Goal: Information Seeking & Learning: Understand process/instructions

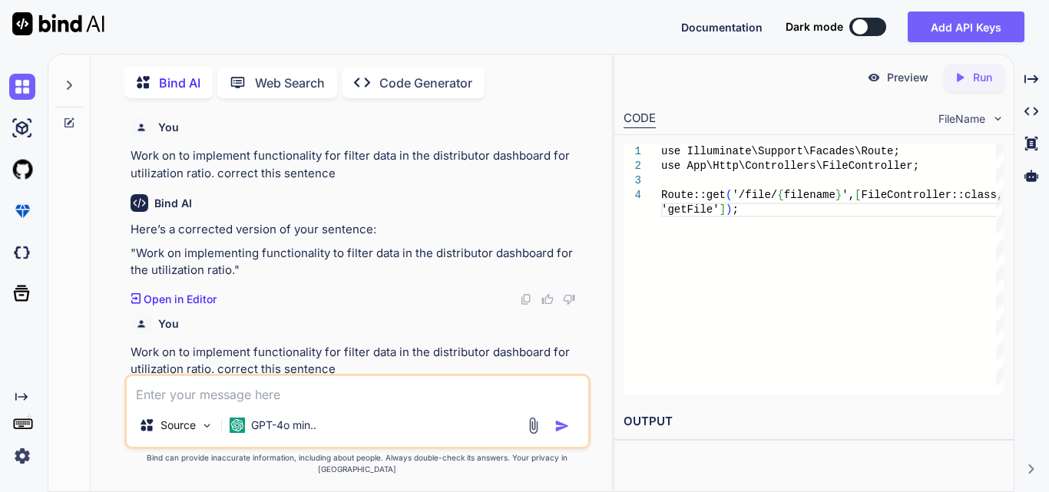
scroll to position [10066, 0]
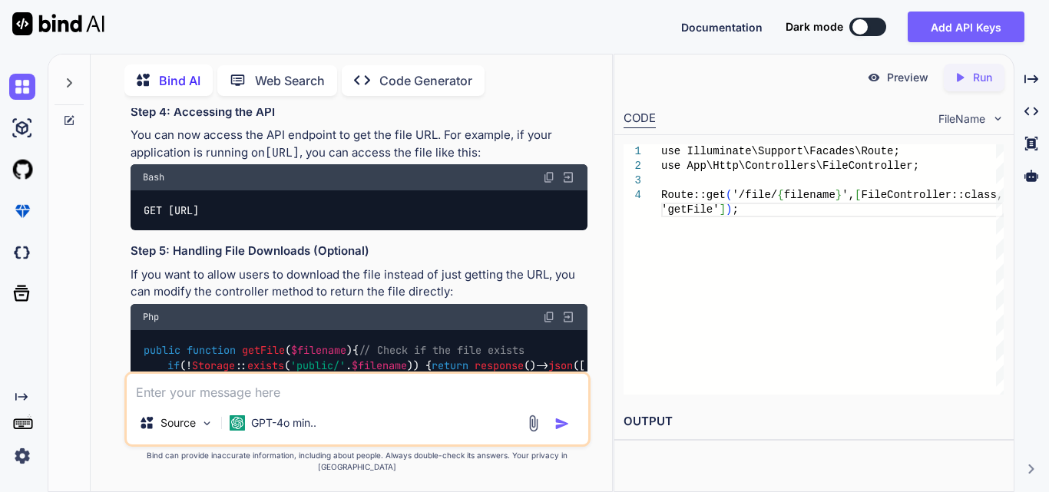
click at [813, 288] on div "use Illuminate\Support\Facades\Route; use App\Http\Controllers\FileController; …" at bounding box center [832, 269] width 343 height 250
click at [237, 393] on textarea at bounding box center [358, 388] width 462 height 28
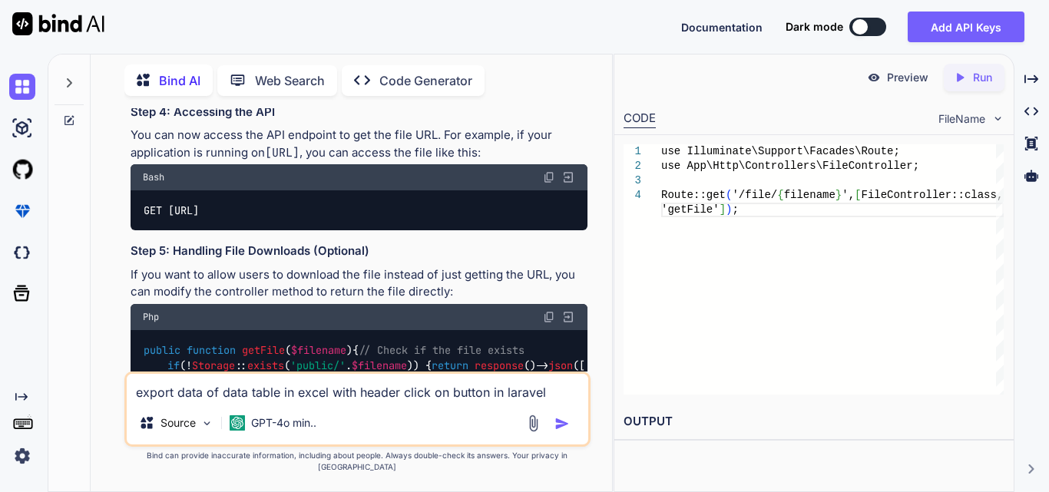
type textarea "export data of data table in excel with header click on button in laravel"
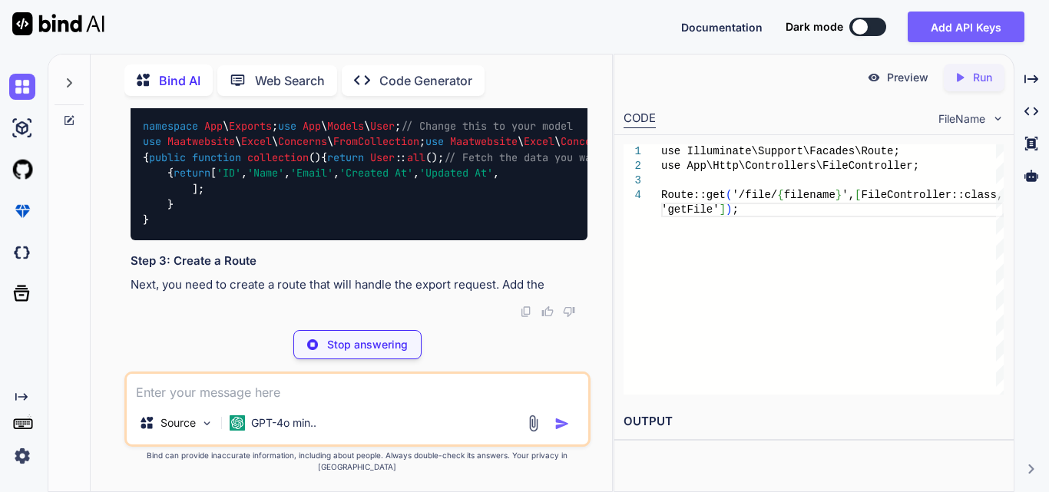
scroll to position [11331, 0]
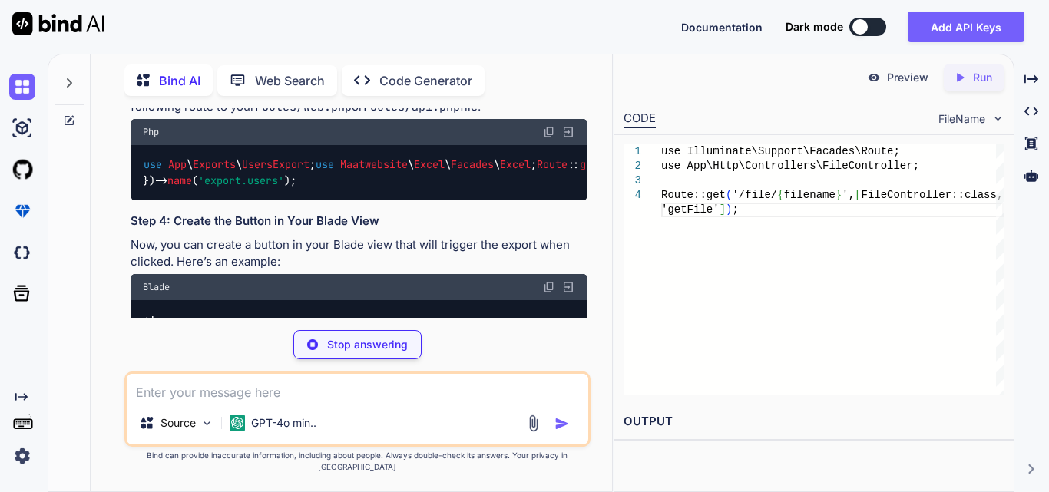
drag, startPoint x: 129, startPoint y: 234, endPoint x: 361, endPoint y: 244, distance: 232.2
click at [361, 244] on div "You Work on to implement functionality for filter data in the distributor dashb…" at bounding box center [359, 213] width 463 height 210
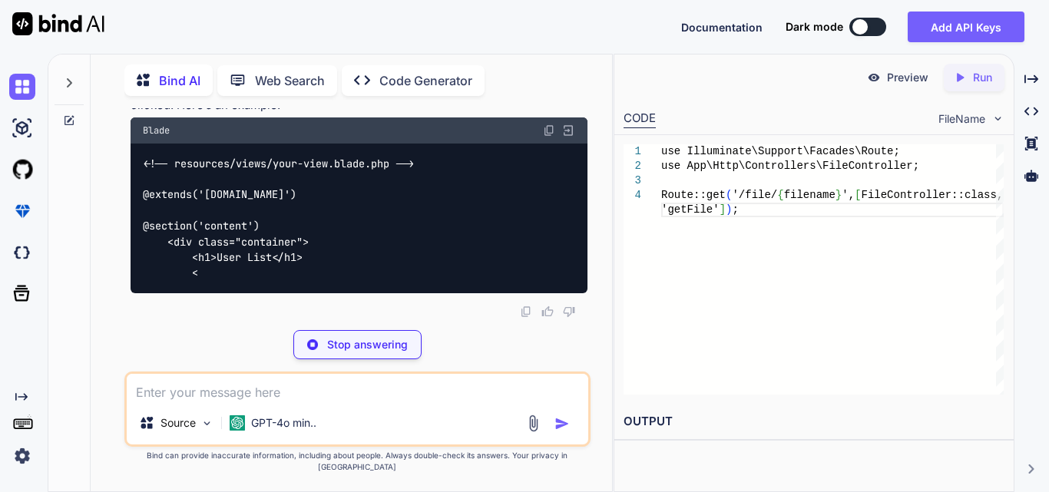
scroll to position [11562, 0]
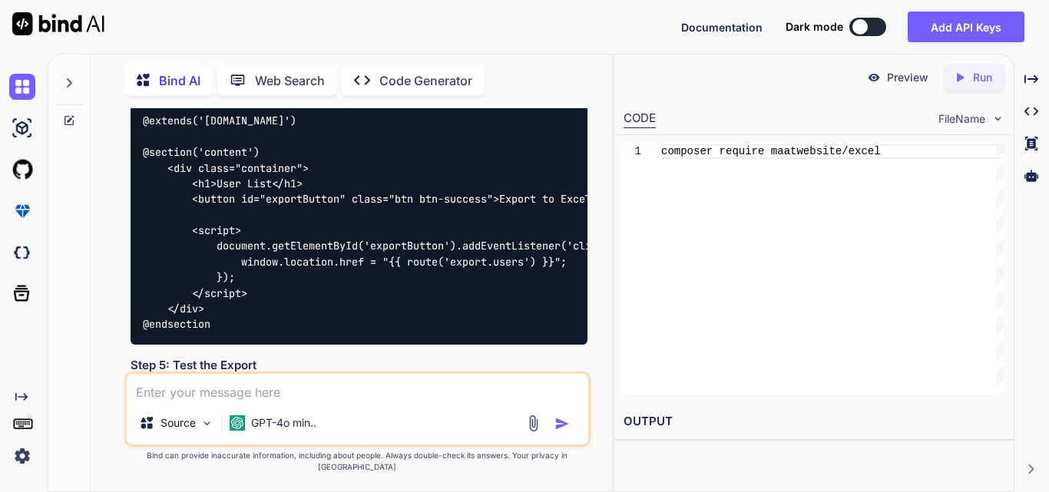
drag, startPoint x: 140, startPoint y: 150, endPoint x: 473, endPoint y: 157, distance: 333.4
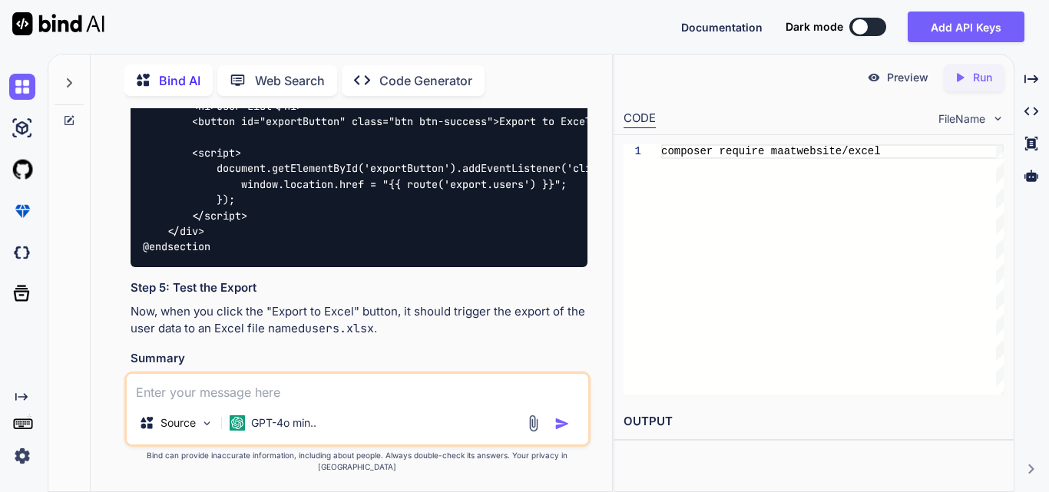
scroll to position [11639, 0]
drag, startPoint x: 139, startPoint y: 241, endPoint x: 439, endPoint y: 277, distance: 301.6
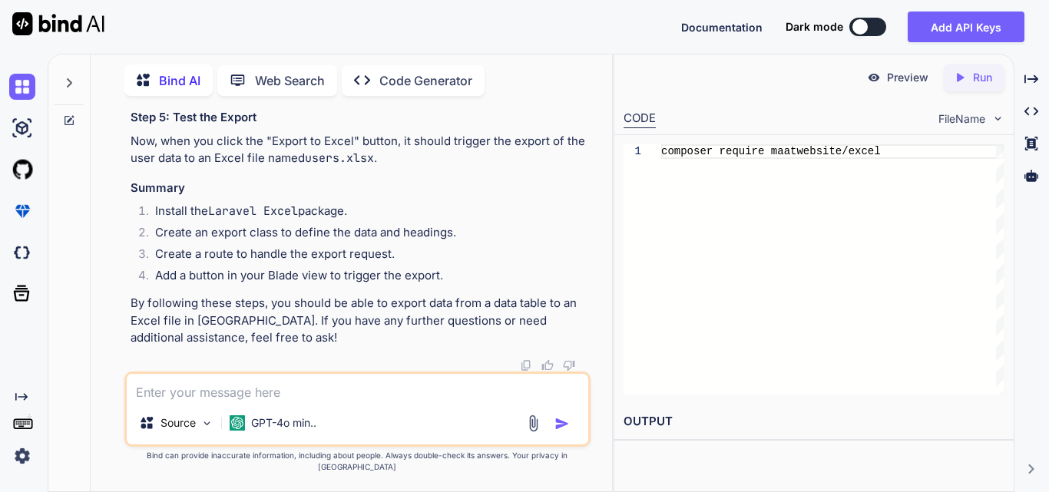
scroll to position [12484, 0]
drag, startPoint x: 412, startPoint y: 336, endPoint x: 553, endPoint y: 339, distance: 140.6
drag, startPoint x: 227, startPoint y: 243, endPoint x: 589, endPoint y: 253, distance: 361.9
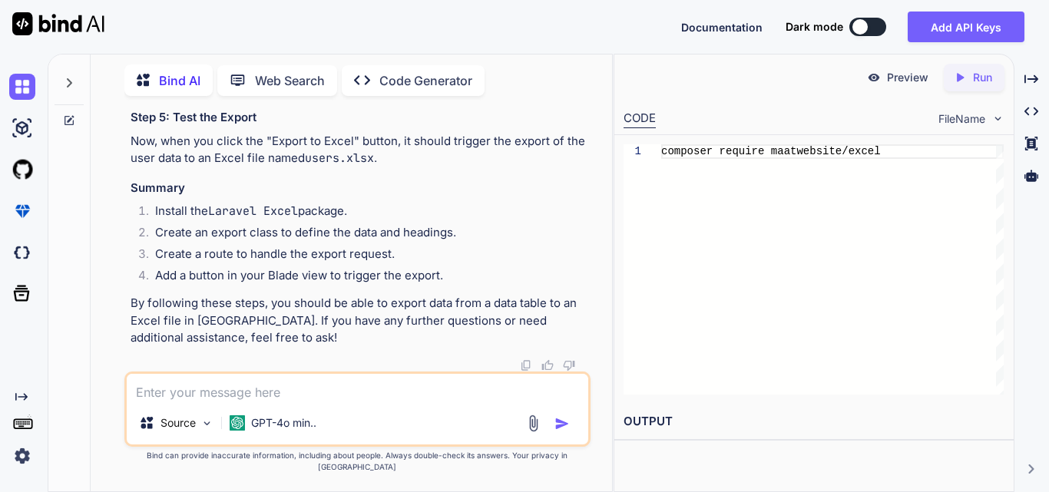
click at [589, 253] on div "You Work on to implement functionality for filter data in the distributor dashb…" at bounding box center [359, 239] width 463 height 263
drag, startPoint x: 422, startPoint y: 335, endPoint x: 207, endPoint y: 341, distance: 215.2
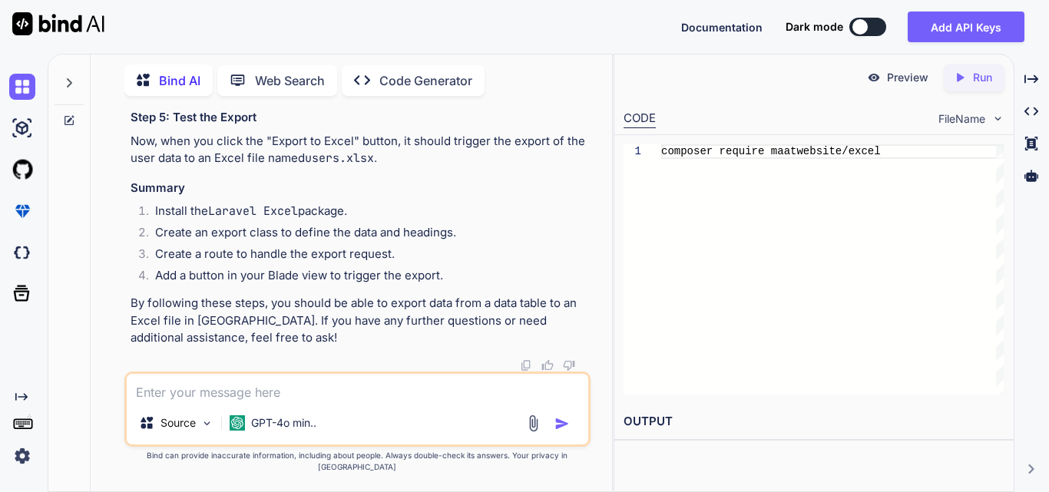
drag, startPoint x: 130, startPoint y: 298, endPoint x: 352, endPoint y: 345, distance: 226.9
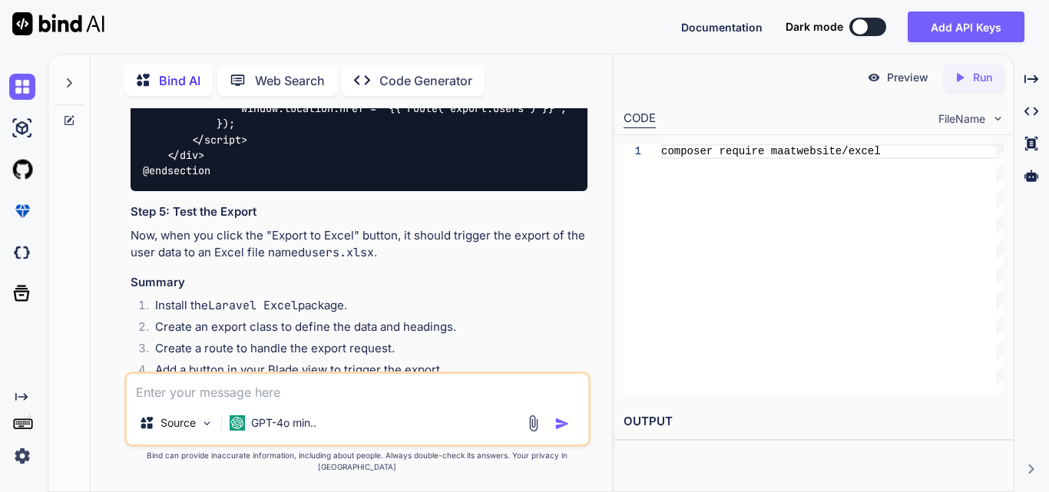
drag, startPoint x: 151, startPoint y: 261, endPoint x: 196, endPoint y: 321, distance: 74.7
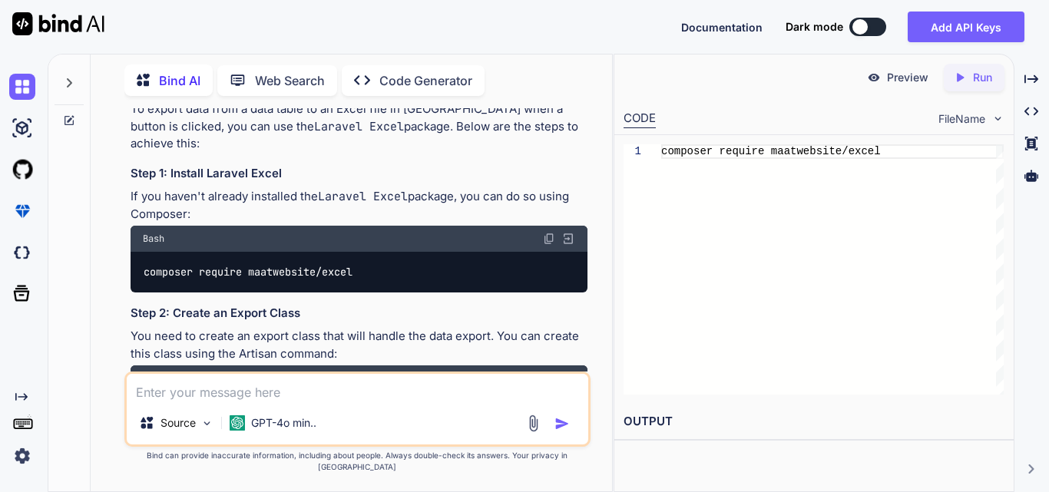
scroll to position [10640, 0]
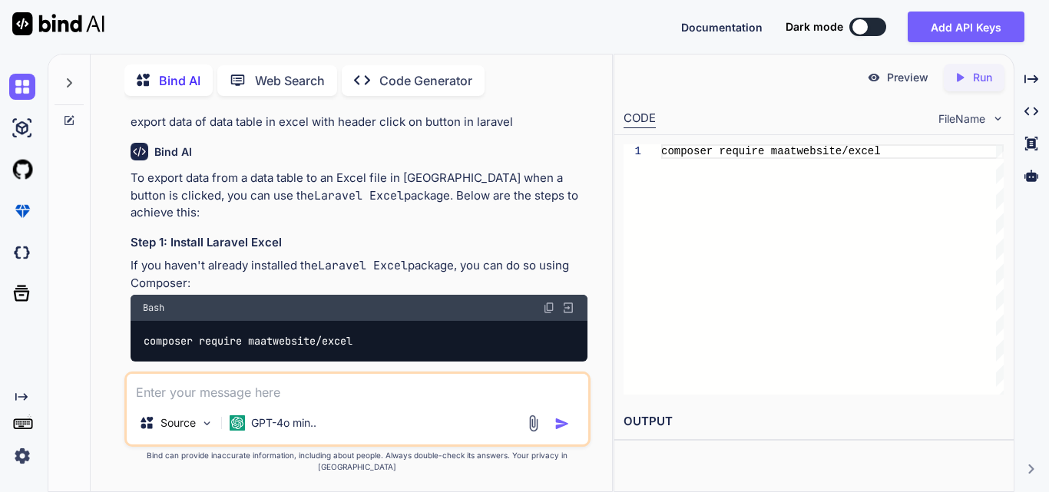
click at [267, 402] on textarea at bounding box center [358, 388] width 462 height 28
paste textarea "@extends('layouts.distributor') @section('title', 'Manage IVR') @section('conte…"
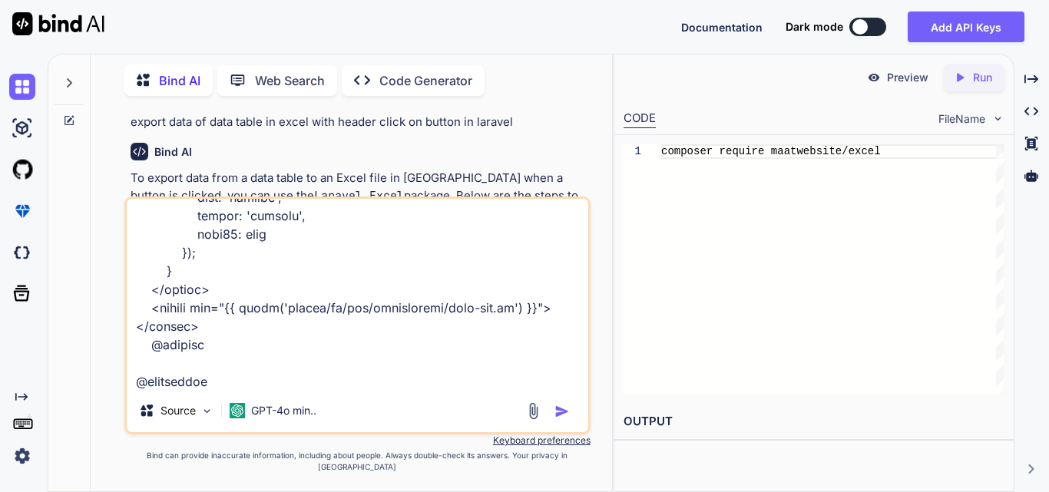
type textarea "@extends('layouts.distributor') @section('title', 'Manage IVR') @section('conte…"
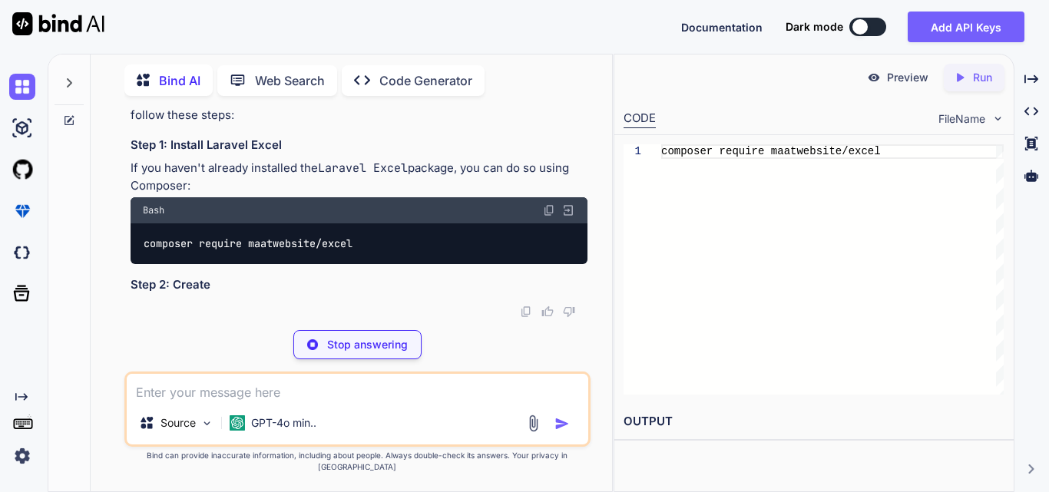
scroll to position [13612, 0]
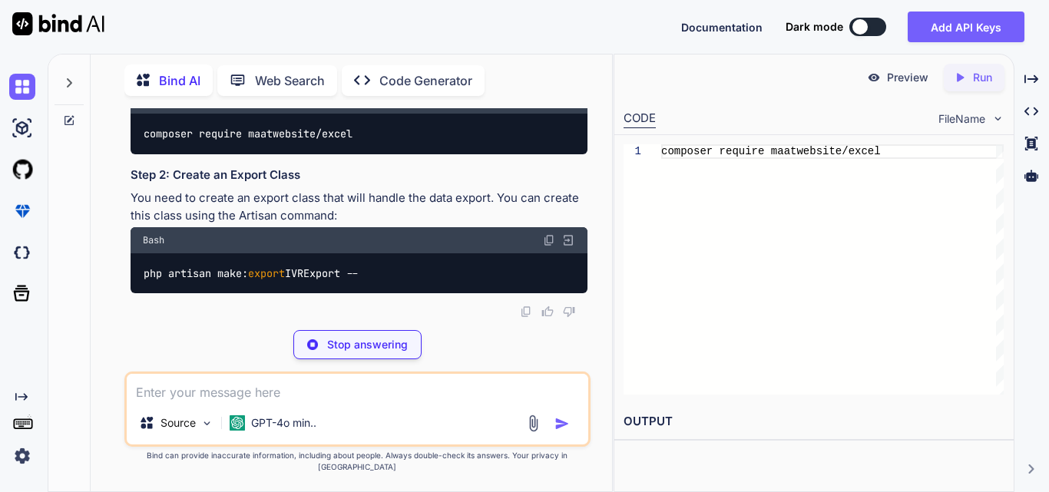
drag, startPoint x: 388, startPoint y: 227, endPoint x: 327, endPoint y: 190, distance: 71.0
click at [327, 84] on p "If you haven't already installed the Laravel Excel package, you can do so using…" at bounding box center [359, 67] width 457 height 35
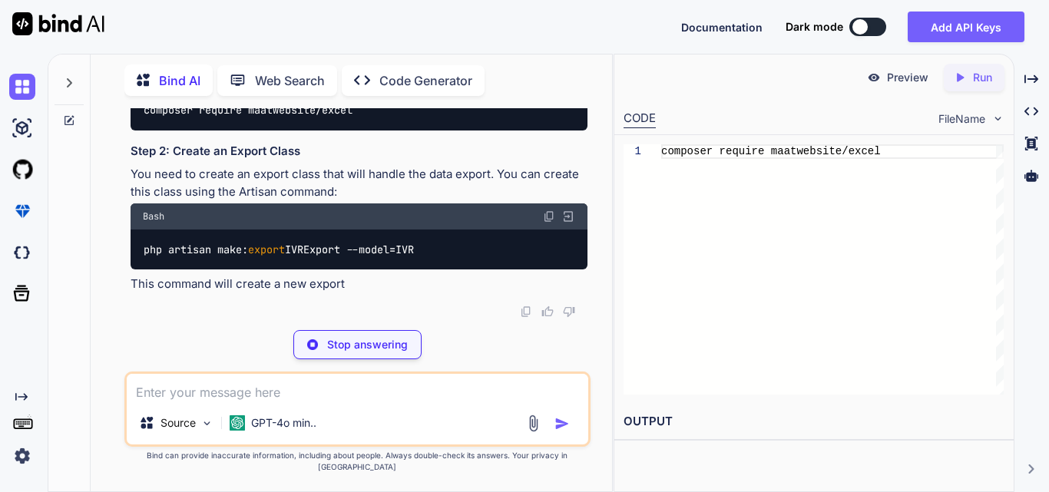
scroll to position [13746, 0]
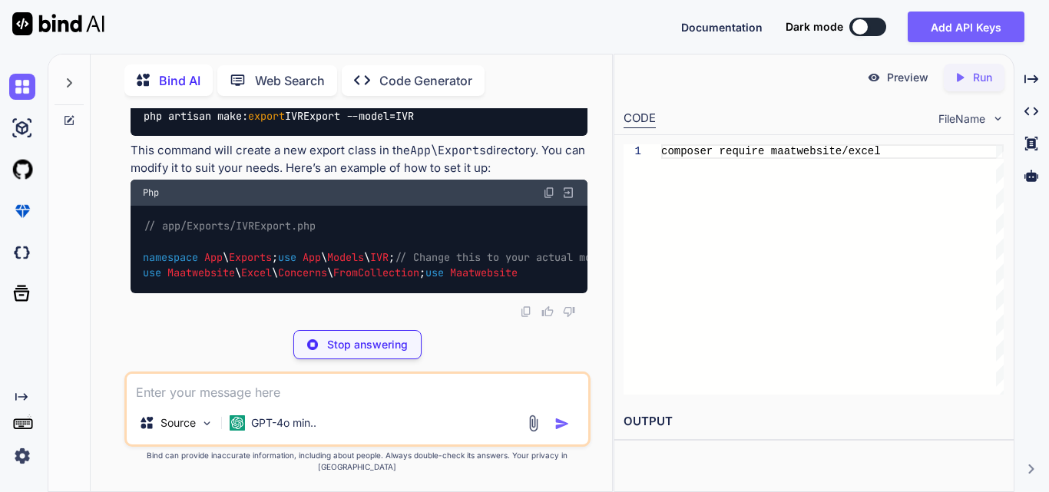
drag, startPoint x: 143, startPoint y: 123, endPoint x: 361, endPoint y: 134, distance: 218.4
click at [386, 67] on p "You need to create an export class that will handle the data export. You can cr…" at bounding box center [359, 49] width 457 height 35
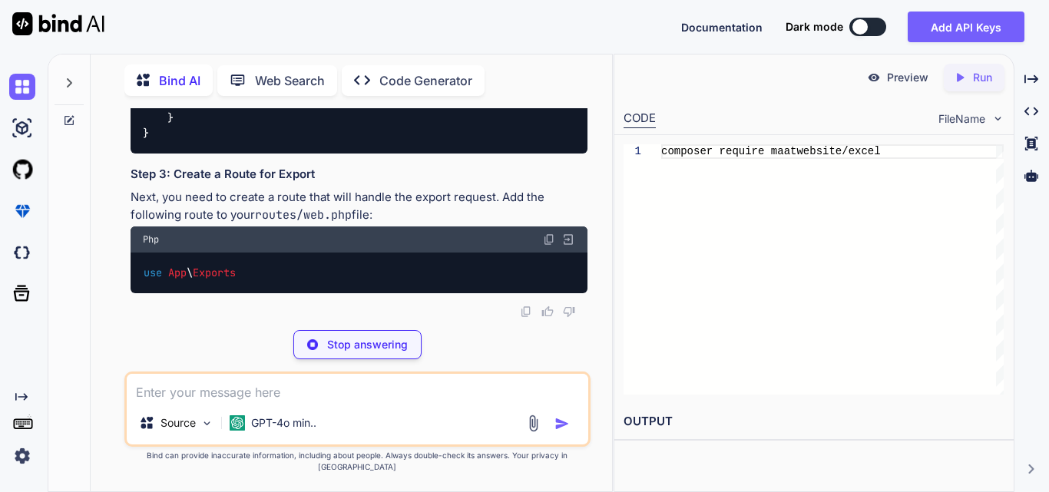
scroll to position [14206, 0]
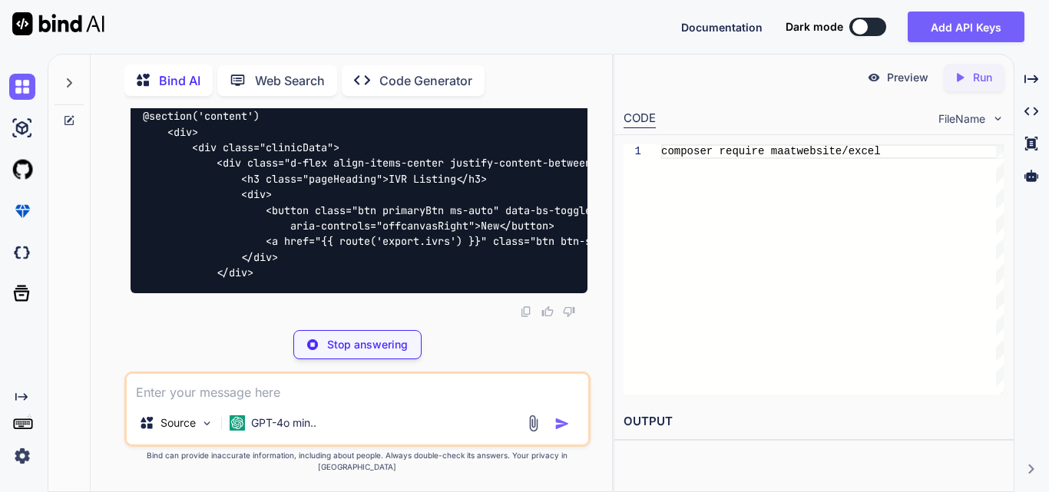
drag, startPoint x: 217, startPoint y: 220, endPoint x: 250, endPoint y: 303, distance: 89.3
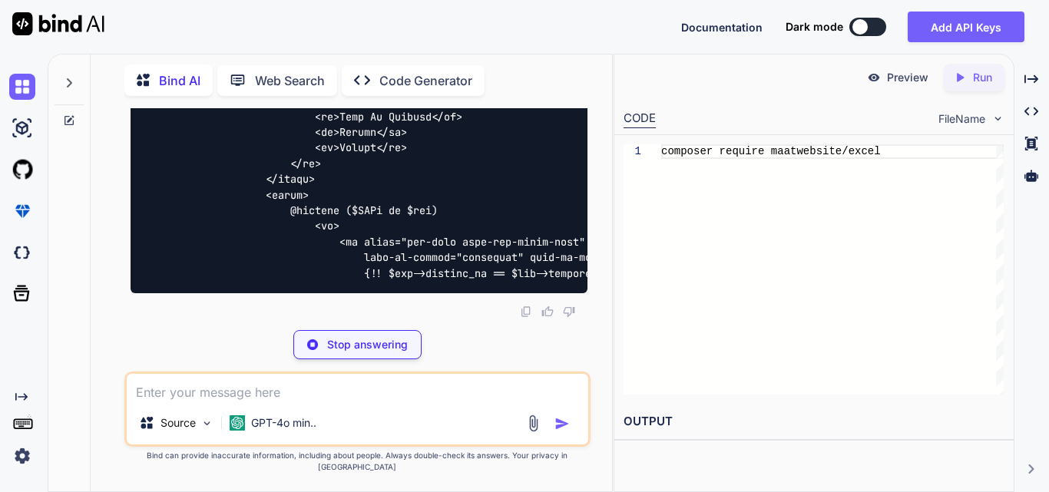
scroll to position [14514, 0]
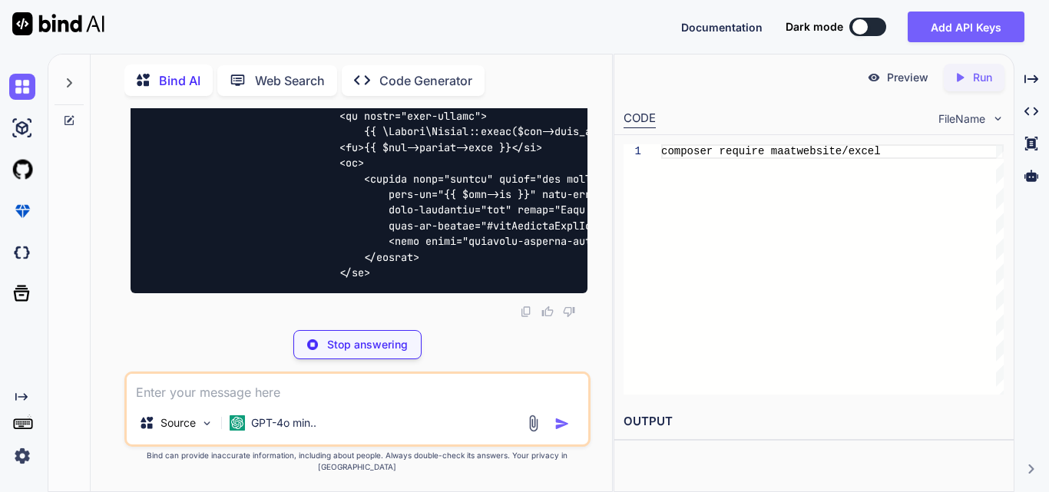
drag, startPoint x: 219, startPoint y: 198, endPoint x: 291, endPoint y: 202, distance: 72.3
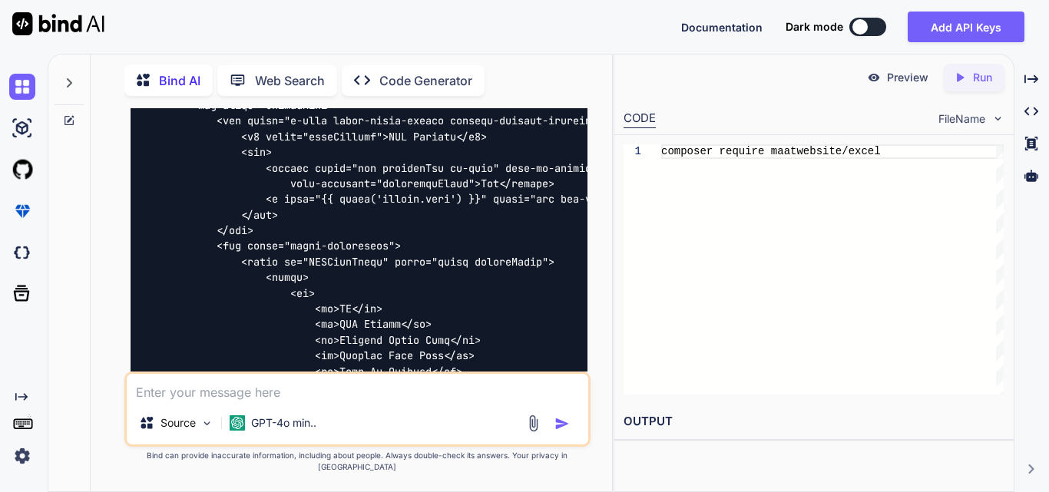
scroll to position [13515, 0]
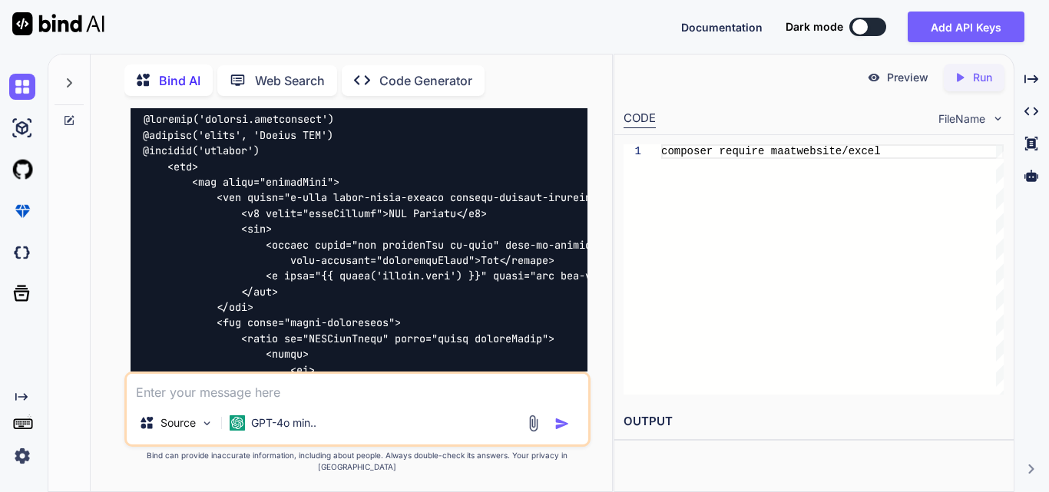
click at [250, 390] on textarea at bounding box center [358, 388] width 462 height 28
type textarea "using controller"
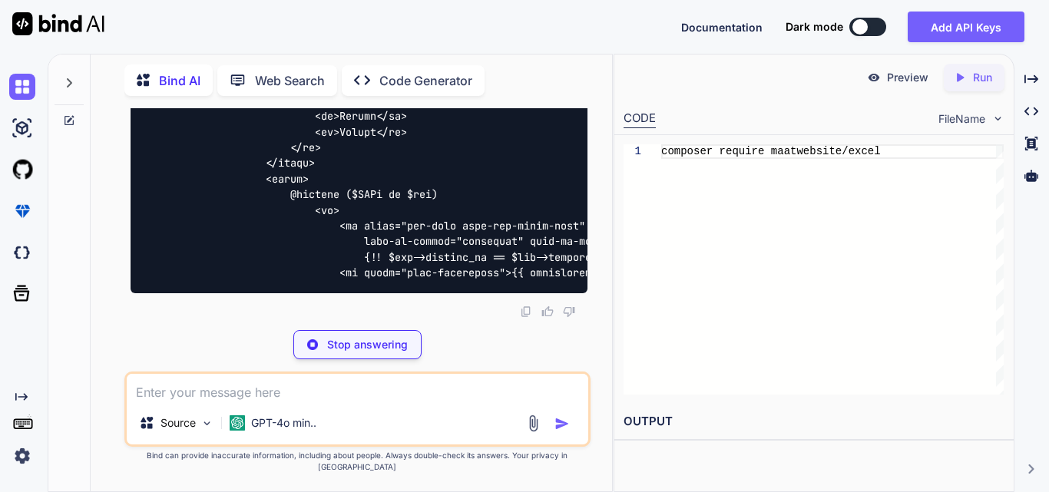
scroll to position [16799, 0]
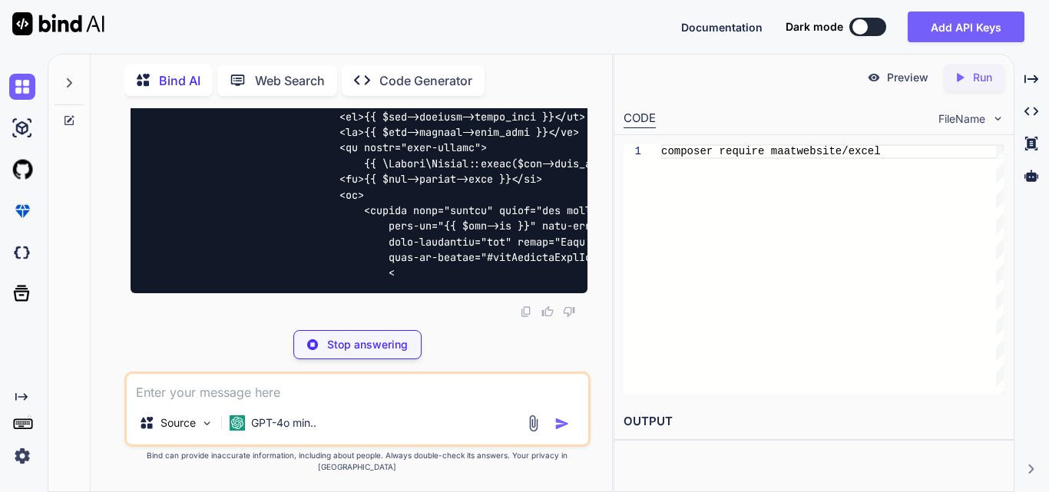
drag, startPoint x: 138, startPoint y: 170, endPoint x: 478, endPoint y: 203, distance: 341.1
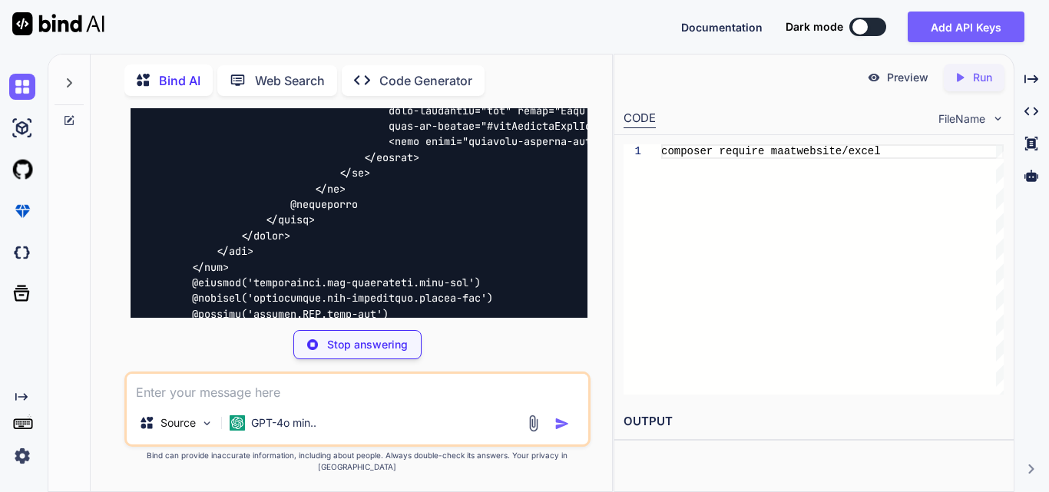
scroll to position [16952, 0]
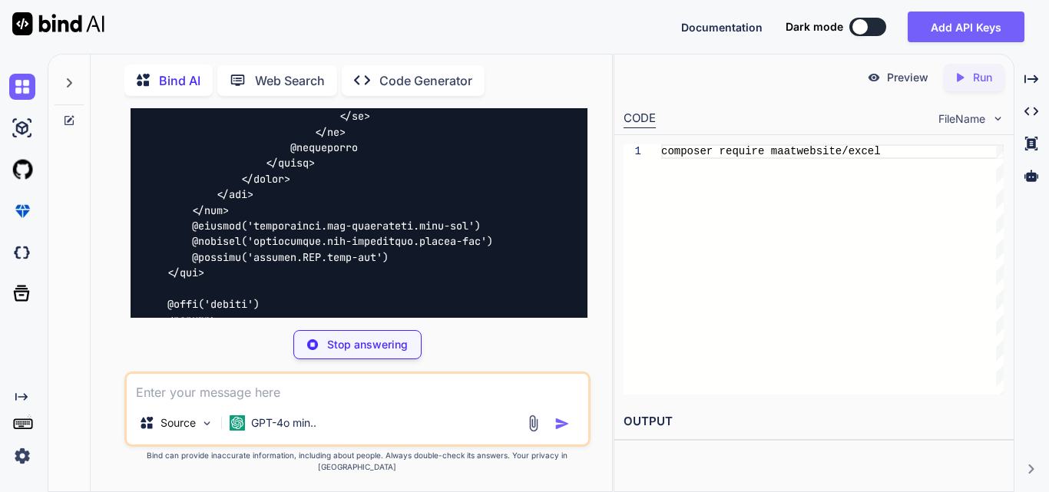
drag, startPoint x: 198, startPoint y: 138, endPoint x: 462, endPoint y: 151, distance: 263.8
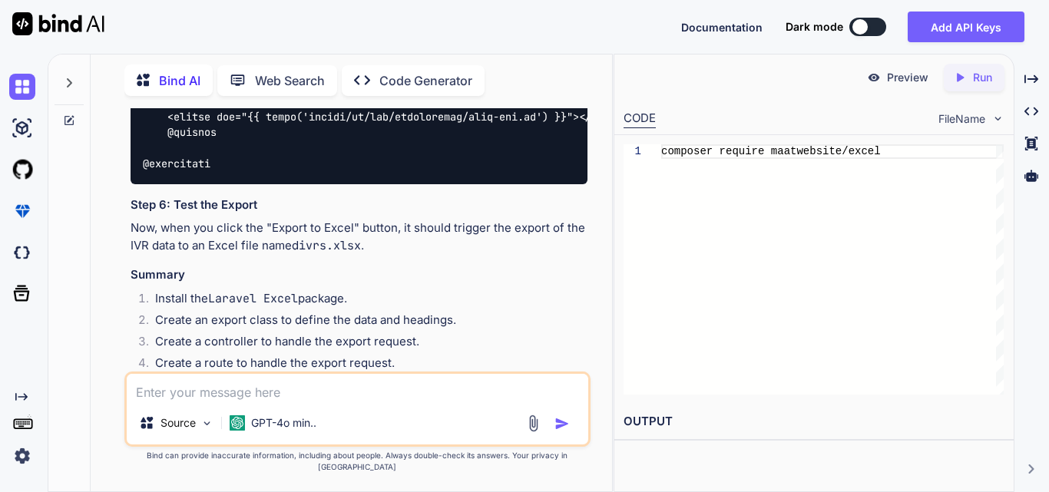
scroll to position [17490, 0]
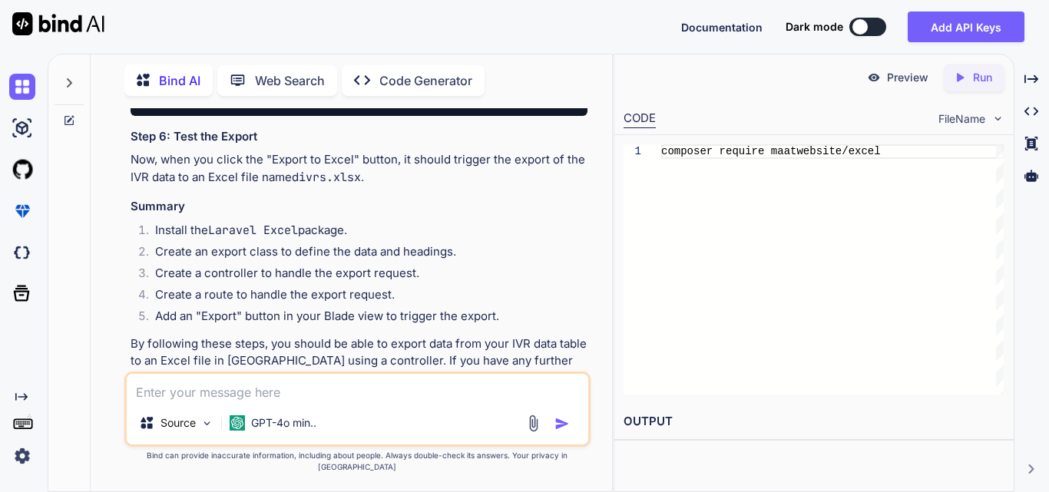
drag, startPoint x: 201, startPoint y: 243, endPoint x: 530, endPoint y: 238, distance: 328.8
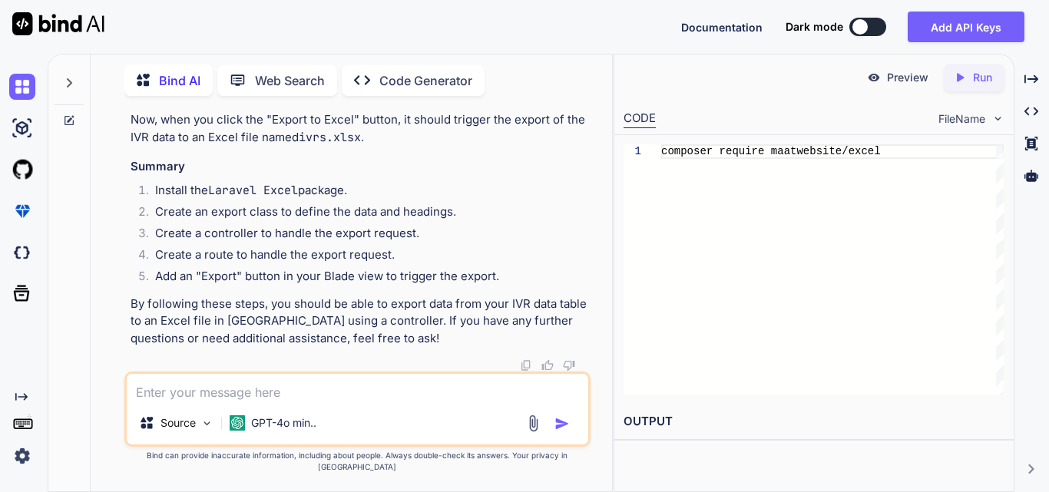
scroll to position [18949, 0]
drag, startPoint x: 167, startPoint y: 308, endPoint x: 585, endPoint y: 303, distance: 417.9
drag, startPoint x: 383, startPoint y: 367, endPoint x: 209, endPoint y: 366, distance: 173.6
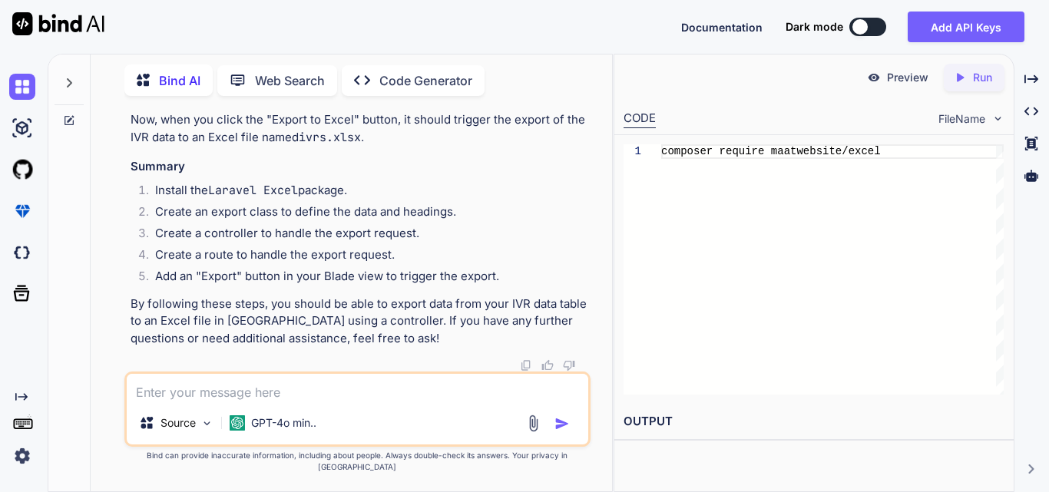
drag, startPoint x: 303, startPoint y: 369, endPoint x: 159, endPoint y: 373, distance: 144.5
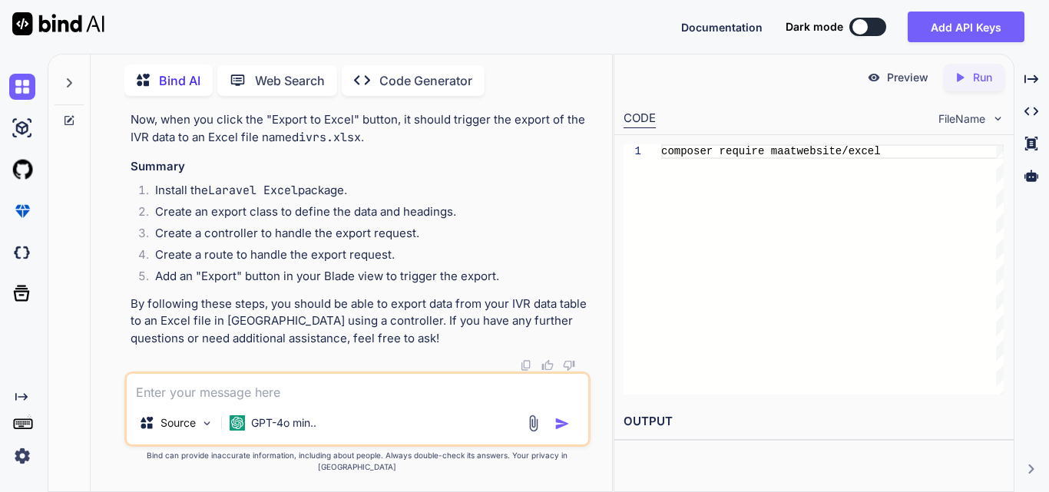
scroll to position [19236, 0]
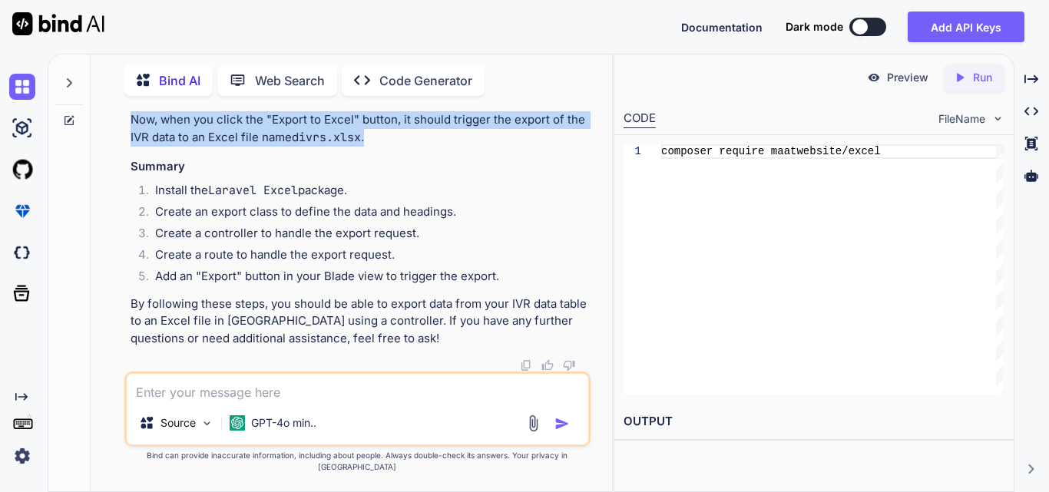
drag, startPoint x: 235, startPoint y: 141, endPoint x: 400, endPoint y: 147, distance: 165.3
click at [400, 147] on div "You Work on to implement functionality for filter data in the distributor dashb…" at bounding box center [359, 239] width 463 height 263
click at [400, 146] on p "Now, when you click the "Export to Excel" button, it should trigger the export …" at bounding box center [359, 128] width 457 height 35
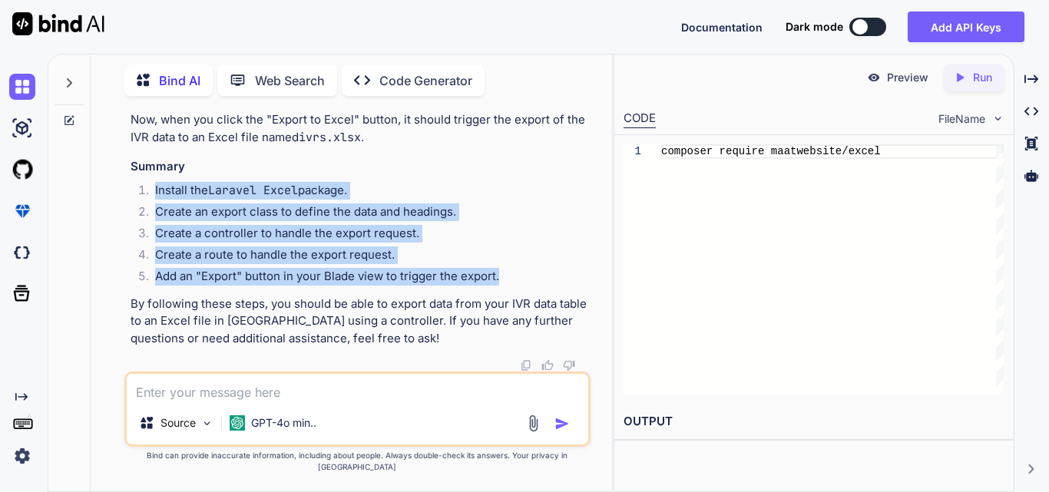
drag, startPoint x: 151, startPoint y: 199, endPoint x: 504, endPoint y: 286, distance: 363.1
click at [504, 286] on ol "Install the Laravel Excel package. Create an export class to define the data an…" at bounding box center [359, 236] width 457 height 108
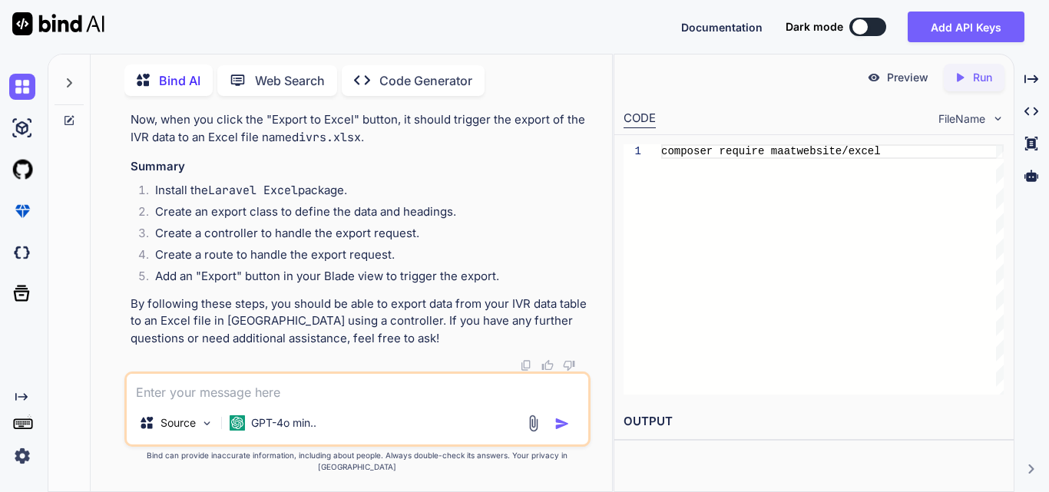
click at [484, 176] on h3 "Summary" at bounding box center [359, 167] width 457 height 18
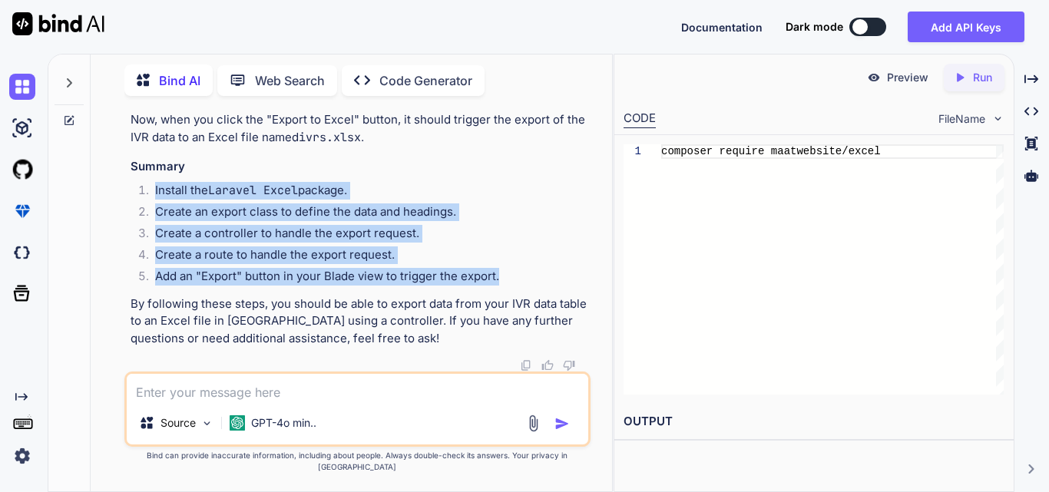
drag, startPoint x: 151, startPoint y: 195, endPoint x: 518, endPoint y: 276, distance: 375.1
click at [522, 290] on ol "Install the Laravel Excel package. Create an export class to define the data an…" at bounding box center [359, 236] width 457 height 108
click at [492, 225] on li "Create an export class to define the data and headings." at bounding box center [365, 215] width 445 height 22
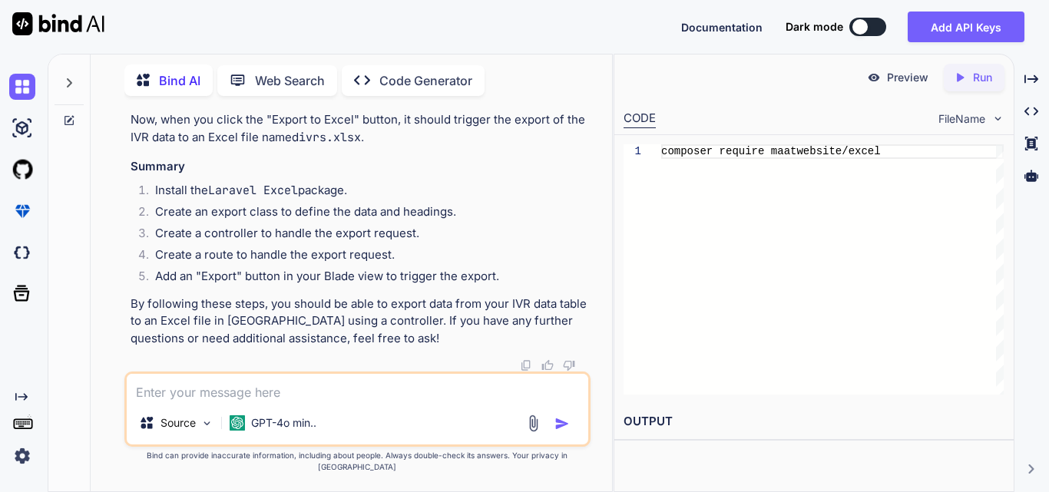
scroll to position [19082, 0]
drag, startPoint x: 397, startPoint y: 236, endPoint x: 173, endPoint y: 239, distance: 224.3
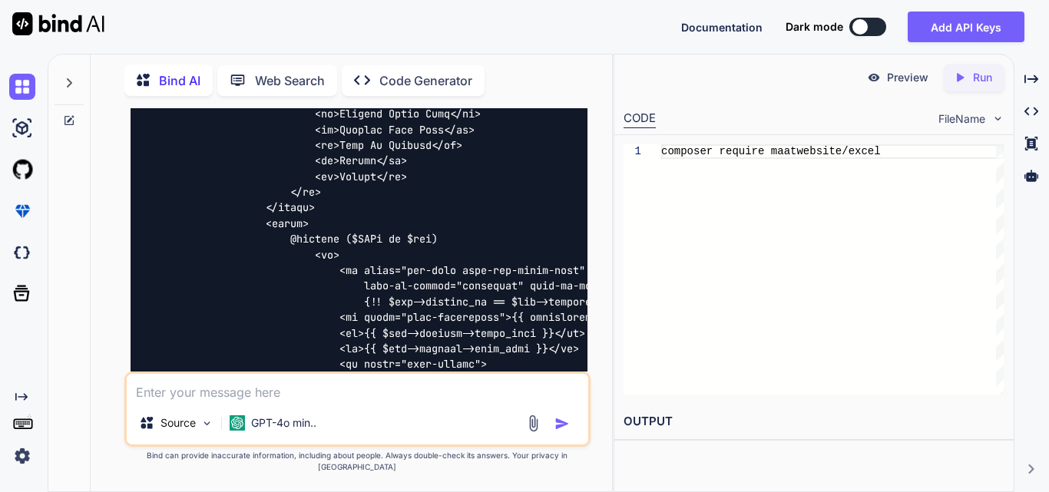
scroll to position [16394, 0]
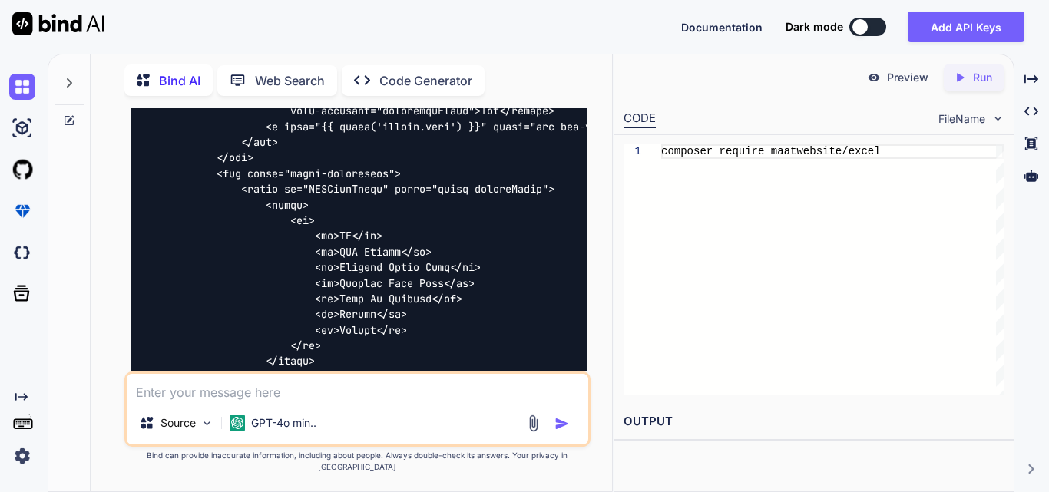
drag, startPoint x: 148, startPoint y: 259, endPoint x: 369, endPoint y: 249, distance: 221.4
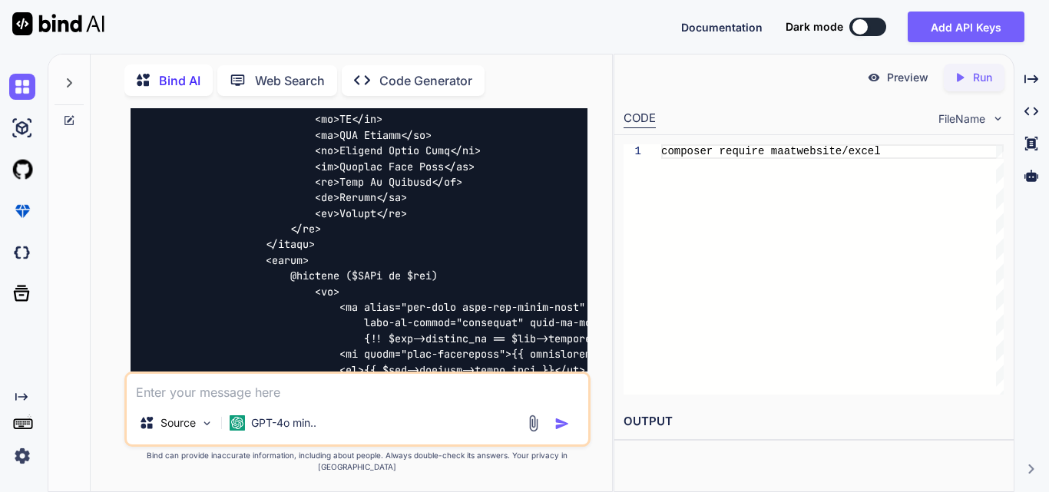
scroll to position [16548, 0]
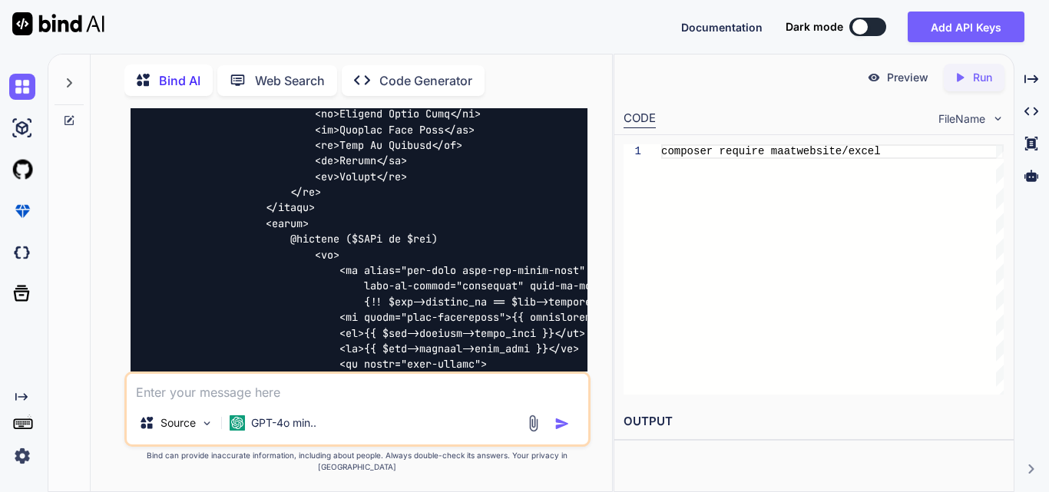
drag, startPoint x: 142, startPoint y: 241, endPoint x: 437, endPoint y: 239, distance: 295.0
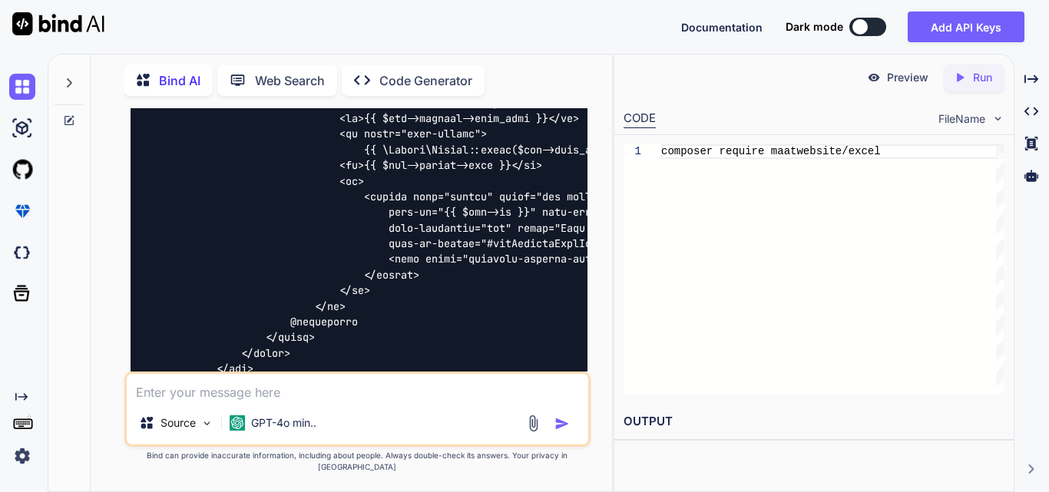
click at [241, 401] on textarea at bounding box center [358, 388] width 462 height 28
click at [243, 402] on textarea at bounding box center [358, 388] width 462 height 28
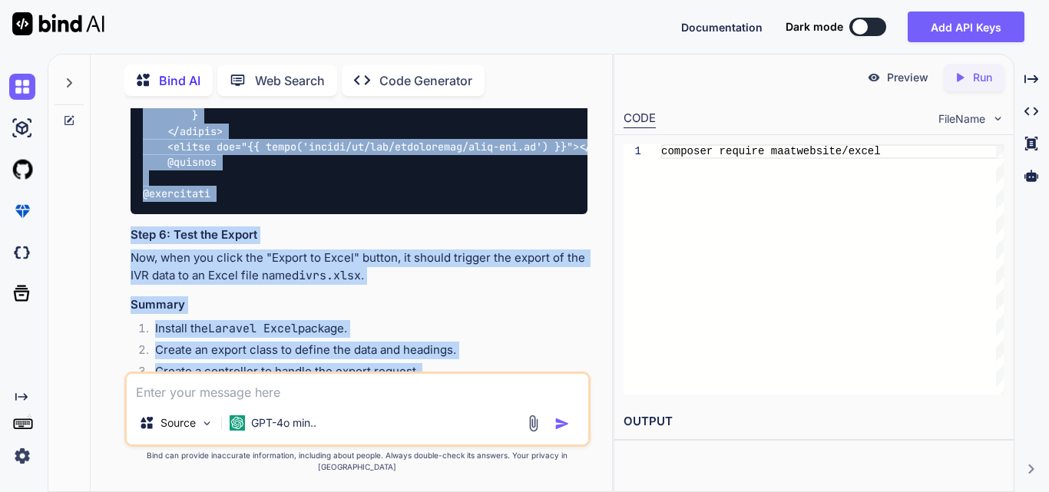
scroll to position [17577, 0]
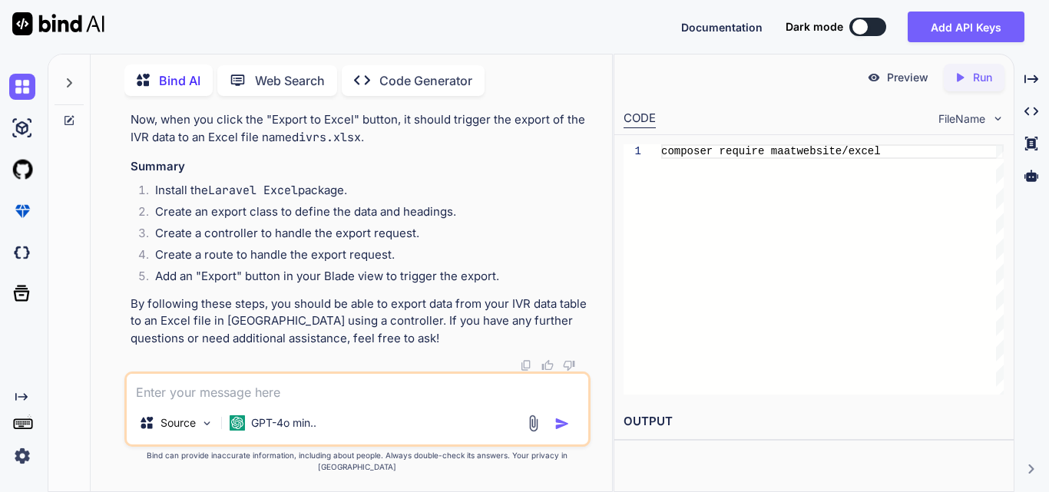
drag, startPoint x: 141, startPoint y: 242, endPoint x: 317, endPoint y: 182, distance: 186.5
copy div "class IVRExport implements FromCollection , WithHeadings { public function coll…"
click at [258, 396] on textarea at bounding box center [358, 388] width 462 height 28
paste textarea "class IVRExport implements FromCollection, WithHeadings { public function colle…"
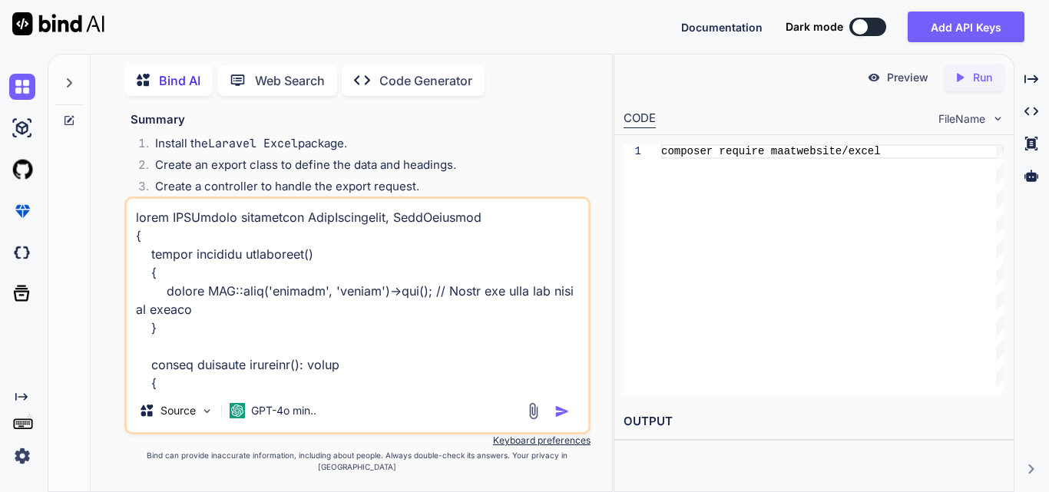
scroll to position [702, 0]
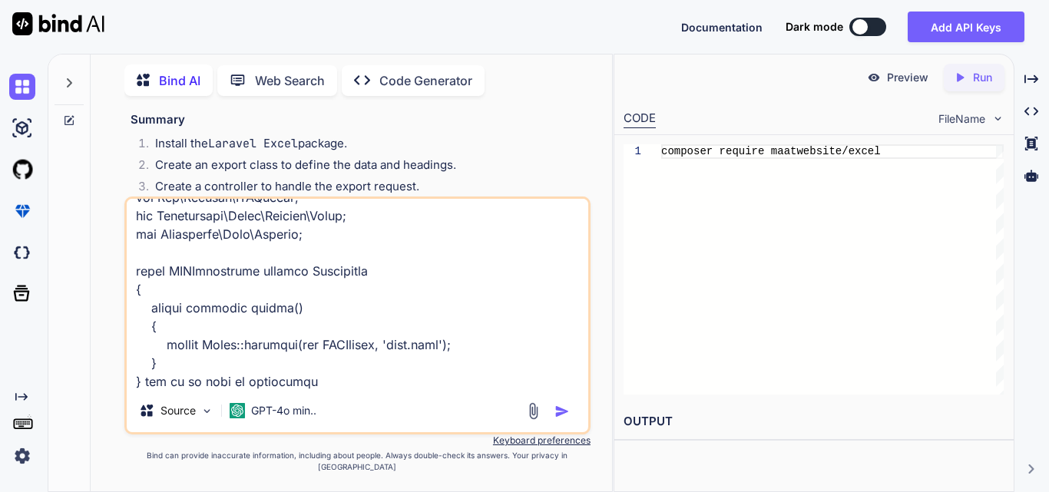
type textarea "class IVRExport implements FromCollection, WithHeadings { public function colle…"
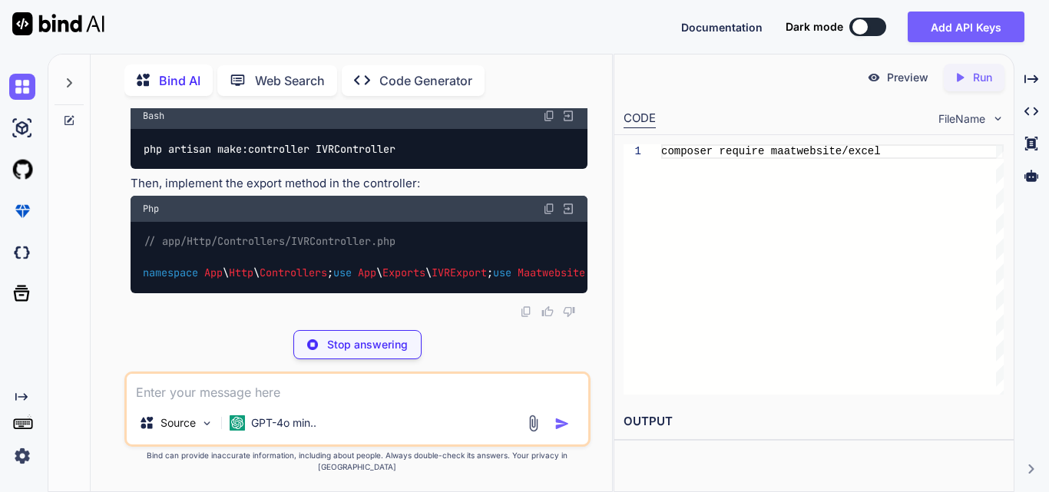
scroll to position [20048, 0]
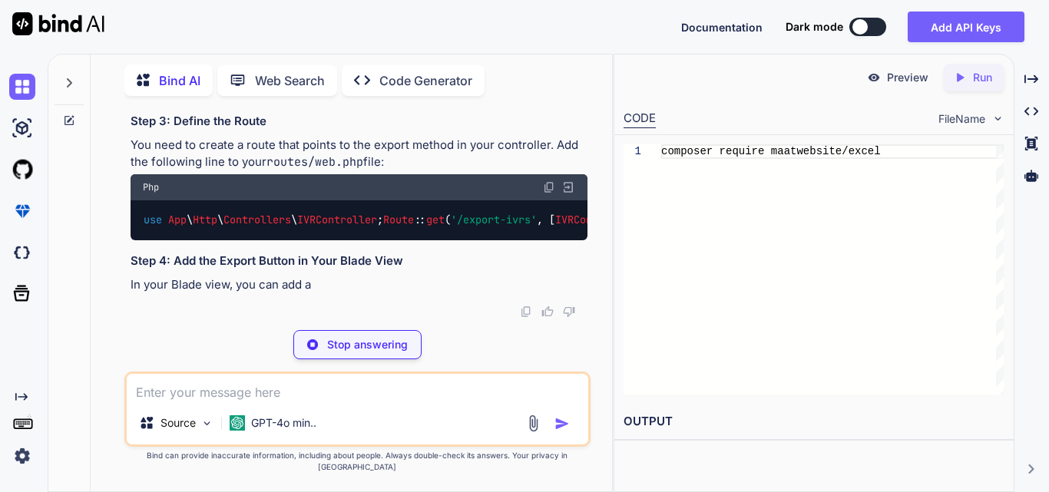
drag, startPoint x: 196, startPoint y: 238, endPoint x: 495, endPoint y: 237, distance: 298.8
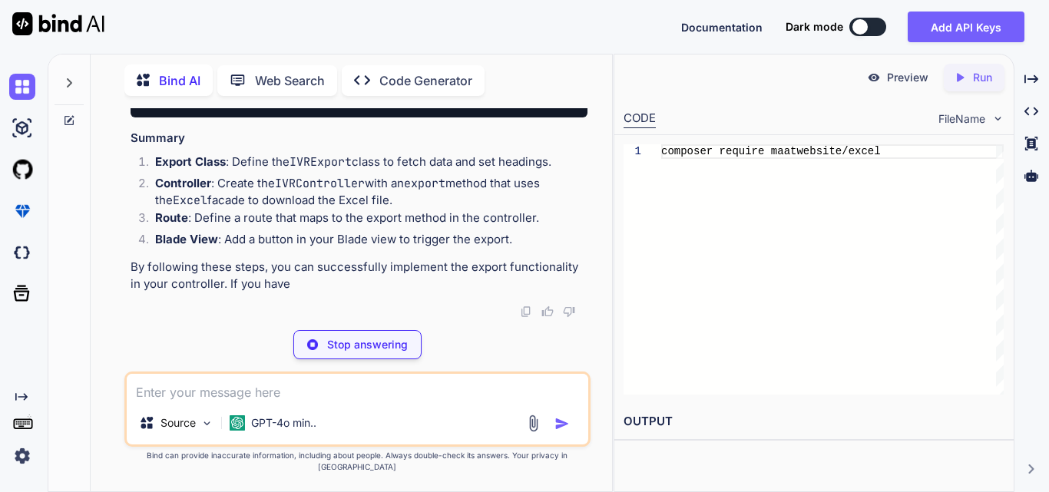
scroll to position [19818, 0]
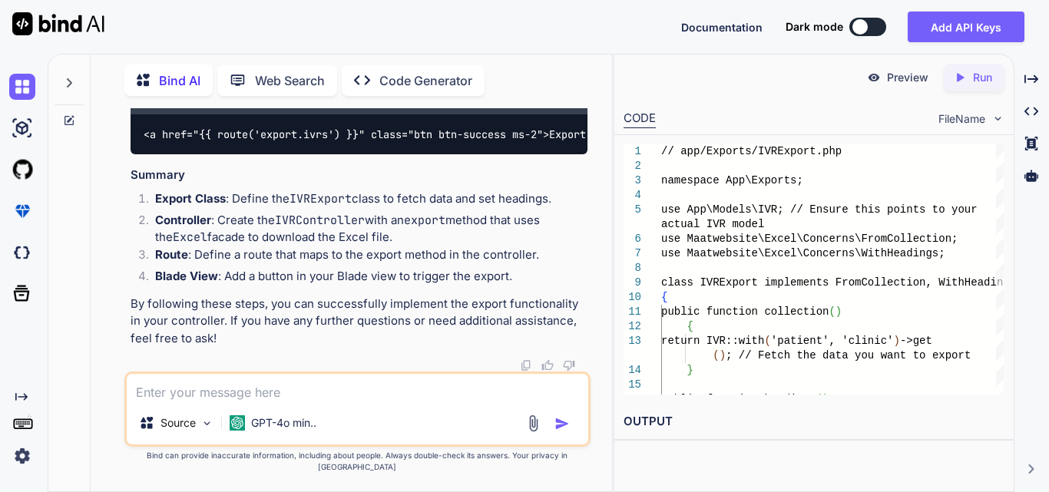
drag, startPoint x: 165, startPoint y: 200, endPoint x: 578, endPoint y: 214, distance: 412.7
drag, startPoint x: 194, startPoint y: 250, endPoint x: 521, endPoint y: 256, distance: 326.5
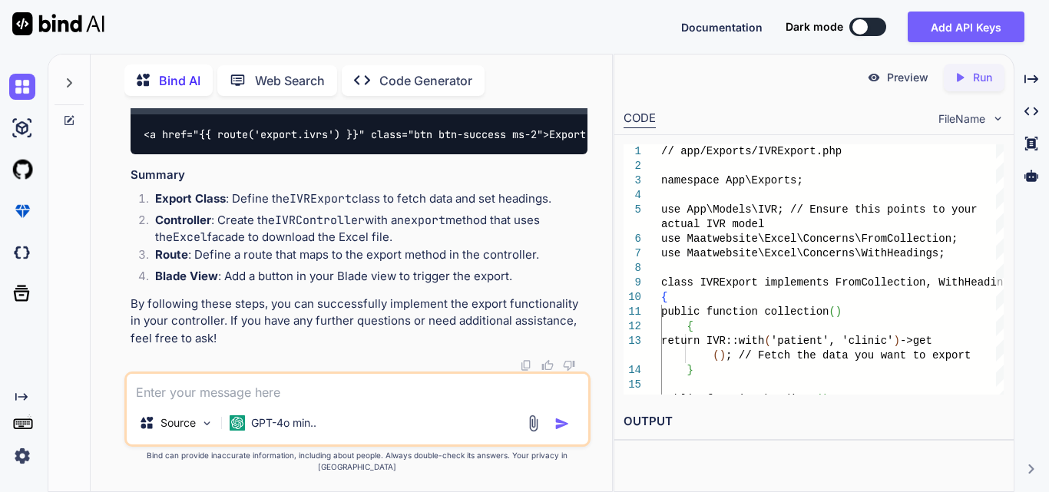
drag, startPoint x: 135, startPoint y: 259, endPoint x: 427, endPoint y: 253, distance: 291.9
click at [427, 32] on div "use App \ Http \ Controllers \ IVRController ; Route :: get ( '/export-ivrs' , …" at bounding box center [359, 12] width 457 height 40
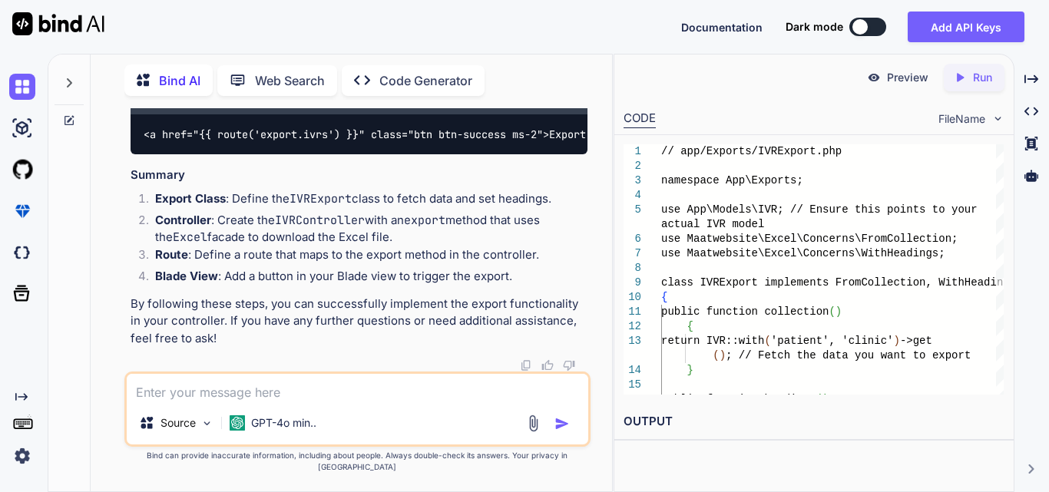
click at [246, 413] on div "Source GPT-4o min.." at bounding box center [357, 409] width 466 height 75
click at [242, 402] on textarea at bounding box center [358, 388] width 462 height 28
type textarea "alternate method to export this"
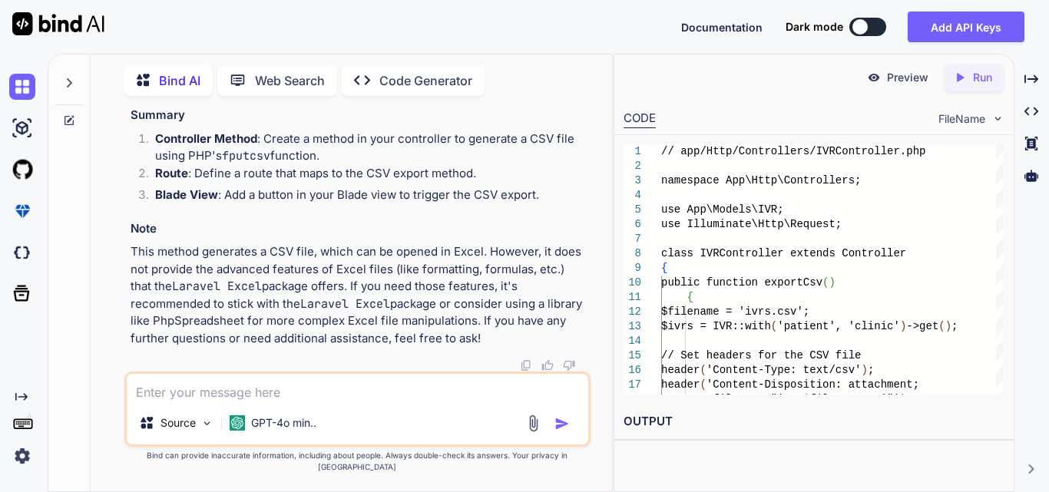
scroll to position [21719, 0]
drag, startPoint x: 177, startPoint y: 258, endPoint x: 414, endPoint y: 316, distance: 243.7
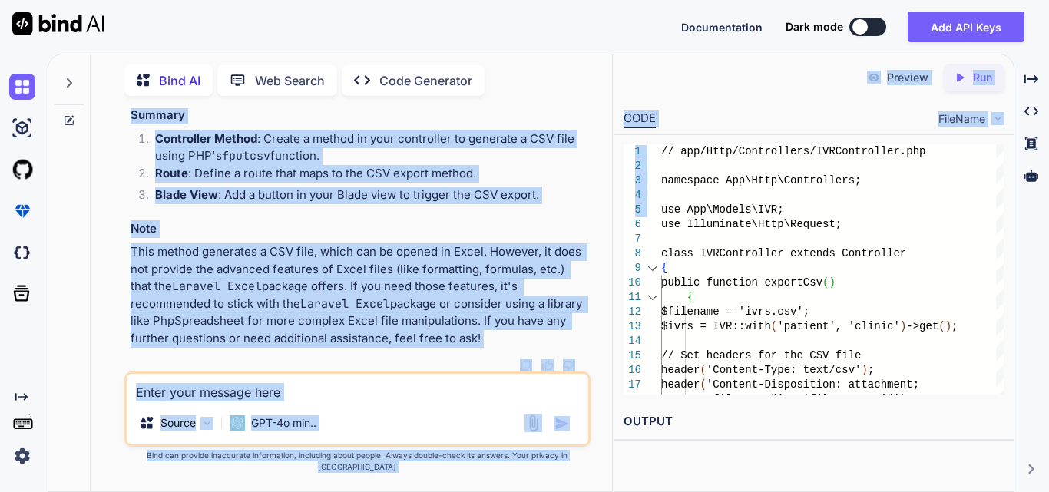
scroll to position [0, 151]
drag, startPoint x: 247, startPoint y: 227, endPoint x: 647, endPoint y: 230, distance: 399.4
click at [647, 230] on div "Bind AI Web Search Created with Pixso. Code Generator You Work on to implement …" at bounding box center [549, 273] width 1002 height 439
click at [249, 25] on p "In your Blade view, you can add a button that triggers the CSV export when clic…" at bounding box center [359, 17] width 457 height 18
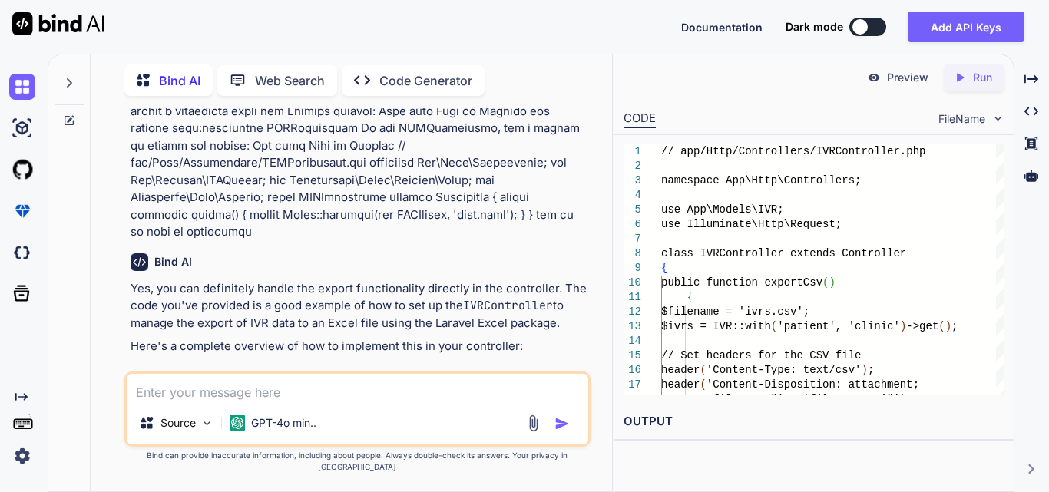
scroll to position [17992, 0]
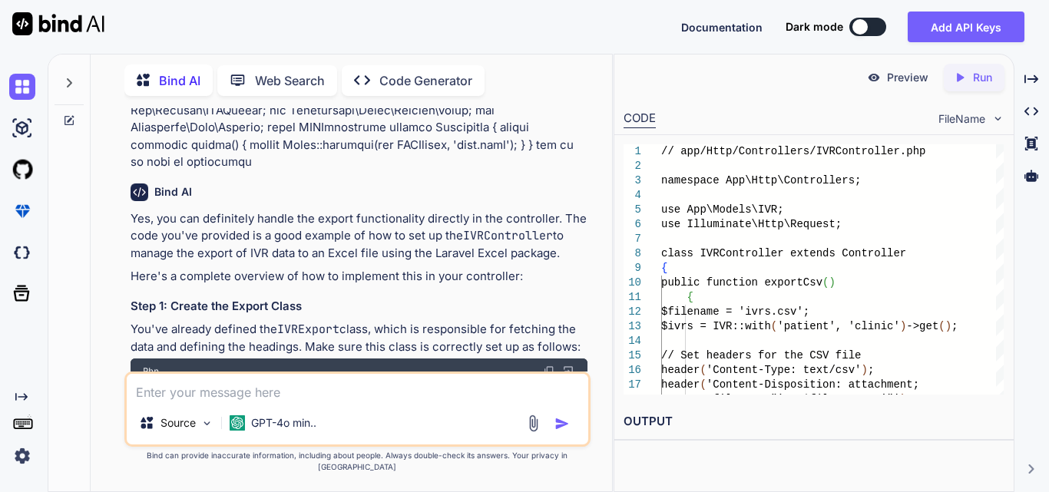
drag, startPoint x: 283, startPoint y: 224, endPoint x: 303, endPoint y: 232, distance: 20.7
drag, startPoint x: 233, startPoint y: 195, endPoint x: 303, endPoint y: 260, distance: 94.6
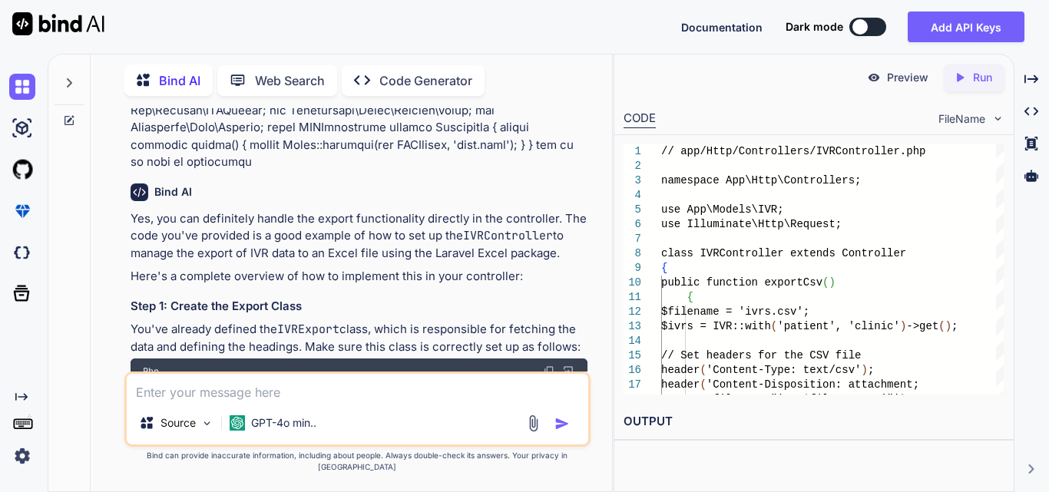
copy code "<div> <button class="btn primaryBtn ms-auto" data-bs-toggle="offcanvas" data-bs…"
drag, startPoint x: 267, startPoint y: 240, endPoint x: 581, endPoint y: 245, distance: 314.2
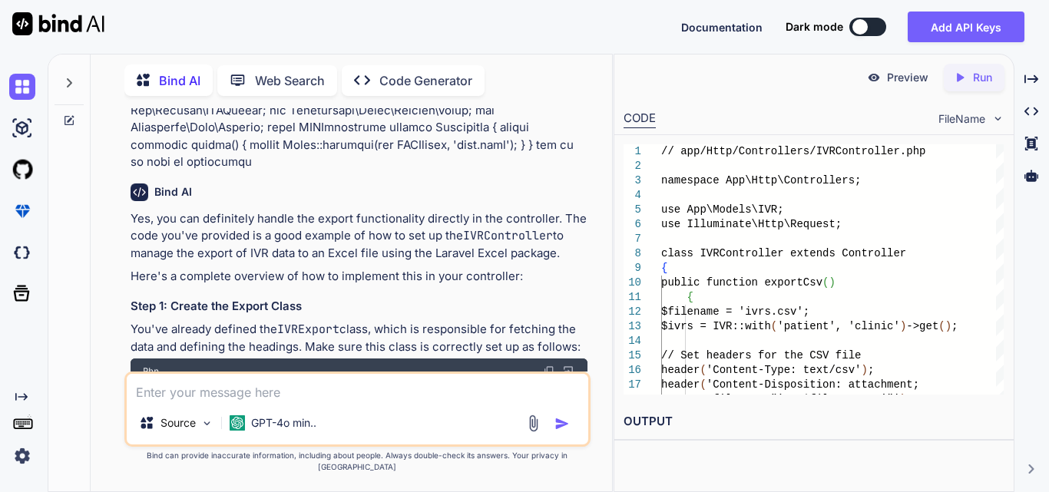
copy code "<a href="{{ route('export.ivrs') }}" class="btn btn-success ms-2">Export to Exc…"
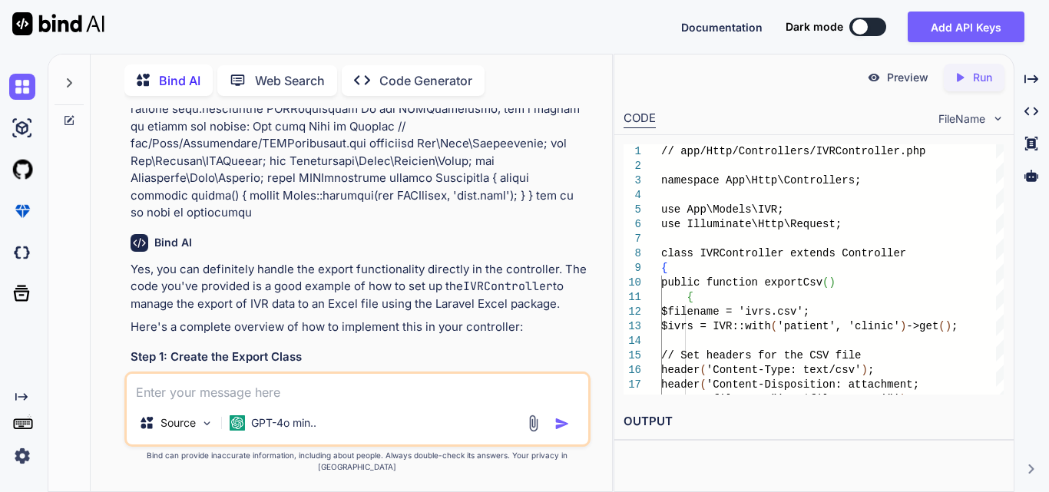
scroll to position [17915, 0]
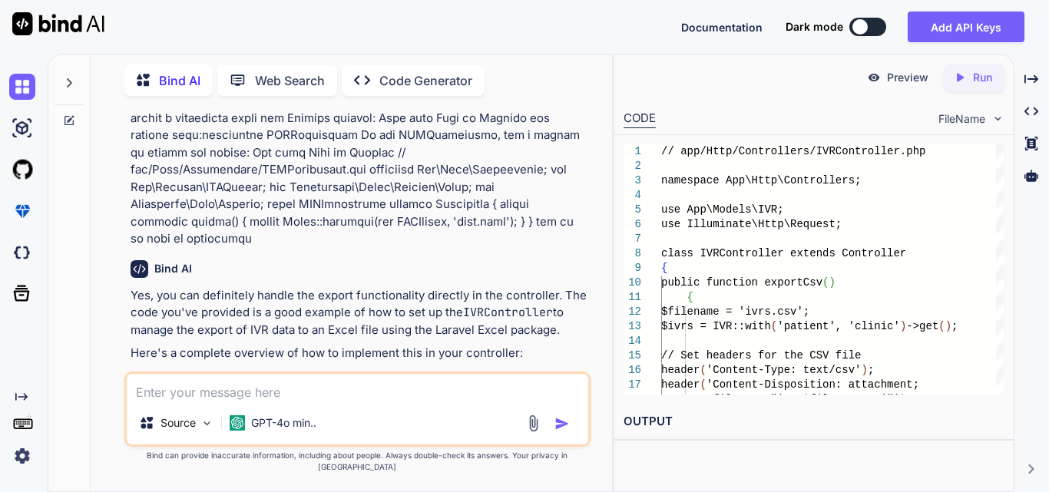
click at [241, 392] on textarea at bounding box center [358, 388] width 462 height 28
paste textarea "@extends('layouts.distributor') @section('title', 'Manage IVR') @section('conte…"
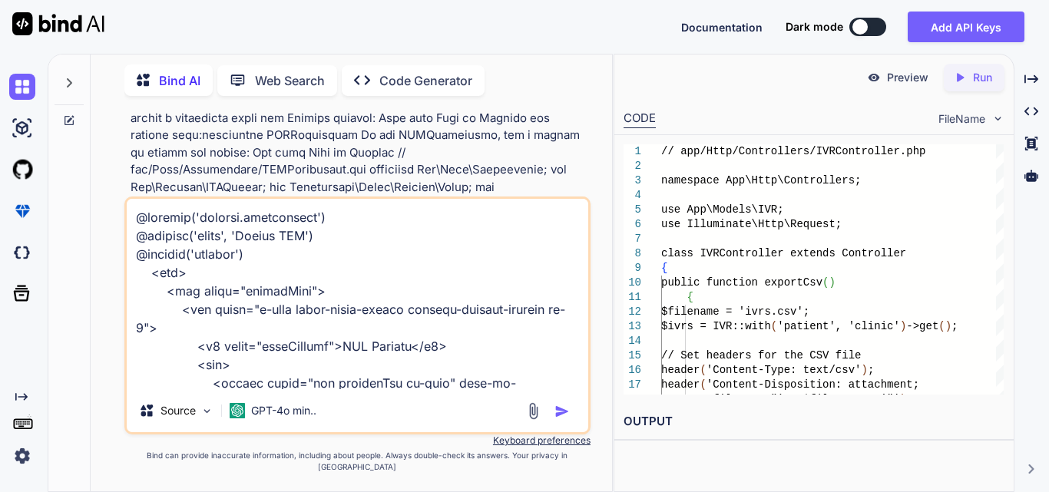
scroll to position [1476, 0]
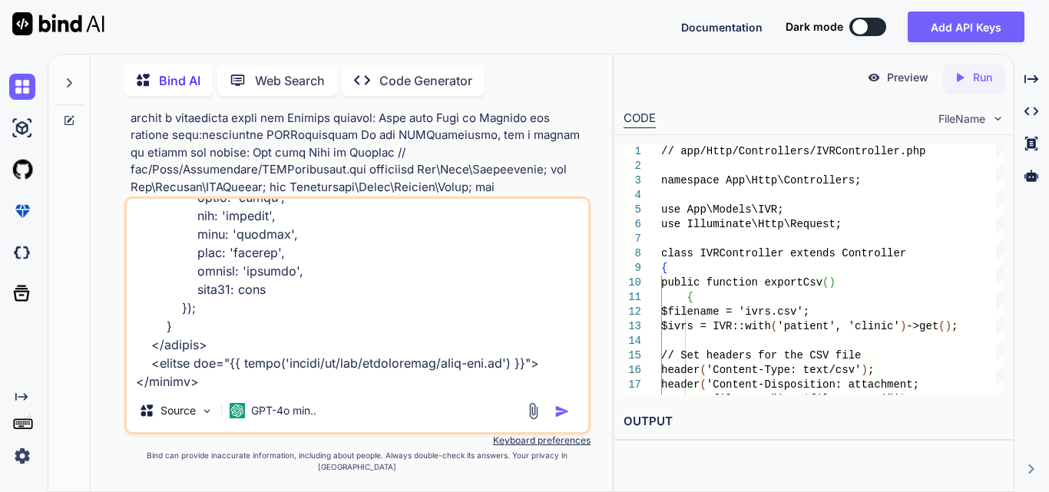
type textarea "@extends('layouts.distributor') @section('title', 'Manage IVR') @section('conte…"
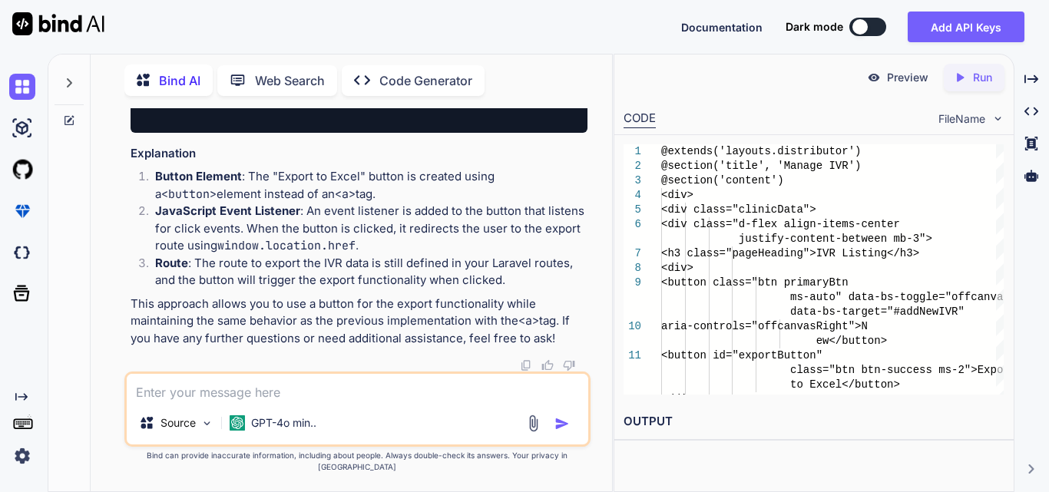
scroll to position [0, 383]
drag, startPoint x: 263, startPoint y: 259, endPoint x: 594, endPoint y: 256, distance: 331.8
click at [594, 256] on div "You Work on to implement functionality for filter data in the distributor dashb…" at bounding box center [357, 299] width 509 height 383
copy code "<button id="exportButton" class="btn btn-success ms-2">Export to Excel</button>"
click at [215, 402] on textarea at bounding box center [358, 388] width 462 height 28
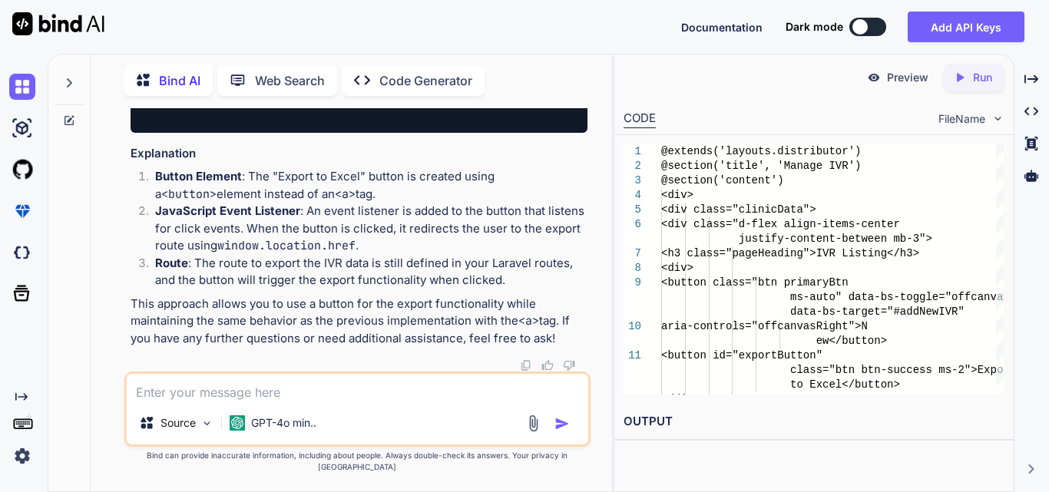
paste textarea "@extends('layouts.distributor') @section('title', 'Manage IVR') @section('conte…"
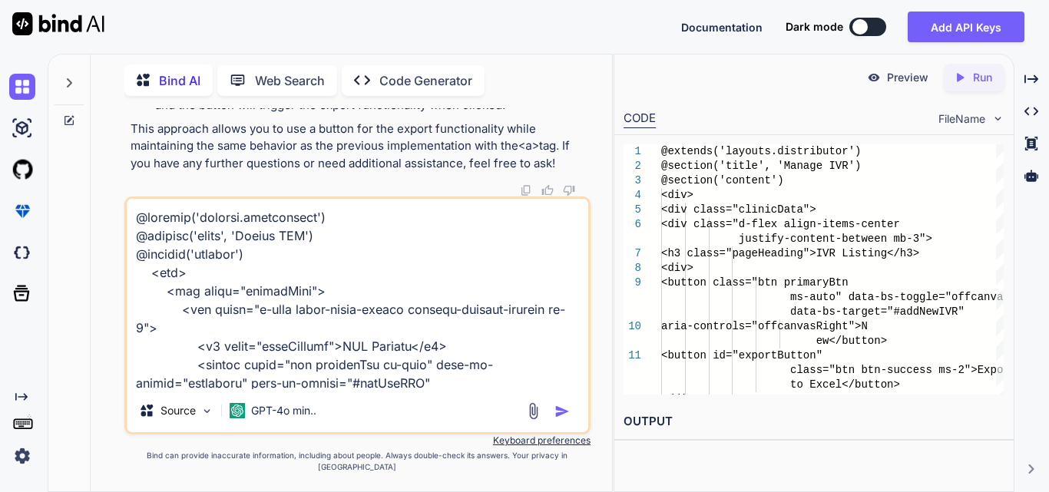
scroll to position [1532, 0]
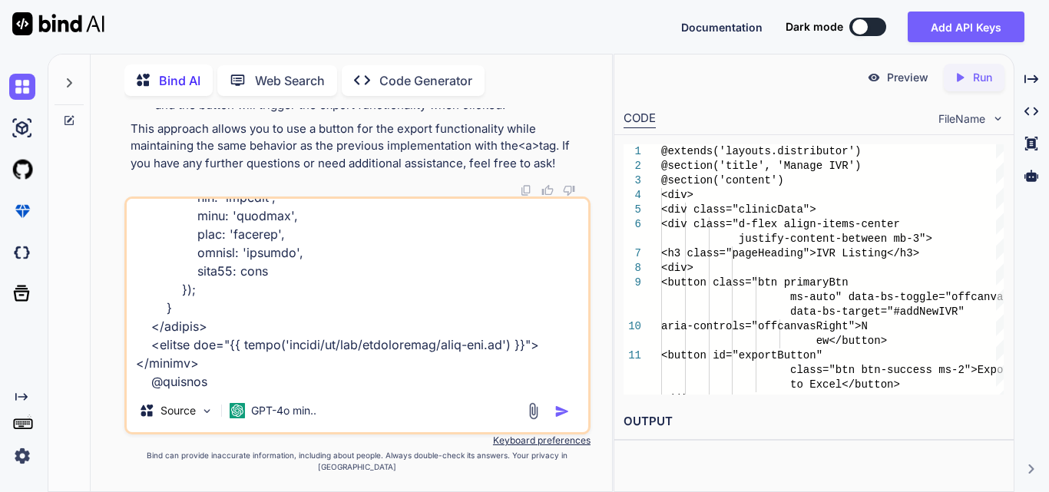
type textarea "@extends('layouts.distributor') @section('title', 'Manage IVR') @section('conte…"
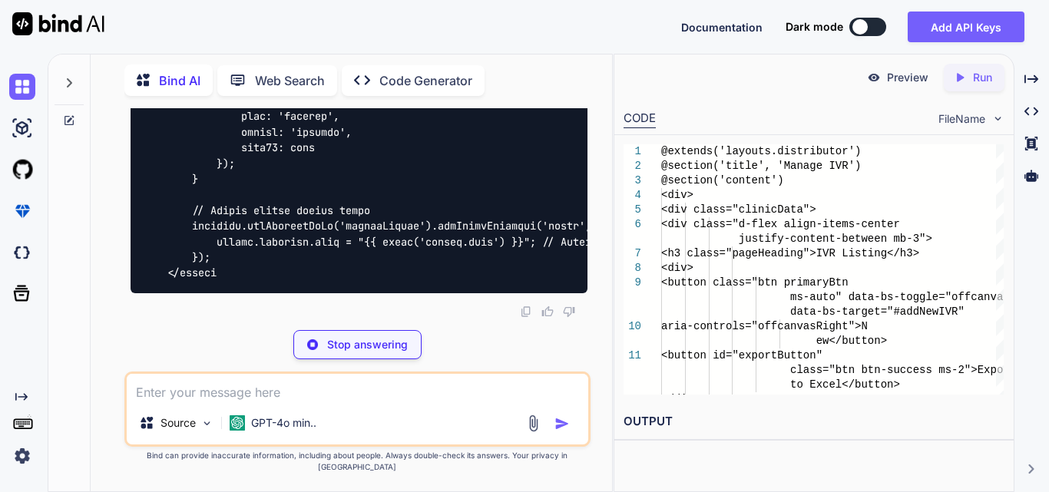
scroll to position [26046, 0]
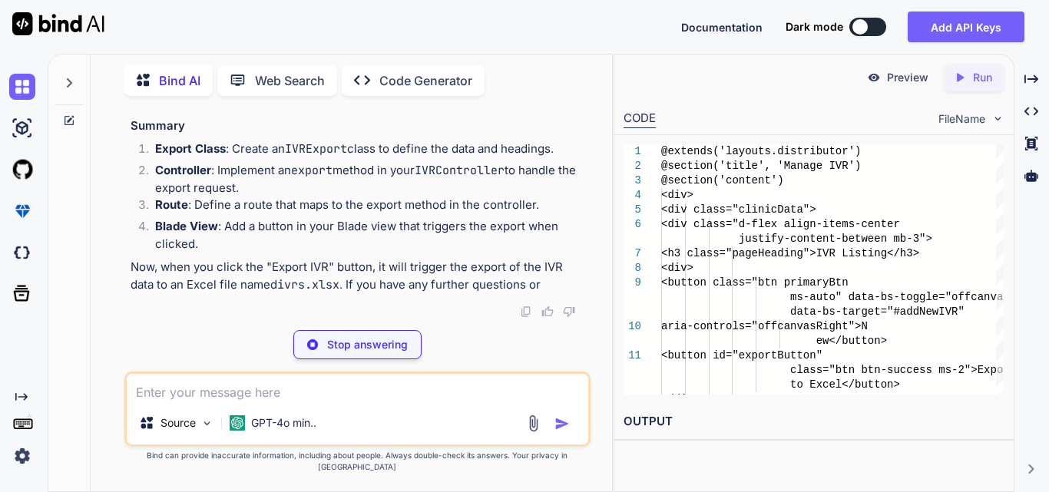
drag, startPoint x: 141, startPoint y: 184, endPoint x: 483, endPoint y: 187, distance: 342.6
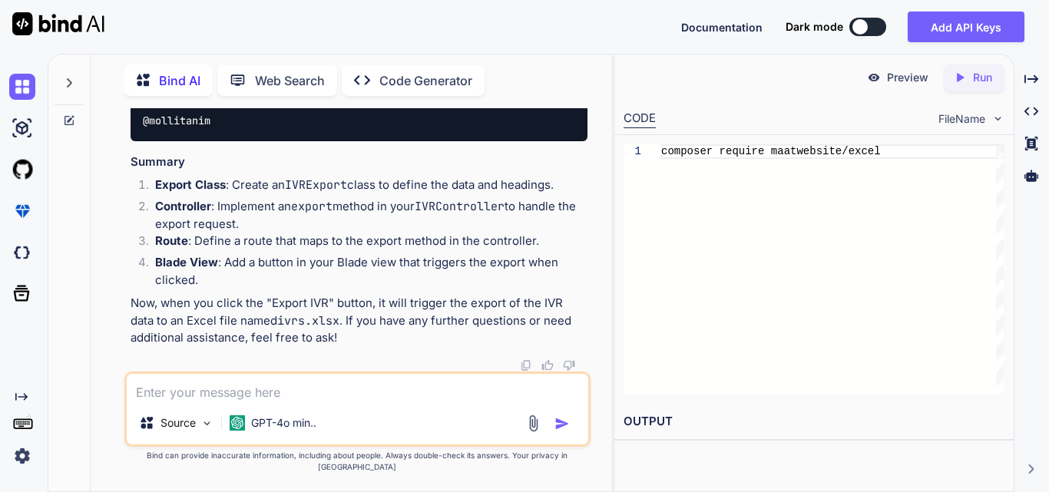
drag, startPoint x: 144, startPoint y: 186, endPoint x: 445, endPoint y: 184, distance: 301.1
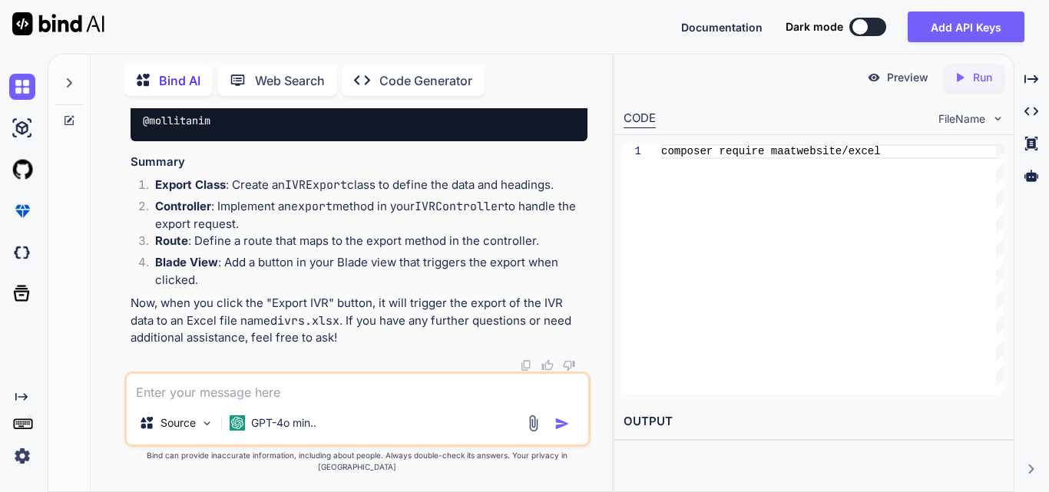
drag, startPoint x: 191, startPoint y: 267, endPoint x: 517, endPoint y: 263, distance: 325.7
drag, startPoint x: 210, startPoint y: 208, endPoint x: 408, endPoint y: 222, distance: 197.9
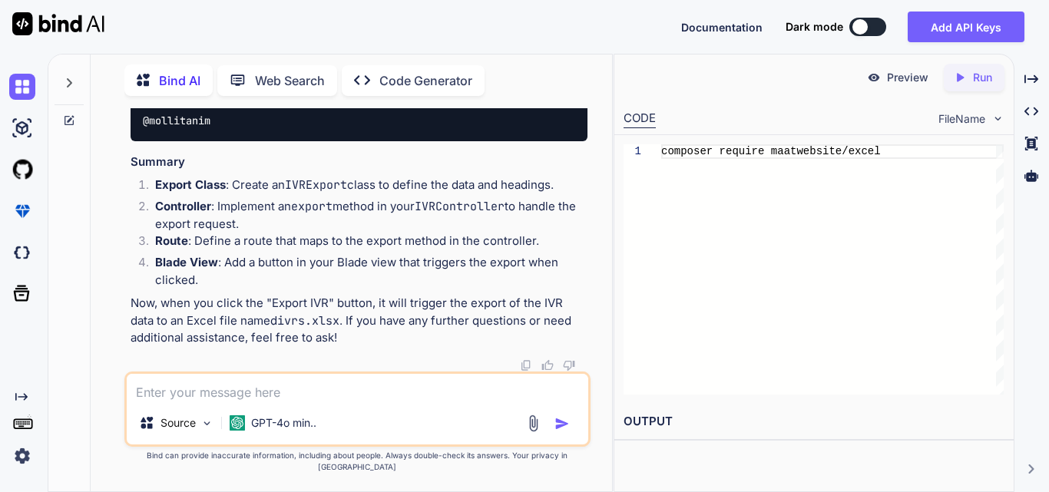
drag, startPoint x: 467, startPoint y: 338, endPoint x: 568, endPoint y: 339, distance: 101.4
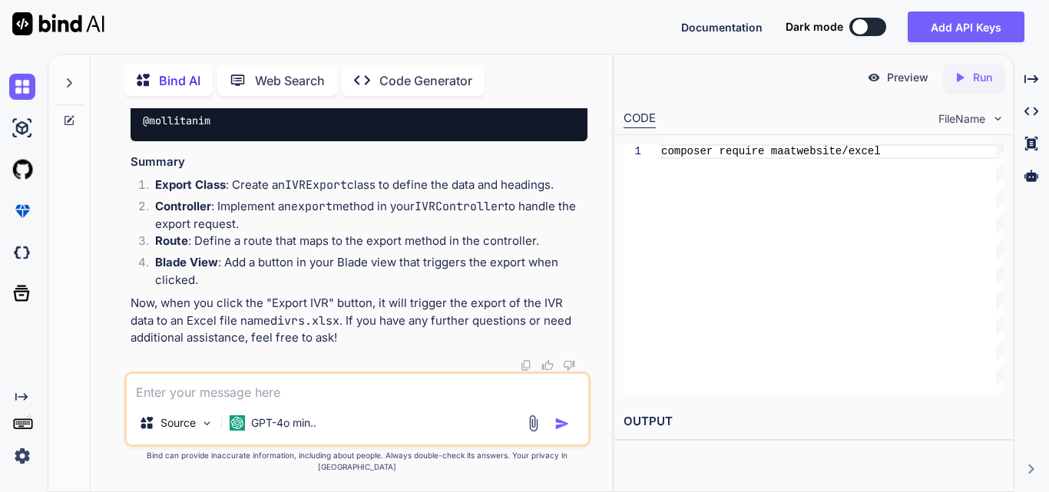
scroll to position [27352, 0]
drag, startPoint x: 397, startPoint y: 211, endPoint x: 583, endPoint y: 217, distance: 186.0
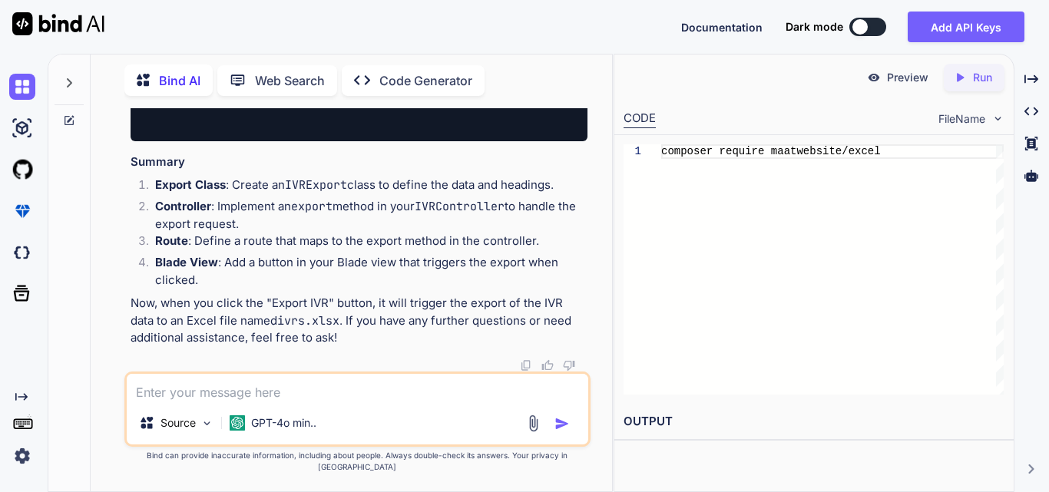
scroll to position [28427, 0]
drag, startPoint x: 355, startPoint y: 290, endPoint x: 182, endPoint y: 281, distance: 173.1
drag, startPoint x: 227, startPoint y: 286, endPoint x: 135, endPoint y: 283, distance: 91.5
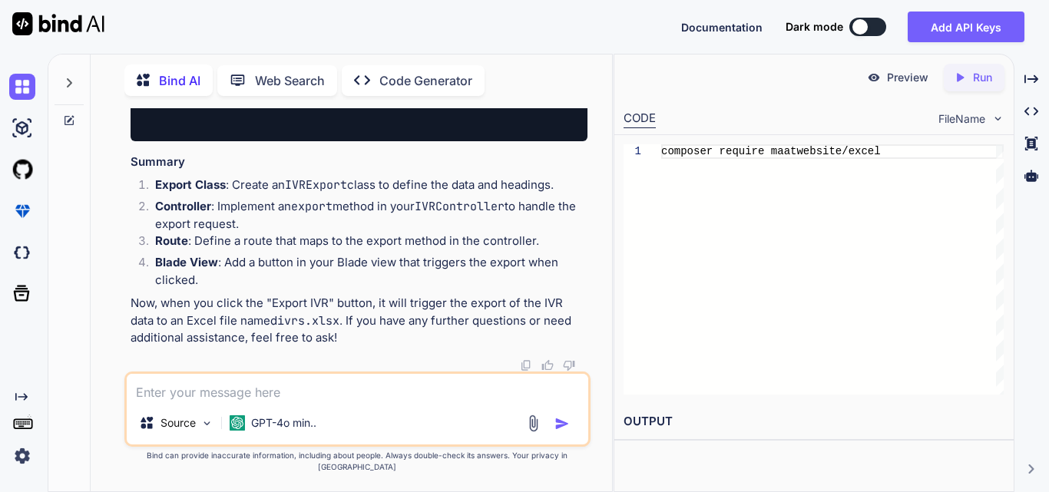
drag, startPoint x: 441, startPoint y: 286, endPoint x: 537, endPoint y: 279, distance: 96.3
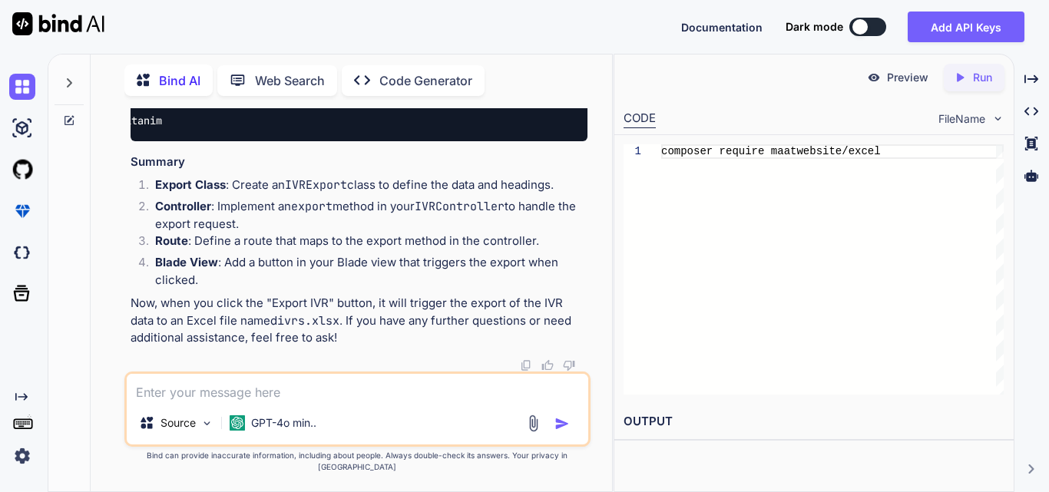
scroll to position [0, 0]
drag, startPoint x: 497, startPoint y: 216, endPoint x: 134, endPoint y: 118, distance: 375.4
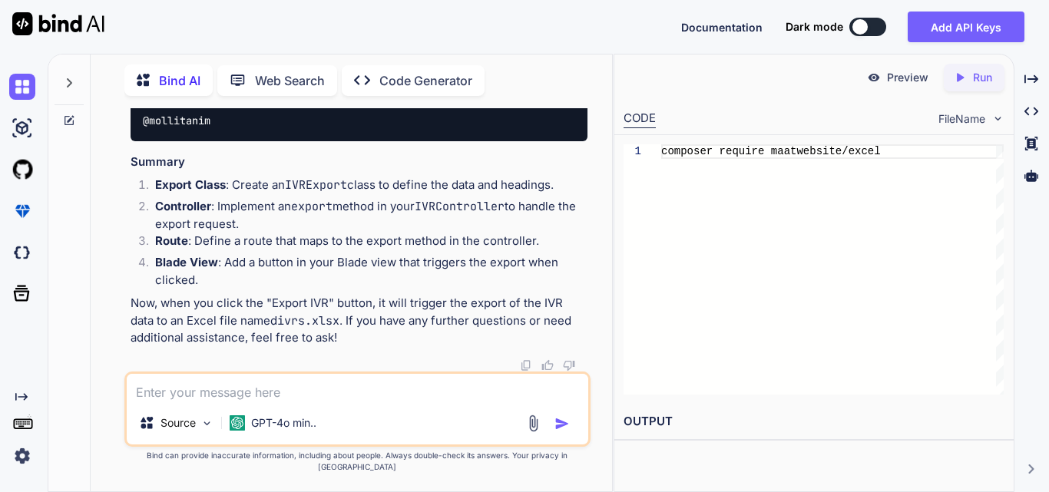
drag, startPoint x: 254, startPoint y: 199, endPoint x: 343, endPoint y: 204, distance: 88.4
click at [259, 402] on textarea at bounding box center [358, 388] width 462 height 28
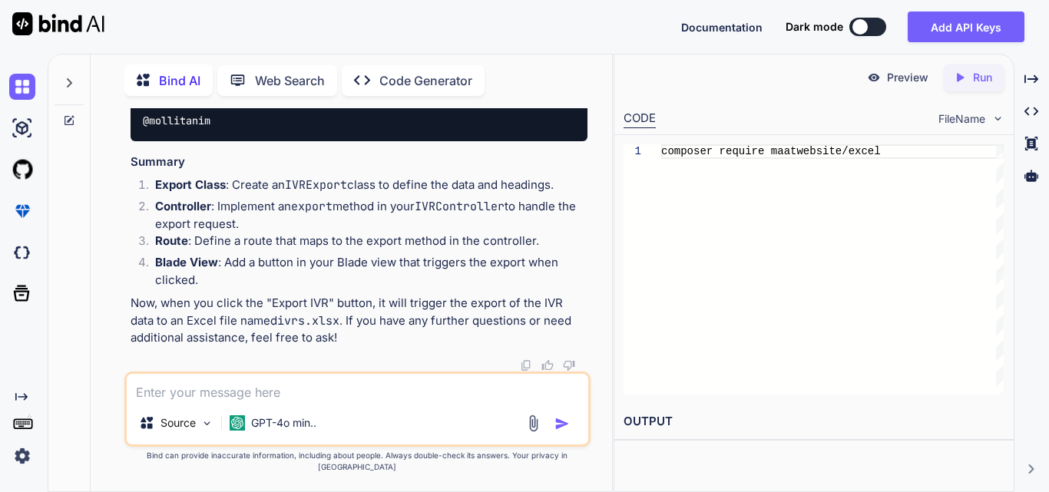
paste textarea "public function index() { try{ $user = Auth::user(); $login_type = $user->login…"
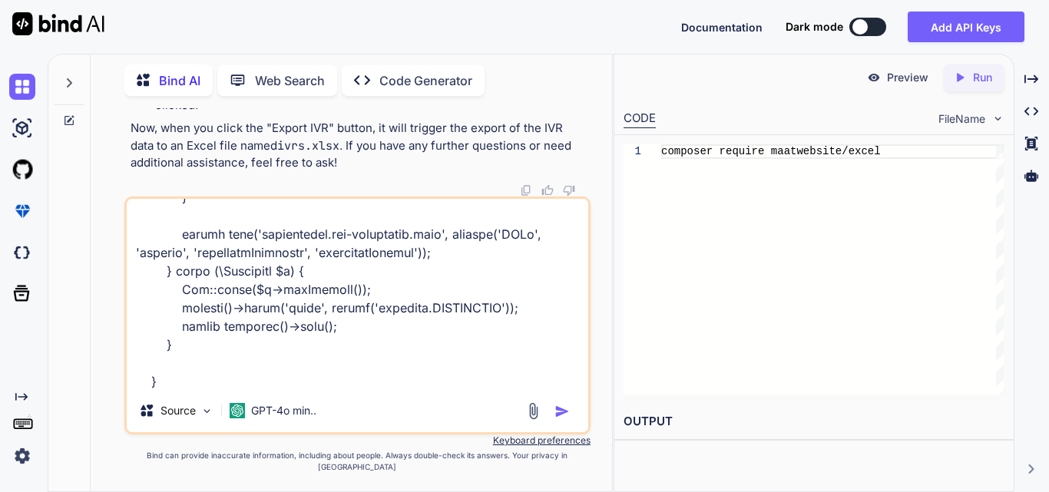
type textarea "public function index() { try{ $user = Auth::user(); $login_type = $user->login…"
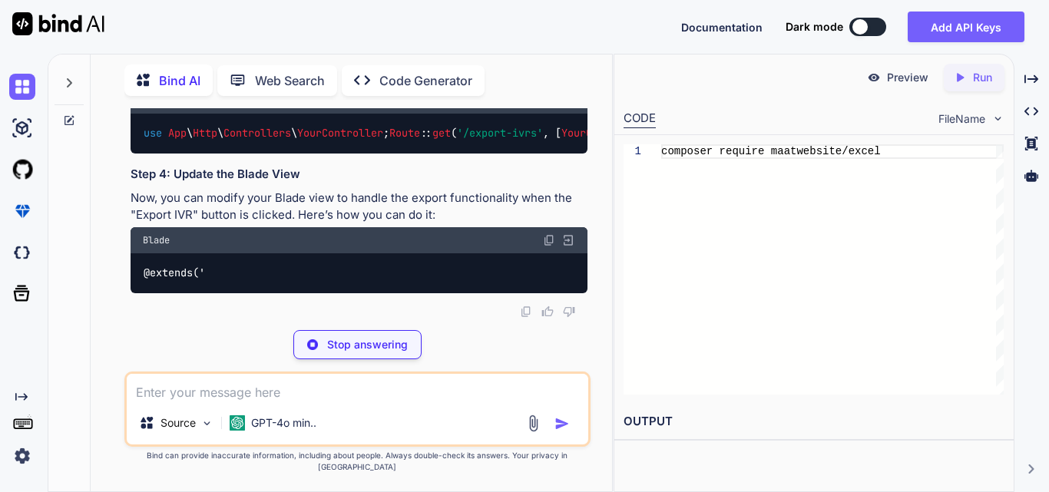
scroll to position [30273, 0]
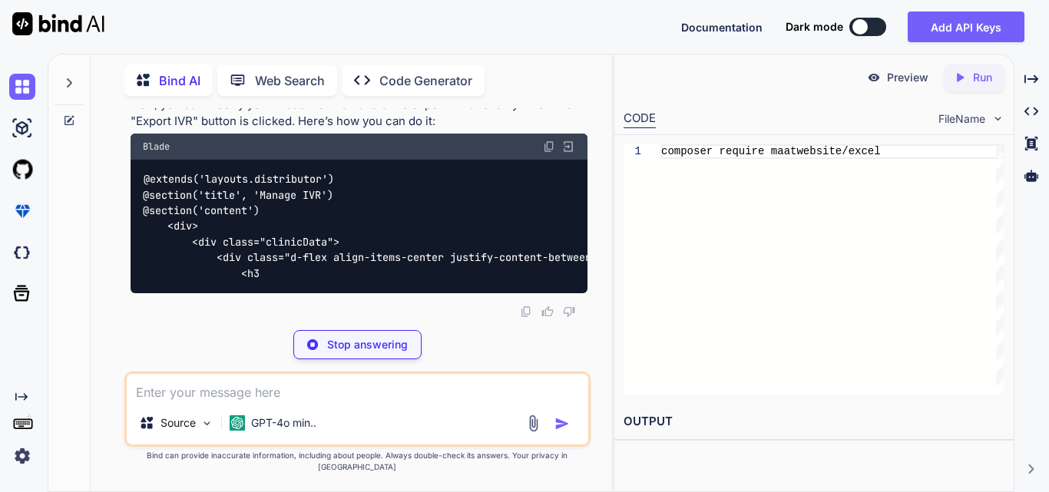
drag, startPoint x: 208, startPoint y: 218, endPoint x: 524, endPoint y: 221, distance: 315.7
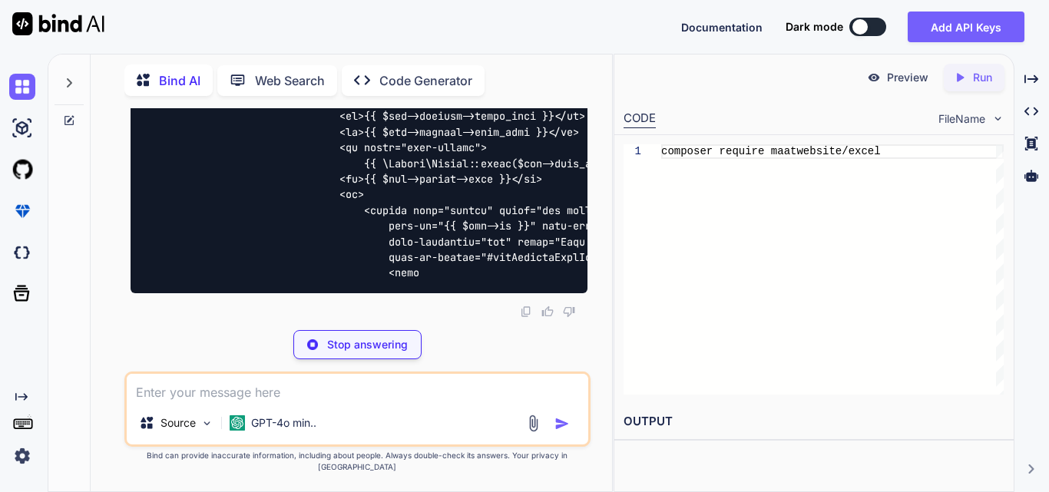
drag, startPoint x: 265, startPoint y: 200, endPoint x: 369, endPoint y: 202, distance: 103.7
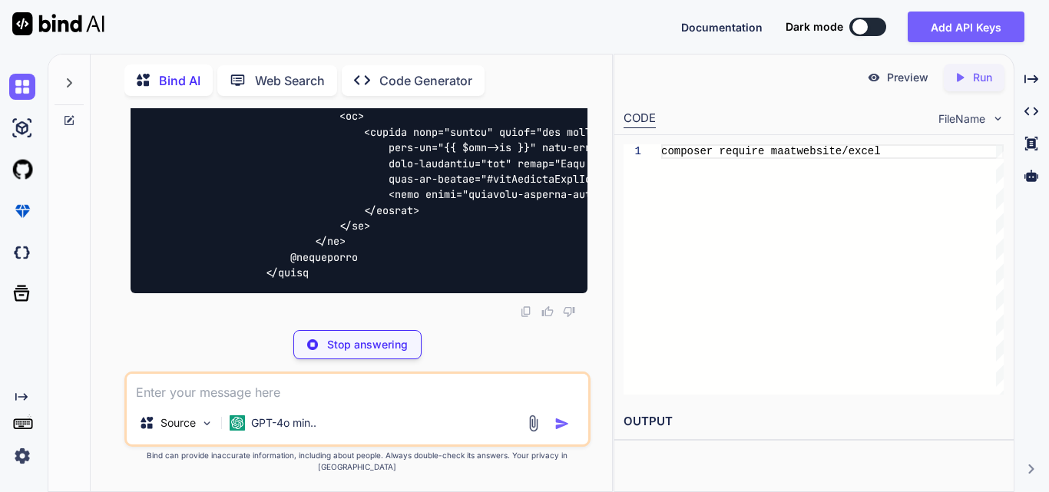
drag, startPoint x: 393, startPoint y: 215, endPoint x: 522, endPoint y: 217, distance: 129.1
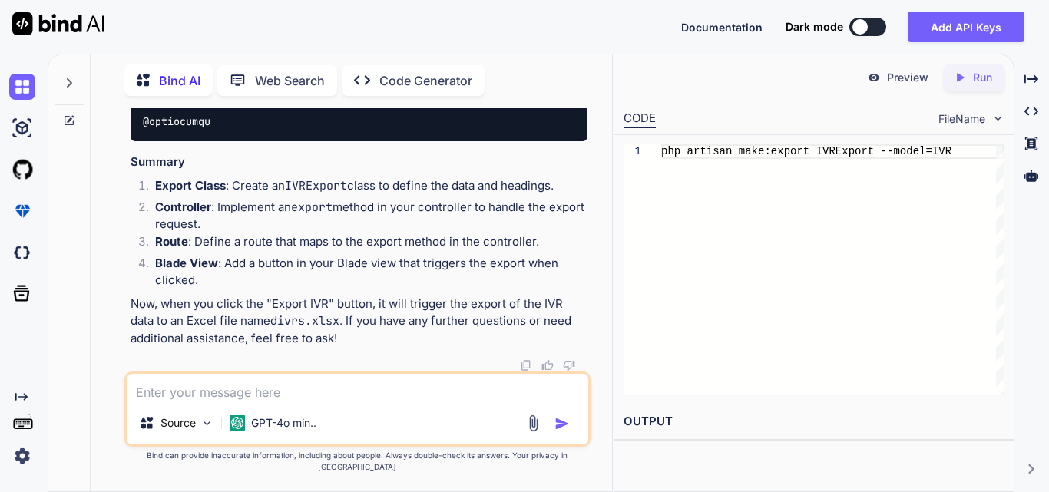
scroll to position [29275, 0]
drag, startPoint x: 439, startPoint y: 190, endPoint x: 62, endPoint y: 201, distance: 377.3
click at [62, 201] on div "Bind AI Web Search Created with Pixso. Code Generator You Work on to implement …" at bounding box center [330, 271] width 564 height 439
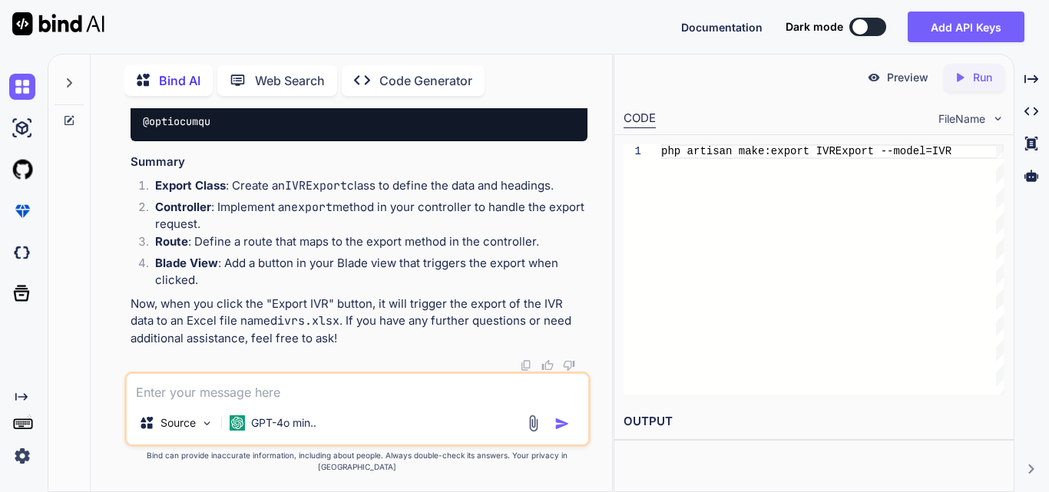
click at [211, 402] on textarea at bounding box center [358, 388] width 462 height 28
paste textarea "php artisan make:export IVRExport --model=IVR"
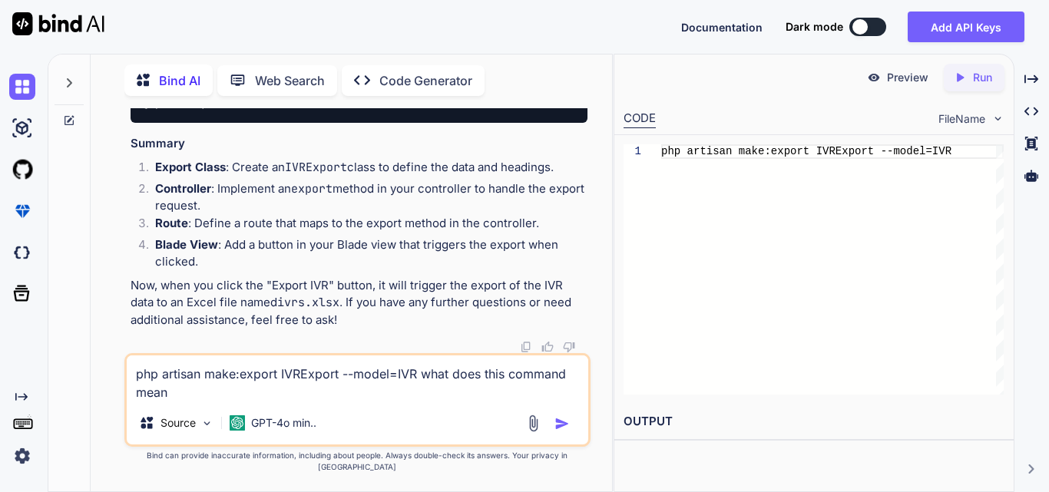
type textarea "php artisan make:export IVRExport --model=IVR what does this command mean"
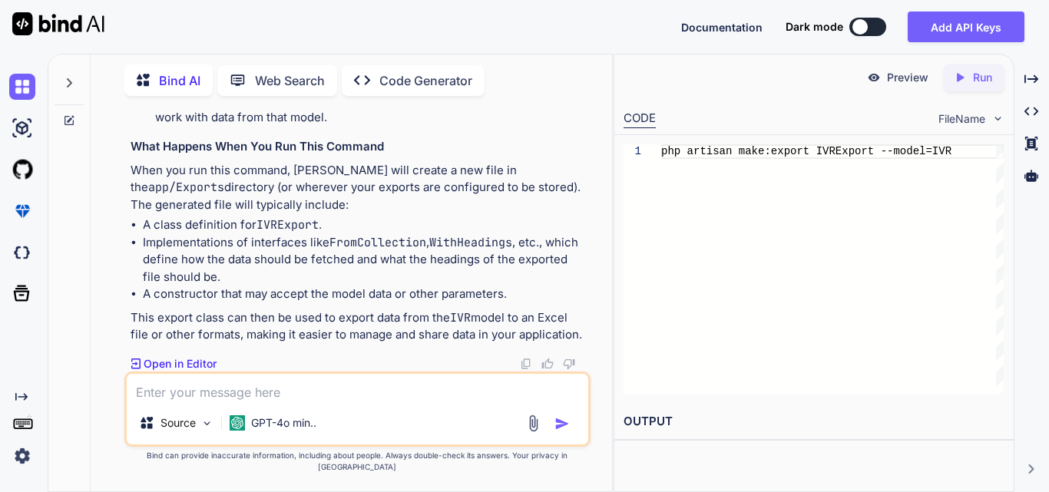
scroll to position [32151, 0]
drag, startPoint x: 327, startPoint y: 179, endPoint x: 400, endPoint y: 176, distance: 73.0
drag, startPoint x: 273, startPoint y: 189, endPoint x: 416, endPoint y: 188, distance: 142.9
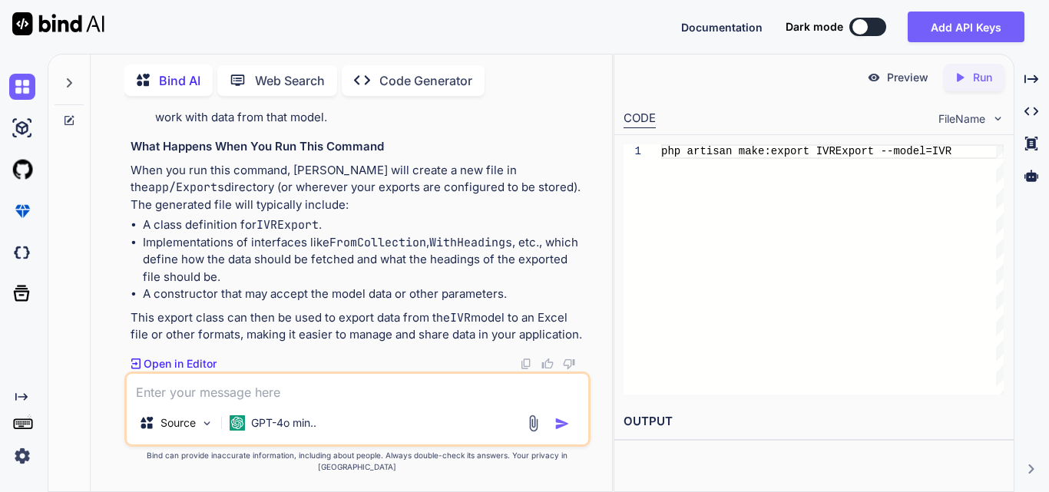
drag, startPoint x: 184, startPoint y: 207, endPoint x: 422, endPoint y: 200, distance: 238.2
drag, startPoint x: 239, startPoint y: 273, endPoint x: 432, endPoint y: 276, distance: 193.6
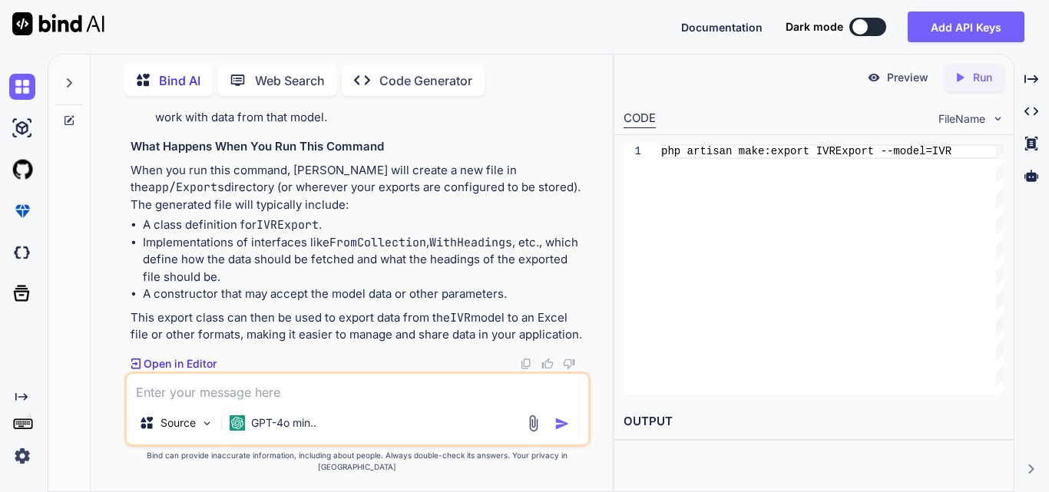
drag, startPoint x: 134, startPoint y: 186, endPoint x: 273, endPoint y: 188, distance: 139.0
click at [273, 127] on ol "php artisan : This is the command-line interface (CLI) for Laravel. It allows y…" at bounding box center [359, 14] width 457 height 225
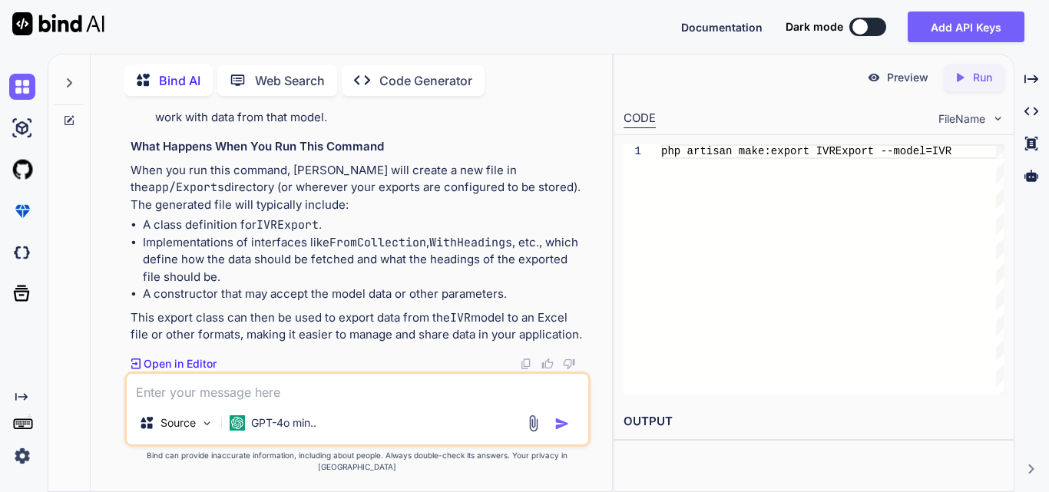
click at [270, 126] on p "--model=IVR : This option specifies that the export class should be associated …" at bounding box center [371, 91] width 432 height 69
drag, startPoint x: 265, startPoint y: 175, endPoint x: 539, endPoint y: 214, distance: 276.9
click at [539, 126] on p "--model=IVR : This option specifies that the export class should be associated …" at bounding box center [371, 91] width 432 height 69
click at [430, 126] on p "--model=IVR : This option specifies that the export class should be associated …" at bounding box center [371, 91] width 432 height 69
drag, startPoint x: 429, startPoint y: 204, endPoint x: 474, endPoint y: 229, distance: 51.3
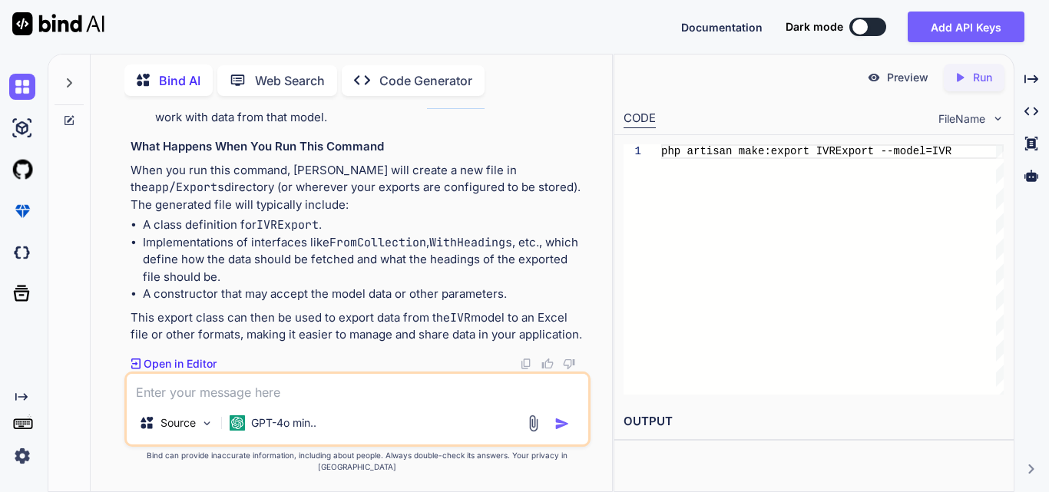
click at [483, 126] on p "--model=IVR : This option specifies that the export class should be associated …" at bounding box center [371, 91] width 432 height 69
click at [227, 385] on div "Source GPT-4o min.." at bounding box center [357, 409] width 466 height 75
click at [218, 400] on textarea at bounding box center [358, 388] width 462 height 28
paste textarea "public function getIvrsForUser(User $user): Collection { try { $user = Auth::us…"
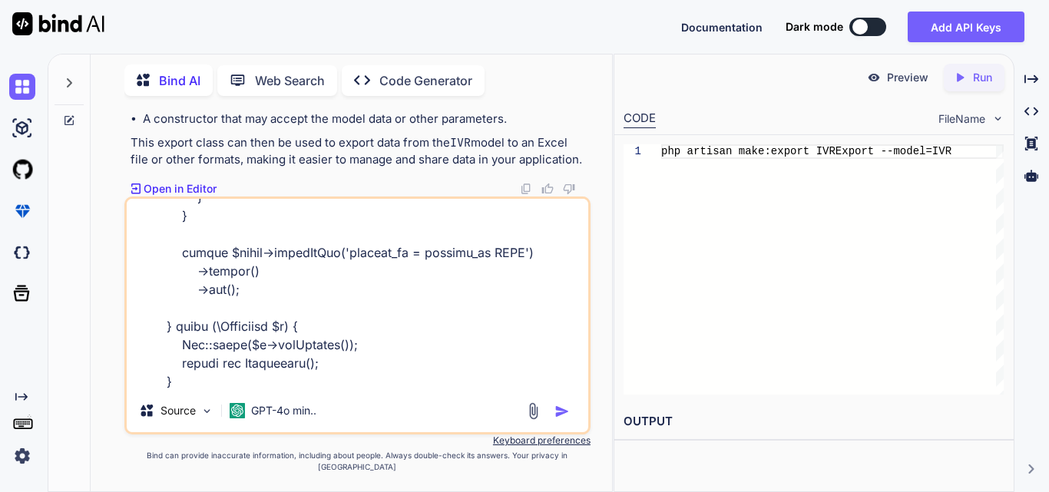
scroll to position [444, 0]
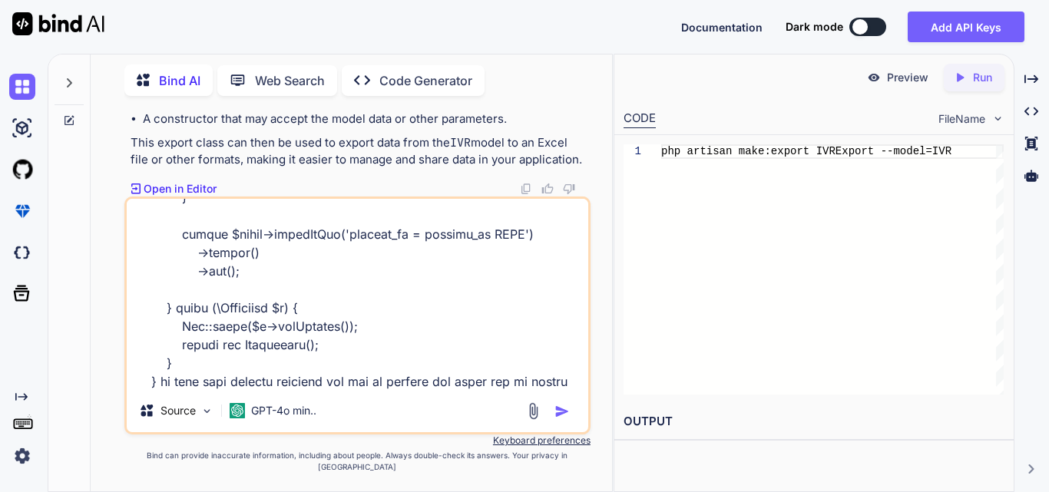
type textarea "public function getIvrsForUser(User $user): Collection { try { $user = Auth::us…"
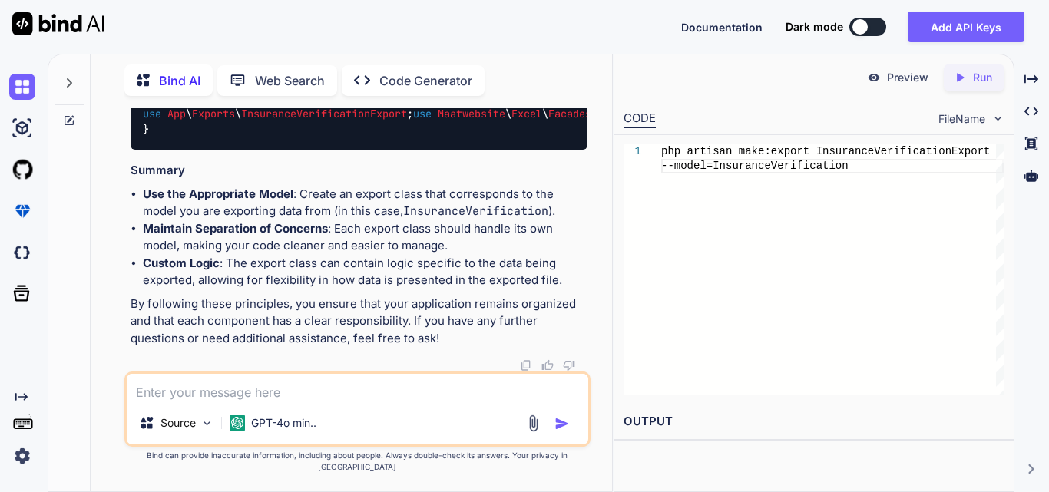
scroll to position [33345, 0]
drag, startPoint x: 465, startPoint y: 331, endPoint x: 530, endPoint y: 334, distance: 65.4
drag, startPoint x: 518, startPoint y: 333, endPoint x: 566, endPoint y: 338, distance: 48.6
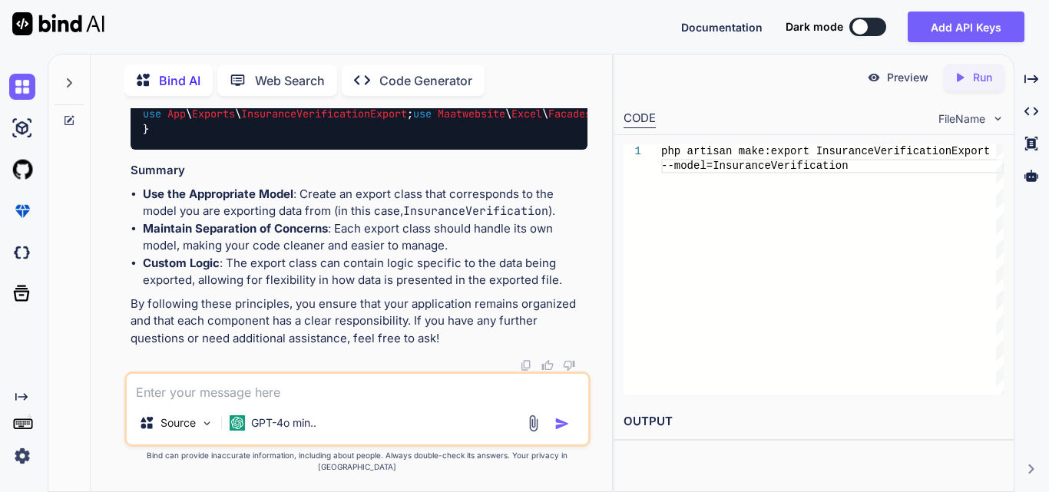
drag, startPoint x: 462, startPoint y: 313, endPoint x: 146, endPoint y: 309, distance: 315.7
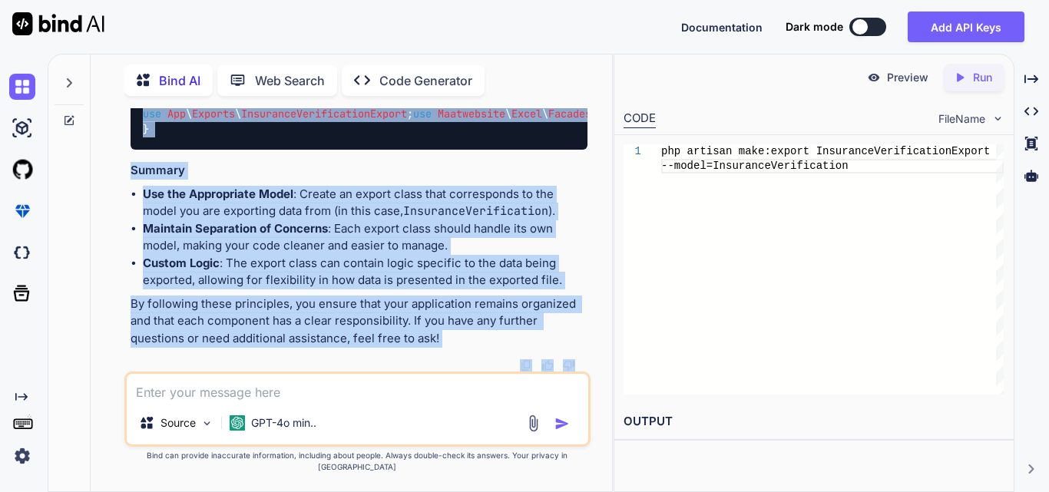
scroll to position [34322, 0]
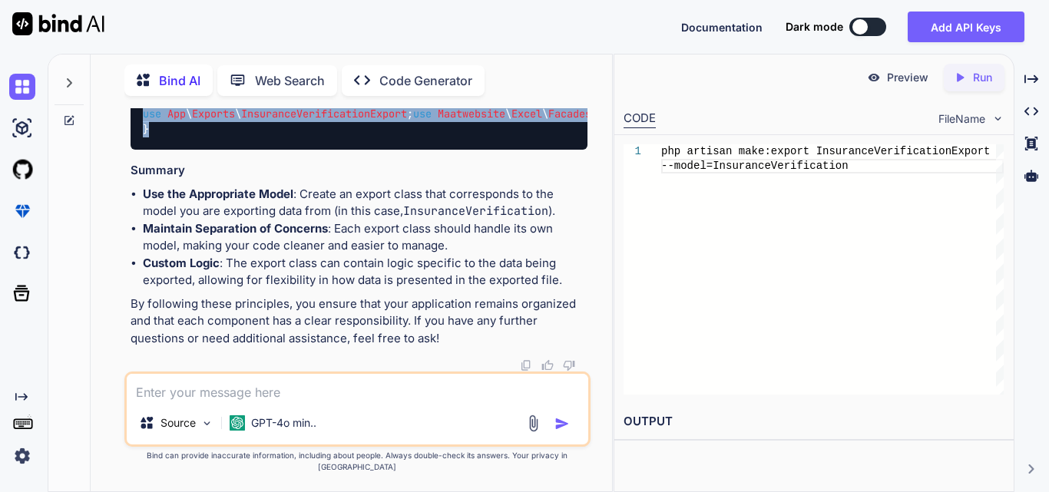
drag, startPoint x: 141, startPoint y: 203, endPoint x: 293, endPoint y: 240, distance: 156.7
copy div "namespace App \ Exports ; use App \ Models \ InsuranceVerification ; use Maatwe…"
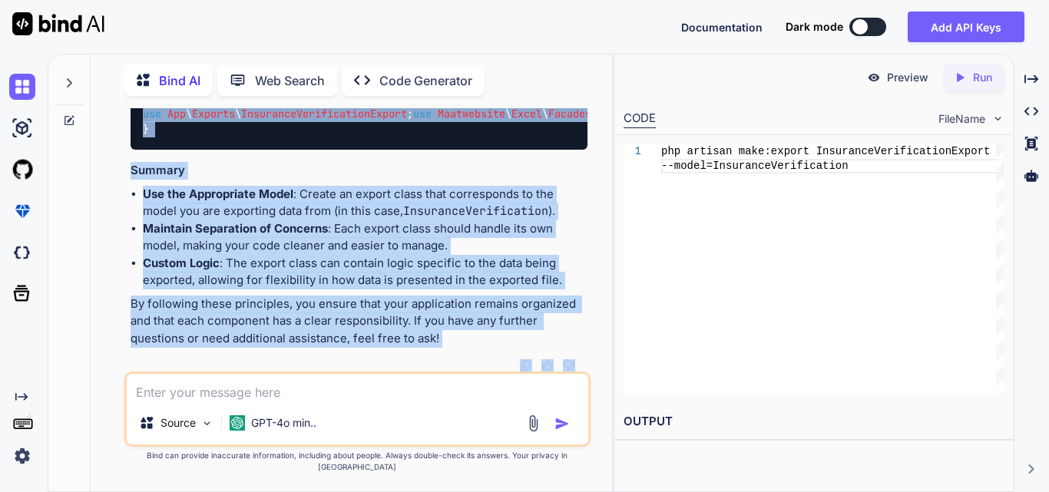
scroll to position [34421, 0]
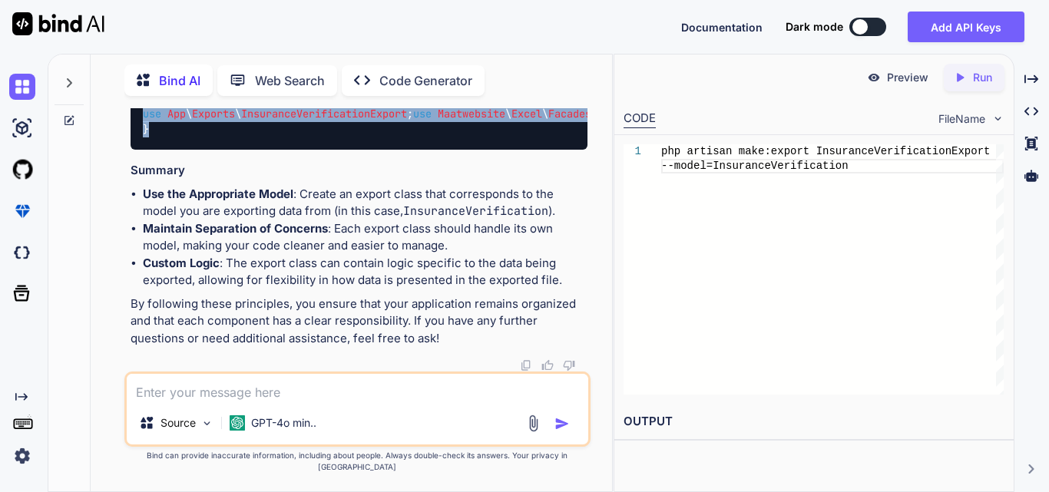
drag, startPoint x: 144, startPoint y: 147, endPoint x: 224, endPoint y: 145, distance: 79.9
copy div "namespace App \ Exports ; use App \ Models \ InsuranceVerification ; use Maatwe…"
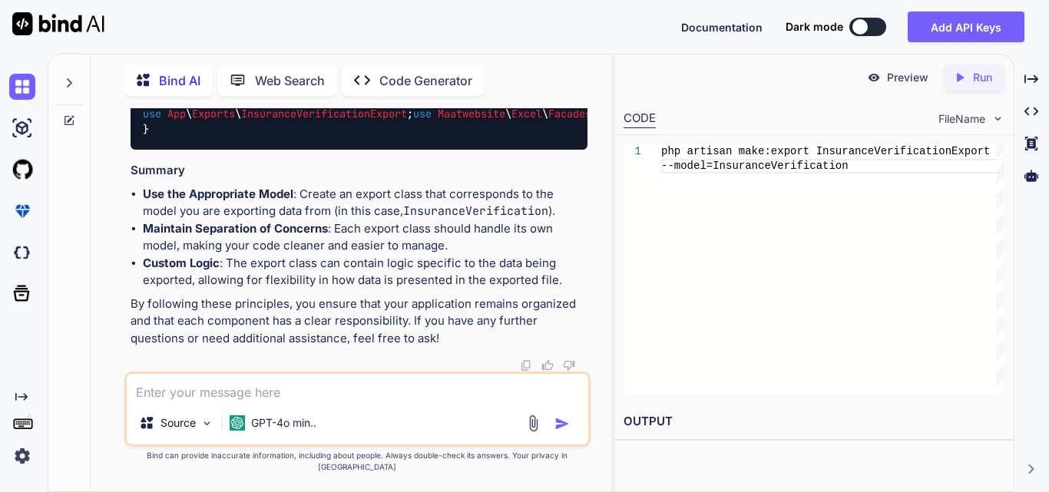
scroll to position [33729, 0]
click at [286, 402] on textarea at bounding box center [358, 388] width 462 height 28
paste textarea "<?php namespace App\Exports; use App\Models\InsuranceVerification; use App\Serv…"
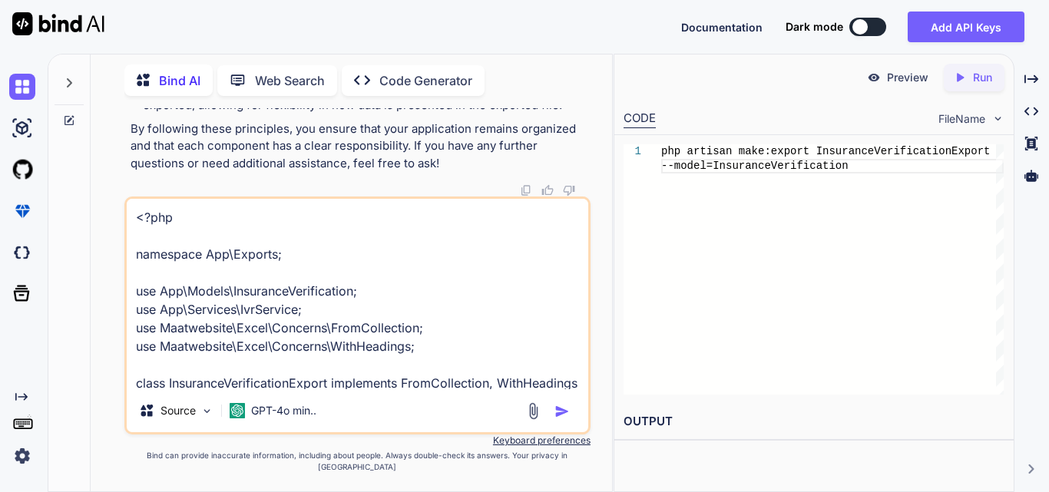
scroll to position [536, 0]
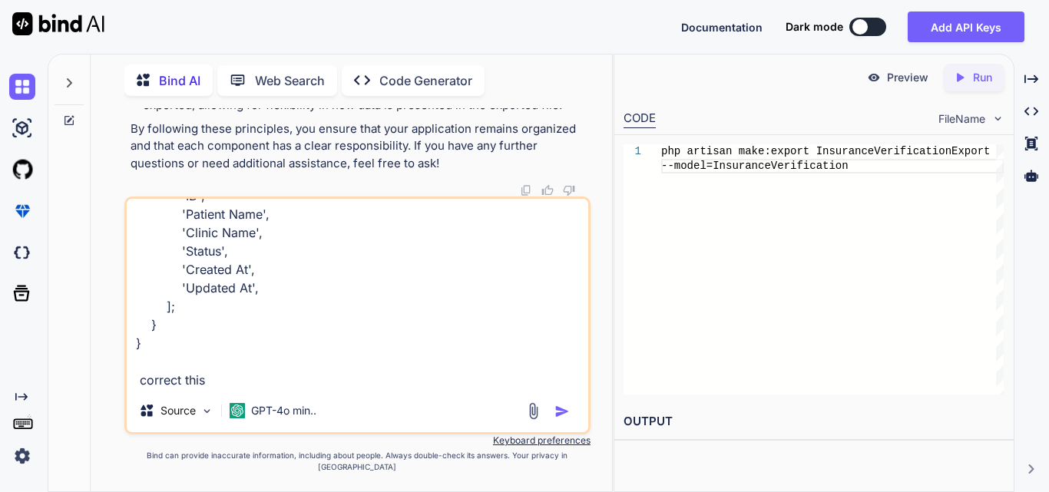
type textarea "<?php namespace App\Exports; use App\Models\InsuranceVerification; use App\Serv…"
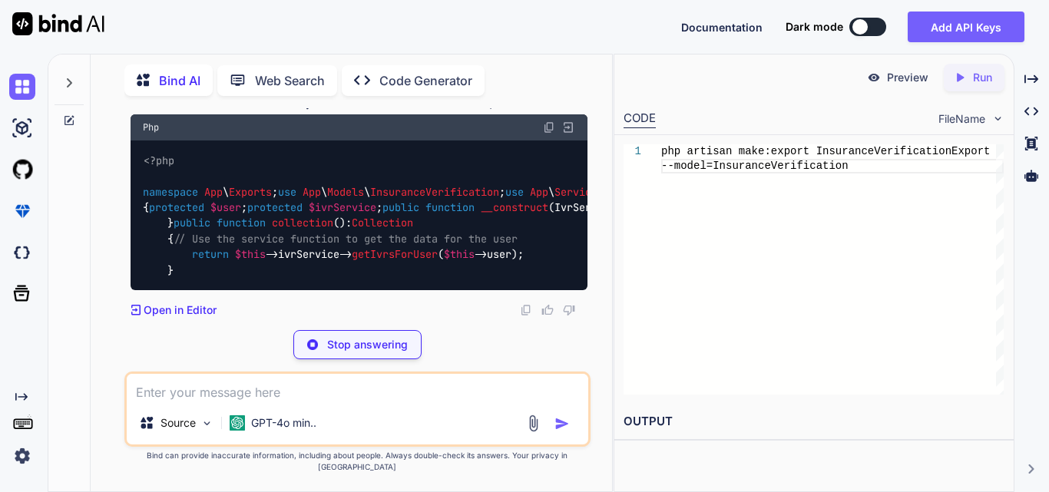
scroll to position [35319, 0]
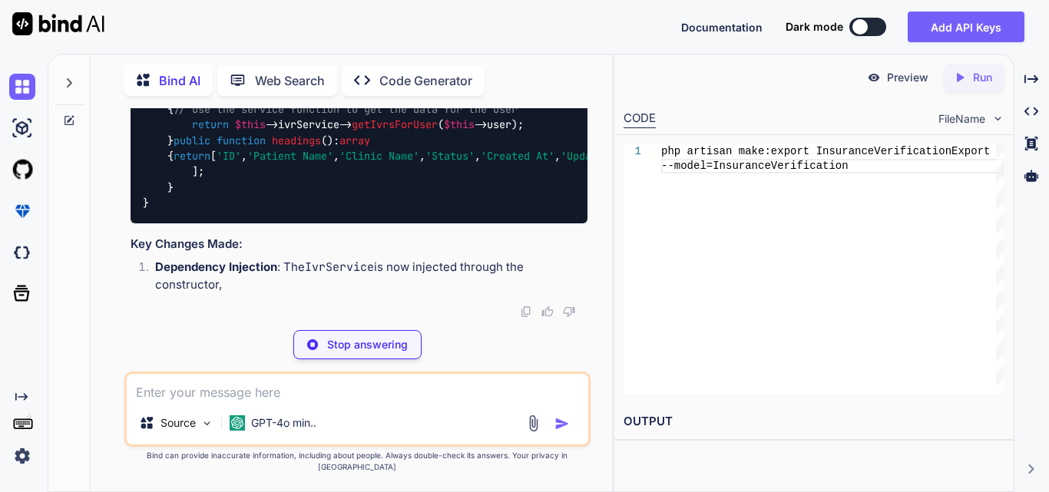
drag, startPoint x: 182, startPoint y: 198, endPoint x: 339, endPoint y: 221, distance: 159.1
click at [339, 221] on div "<?php namespace App \ Exports ; use App \ Models \ InsuranceVerification ; use …" at bounding box center [359, 117] width 457 height 213
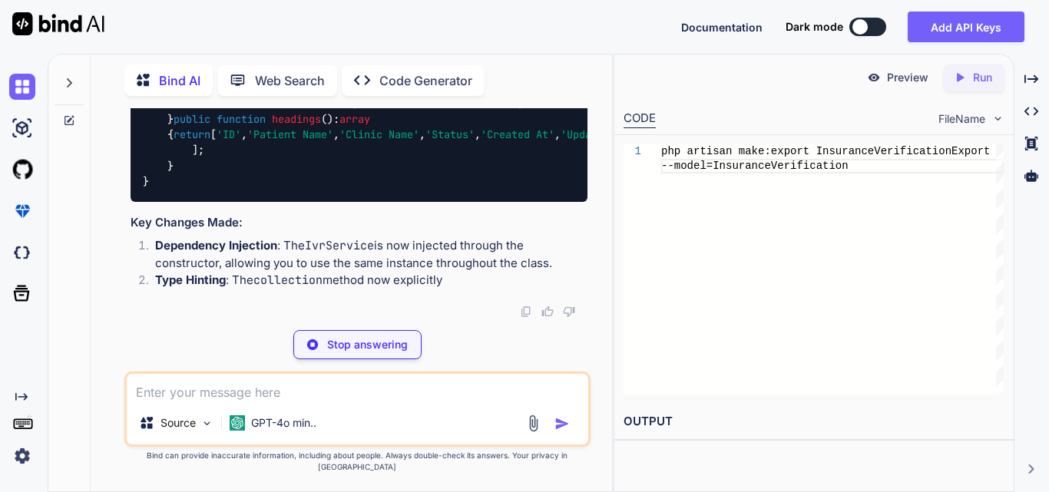
click at [412, 200] on div "<?php namespace App \ Exports ; use App \ Models \ InsuranceVerification ; use …" at bounding box center [359, 95] width 457 height 213
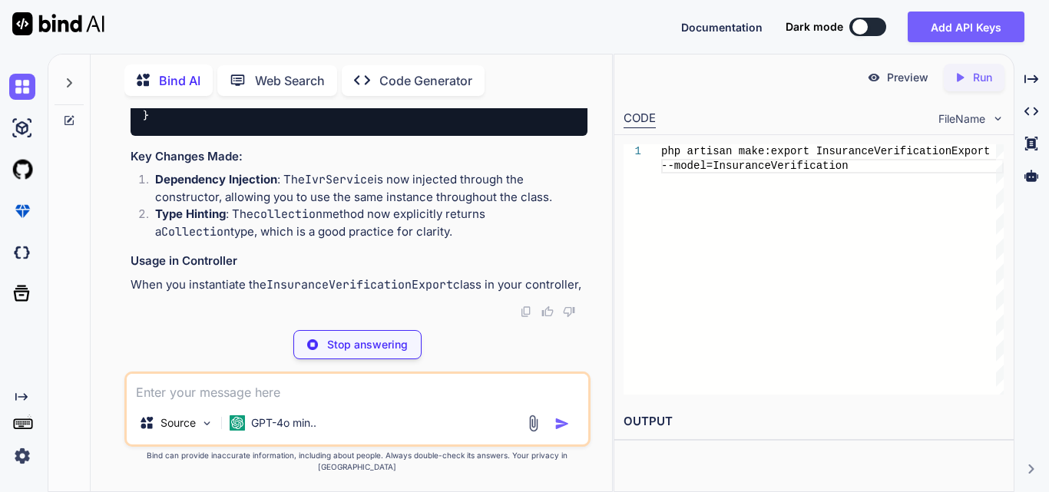
scroll to position [35395, 0]
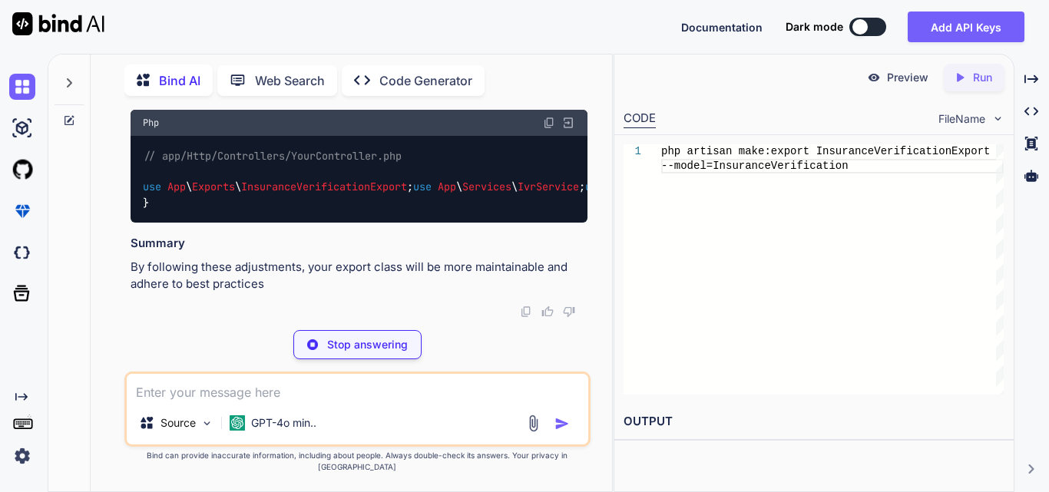
drag, startPoint x: 187, startPoint y: 225, endPoint x: 529, endPoint y: 233, distance: 342.6
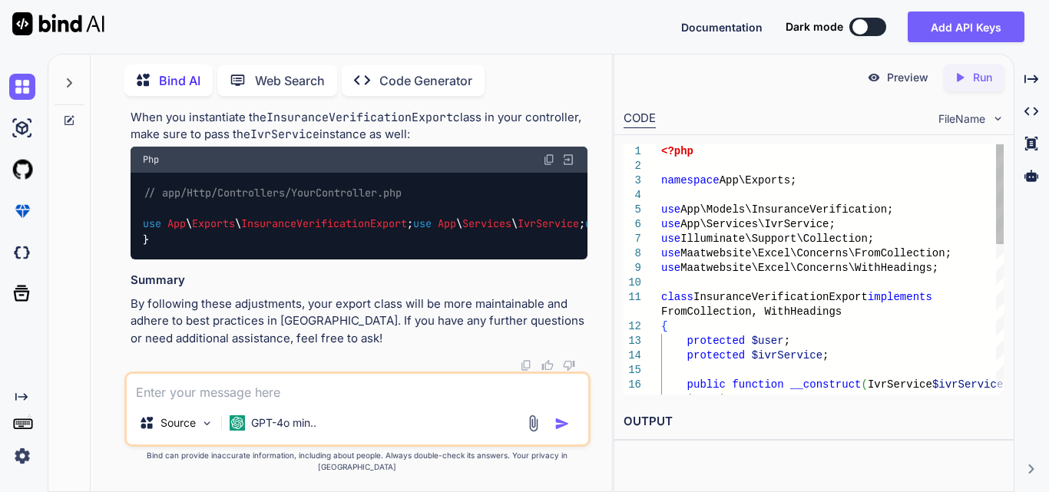
drag, startPoint x: 186, startPoint y: 153, endPoint x: 226, endPoint y: 270, distance: 124.1
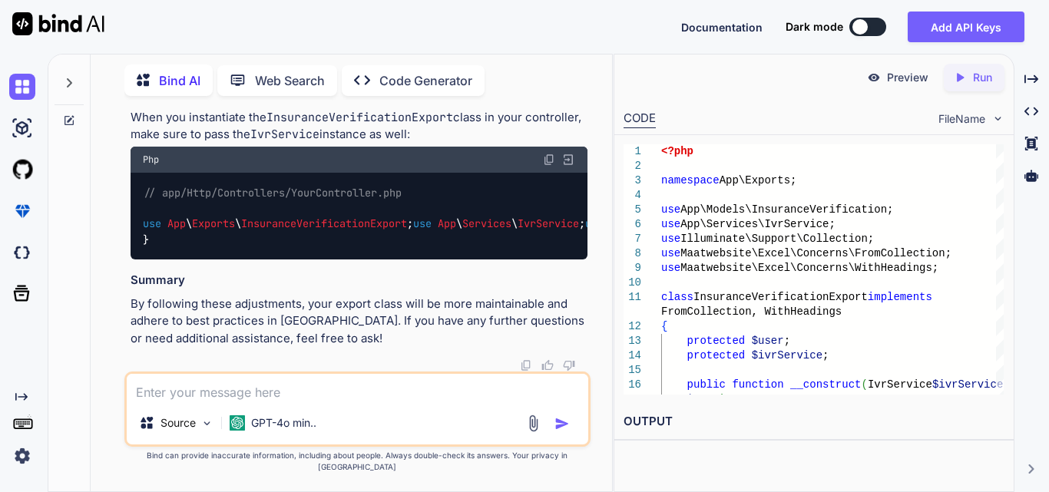
scroll to position [35779, 0]
drag, startPoint x: 297, startPoint y: 139, endPoint x: 375, endPoint y: 187, distance: 91.4
click at [375, 73] on ol "Dependency Injection : The IvrService is now injected through the constructor, …" at bounding box center [359, 38] width 457 height 69
click at [434, 73] on p "Type Hinting : The collection method now explicitly returns a Collection type, …" at bounding box center [371, 55] width 432 height 35
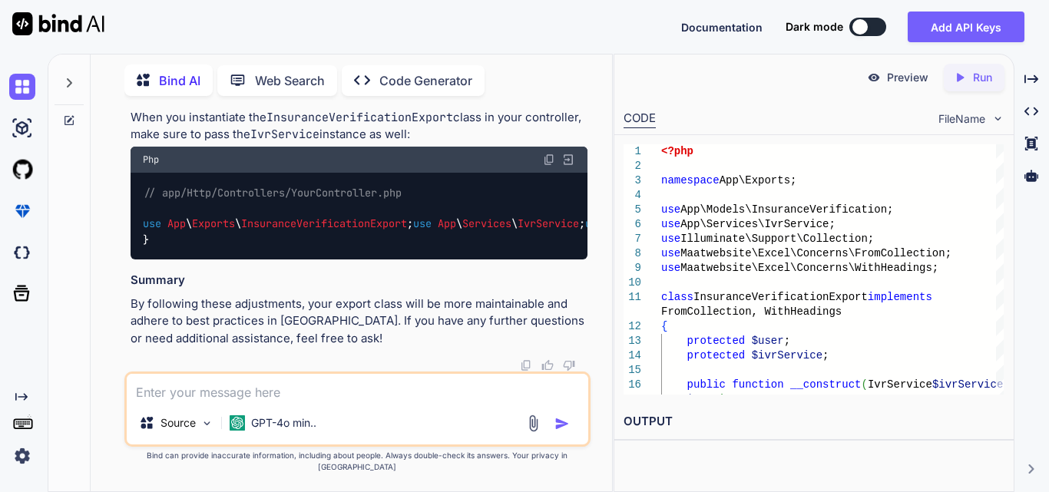
drag, startPoint x: 134, startPoint y: 180, endPoint x: 386, endPoint y: 218, distance: 254.8
drag, startPoint x: 129, startPoint y: 178, endPoint x: 576, endPoint y: 333, distance: 472.9
click at [576, 333] on div "You Work on to implement functionality for filter data in the distributor dashb…" at bounding box center [357, 299] width 466 height 383
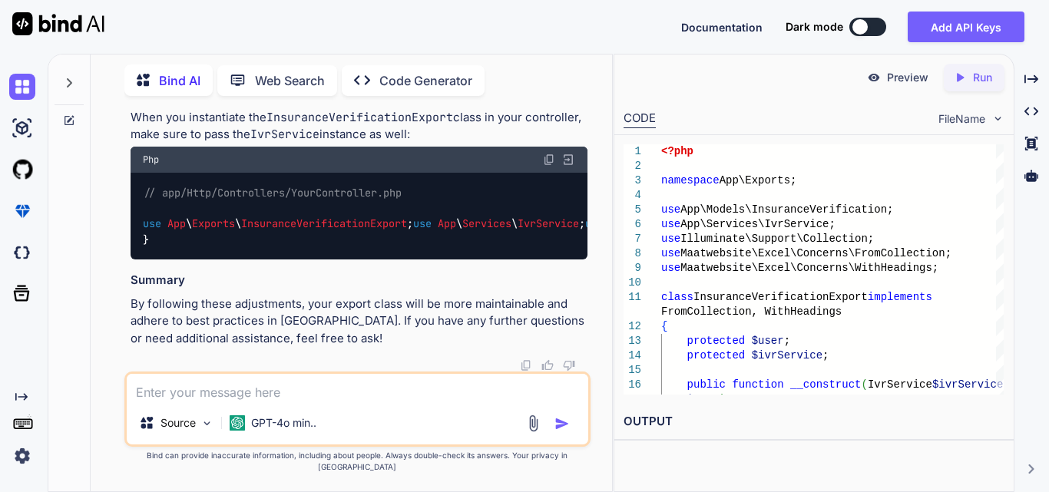
drag, startPoint x: 284, startPoint y: 238, endPoint x: 346, endPoint y: 283, distance: 77.0
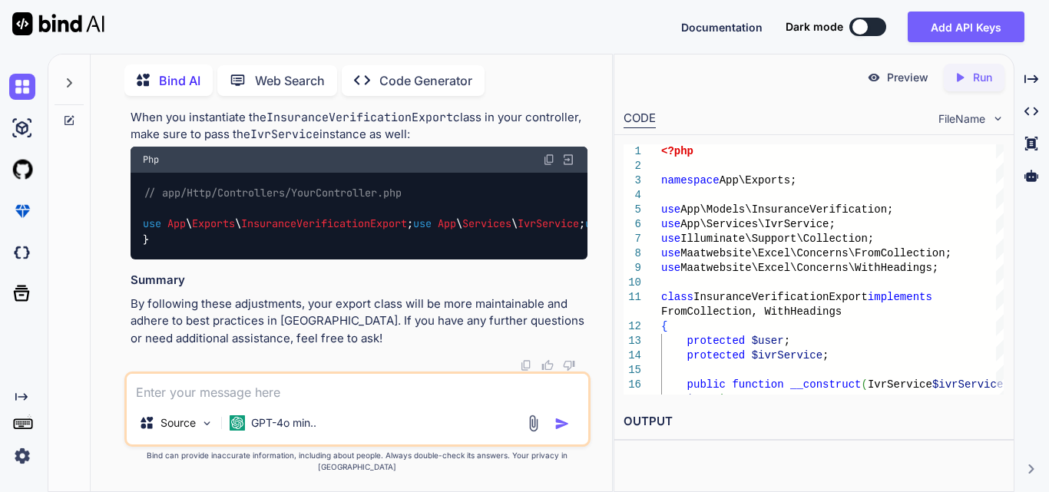
click at [335, 402] on textarea at bounding box center [358, 388] width 462 height 28
drag, startPoint x: 170, startPoint y: 197, endPoint x: 247, endPoint y: 366, distance: 184.9
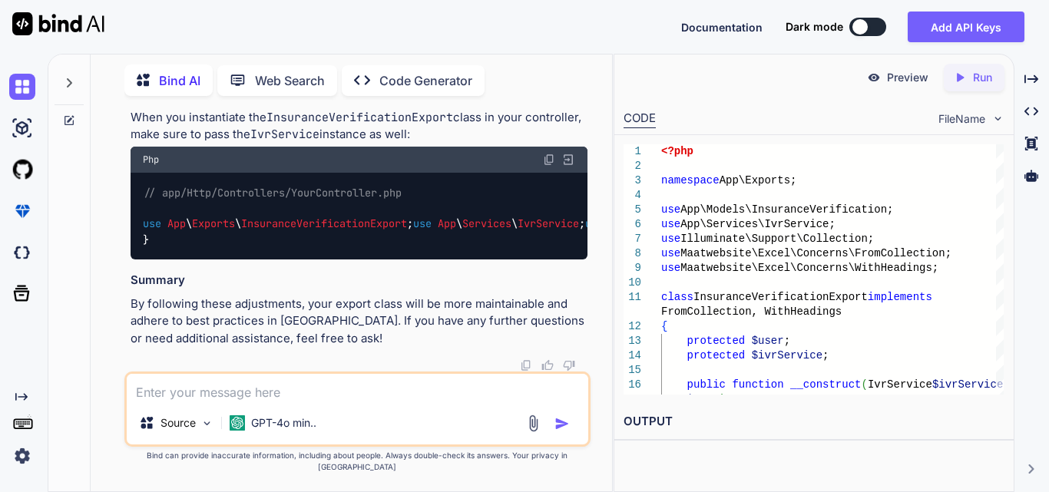
drag, startPoint x: 145, startPoint y: 180, endPoint x: 184, endPoint y: 267, distance: 95.6
click at [184, 260] on div "// app/Http/Controllers/YourController.php use App \ Exports \ InsuranceVerific…" at bounding box center [359, 217] width 457 height 88
click at [477, 218] on div "// app/Http/Controllers/YourController.php use App \ Exports \ InsuranceVerific…" at bounding box center [359, 217] width 457 height 88
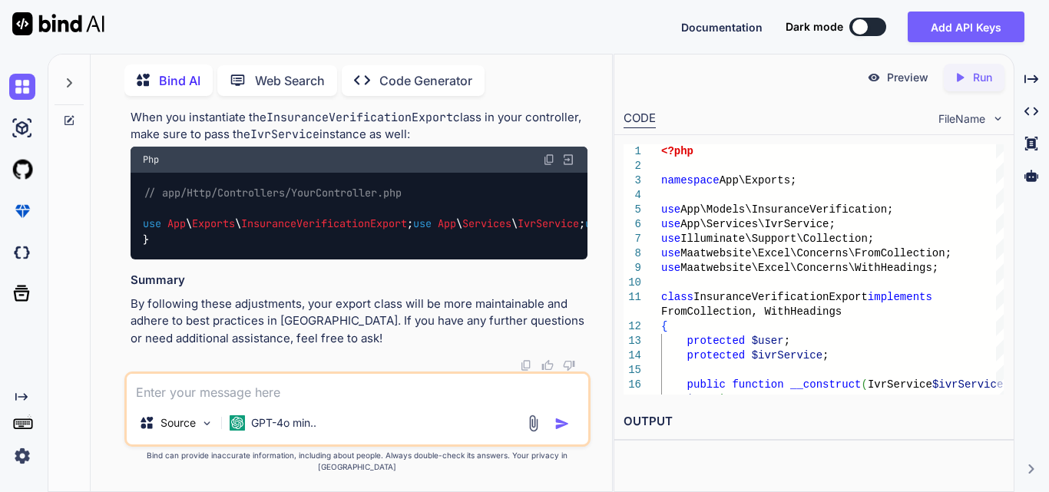
scroll to position [35694, 0]
drag, startPoint x: 154, startPoint y: 213, endPoint x: 422, endPoint y: 267, distance: 272.6
click at [422, 73] on ol "Dependency Injection : The IvrService is now injected through the constructor, …" at bounding box center [359, 38] width 457 height 69
click at [425, 38] on p "Dependency Injection : The IvrService is now injected through the constructor, …" at bounding box center [371, 21] width 432 height 35
drag, startPoint x: 286, startPoint y: 214, endPoint x: 571, endPoint y: 263, distance: 288.3
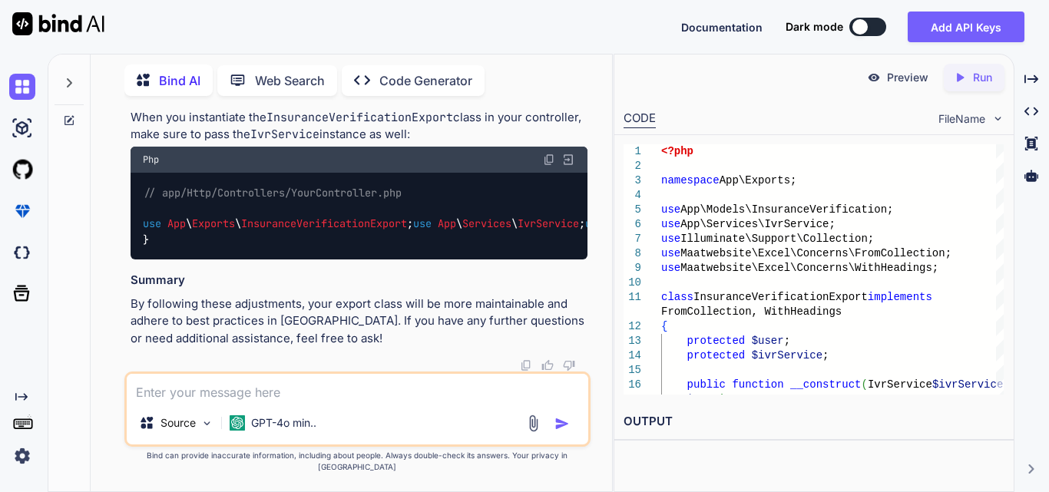
click at [571, 73] on ol "Dependency Injection : The IvrService is now injected through the constructor, …" at bounding box center [359, 38] width 457 height 69
click at [431, 73] on p "Type Hinting : The collection method now explicitly returns a Collection type, …" at bounding box center [371, 55] width 432 height 35
drag, startPoint x: 285, startPoint y: 216, endPoint x: 379, endPoint y: 268, distance: 108.0
click at [379, 73] on ol "Dependency Injection : The IvrService is now injected through the constructor, …" at bounding box center [359, 38] width 457 height 69
click at [399, 73] on p "Type Hinting : The collection method now explicitly returns a Collection type, …" at bounding box center [371, 55] width 432 height 35
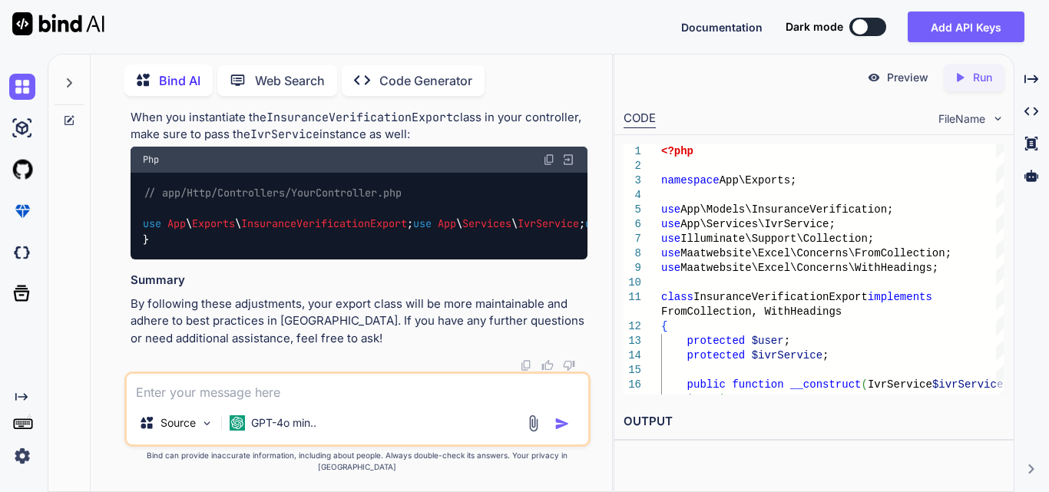
click at [228, 400] on textarea at bounding box center [358, 388] width 462 height 28
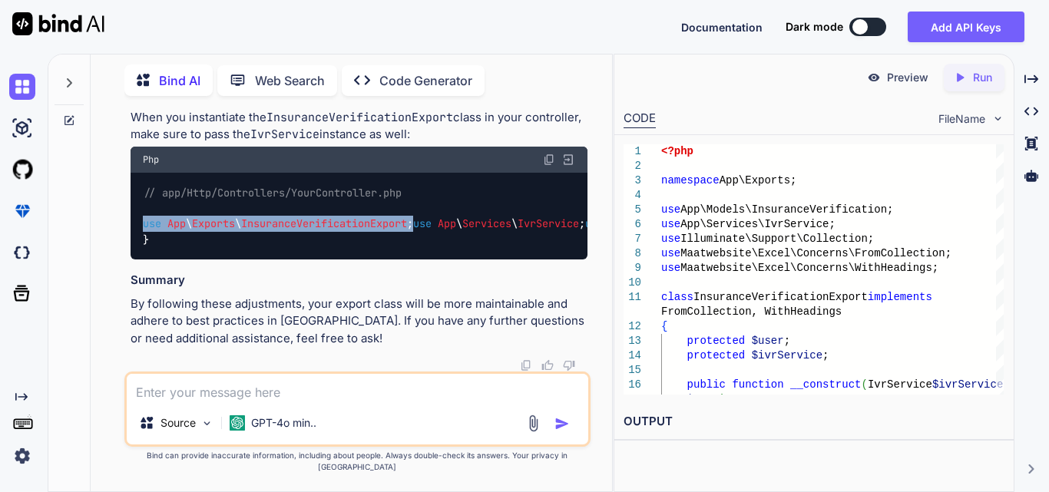
drag, startPoint x: 435, startPoint y: 274, endPoint x: 134, endPoint y: 275, distance: 301.1
click at [134, 260] on div "// app/Http/Controllers/YourController.php use App \ Exports \ InsuranceVerific…" at bounding box center [359, 217] width 457 height 88
copy code "use App \ Exports \ InsuranceVerificationExport ;"
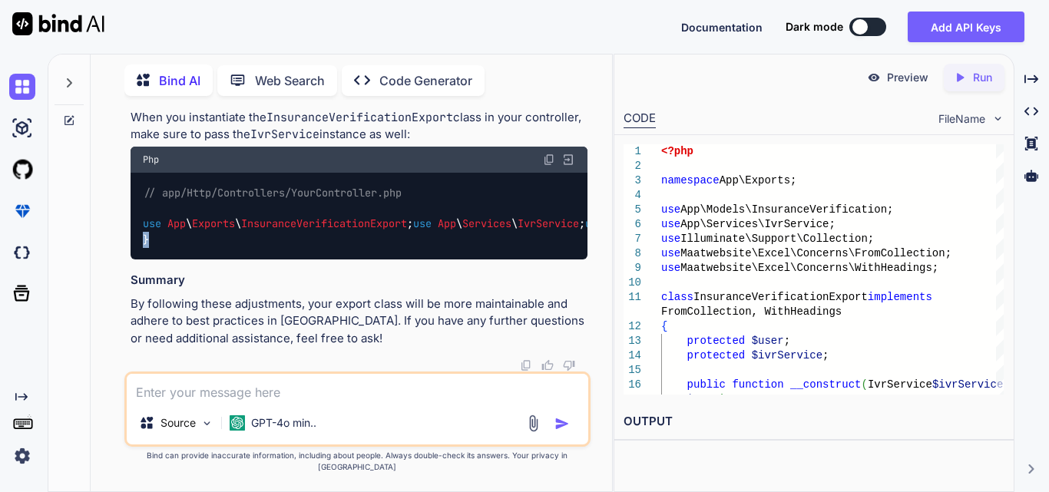
drag, startPoint x: 141, startPoint y: 187, endPoint x: 159, endPoint y: 255, distance: 69.9
click at [159, 255] on div "// app/Http/Controllers/YourController.php use App \ Exports \ InsuranceVerific…" at bounding box center [359, 217] width 457 height 88
copy code "public function export ( IvrService $ivrService ) { $user = Auth :: user (); re…"
drag, startPoint x: 260, startPoint y: 170, endPoint x: 442, endPoint y: 190, distance: 182.4
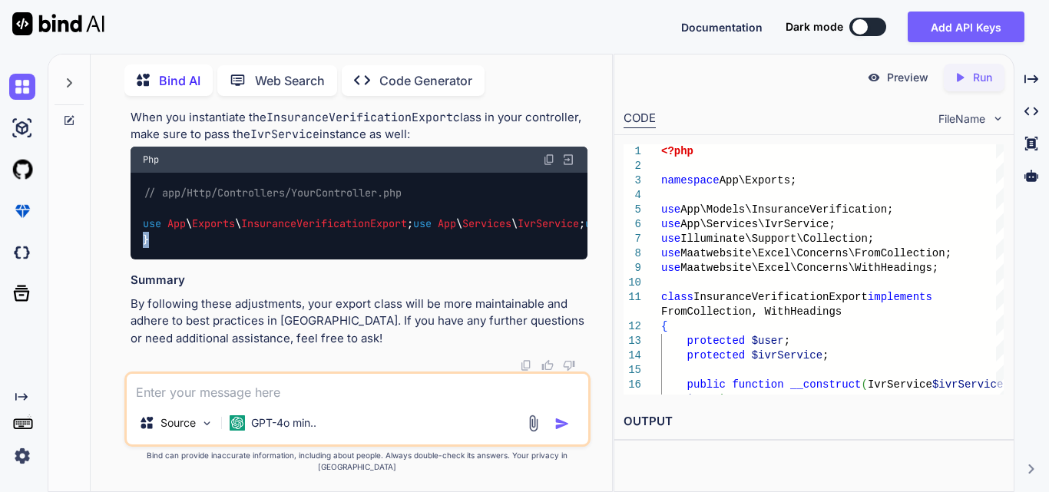
click at [442, 144] on p "When you instantiate the InsuranceVerificationExport class in your controller, …" at bounding box center [359, 126] width 457 height 35
drag, startPoint x: 164, startPoint y: 228, endPoint x: 624, endPoint y: 236, distance: 459.4
click at [624, 236] on div "Bind AI Web Search Created with Pixso. Code Generator You Work on to implement …" at bounding box center [549, 273] width 1002 height 439
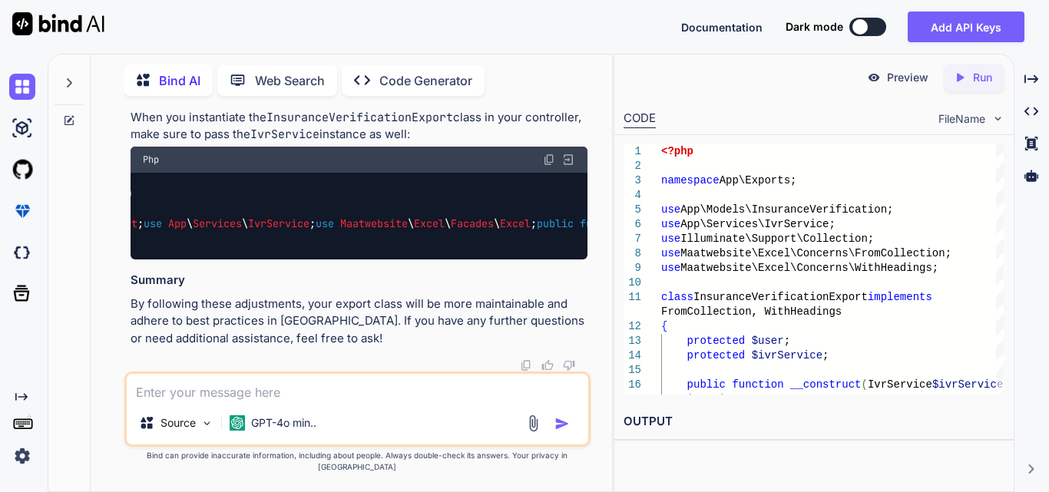
click at [469, 220] on div "// app/Http/Controllers/YourController.php use App \ Exports \ InsuranceVerific…" at bounding box center [359, 217] width 457 height 88
drag, startPoint x: 439, startPoint y: 266, endPoint x: 185, endPoint y: 262, distance: 253.5
click at [185, 260] on div "// app/Http/Controllers/YourController.php use App \ Exports \ InsuranceVerific…" at bounding box center [359, 217] width 457 height 88
click at [189, 260] on div "// app/Http/Controllers/YourController.php use App \ Exports \ InsuranceVerific…" at bounding box center [359, 217] width 457 height 88
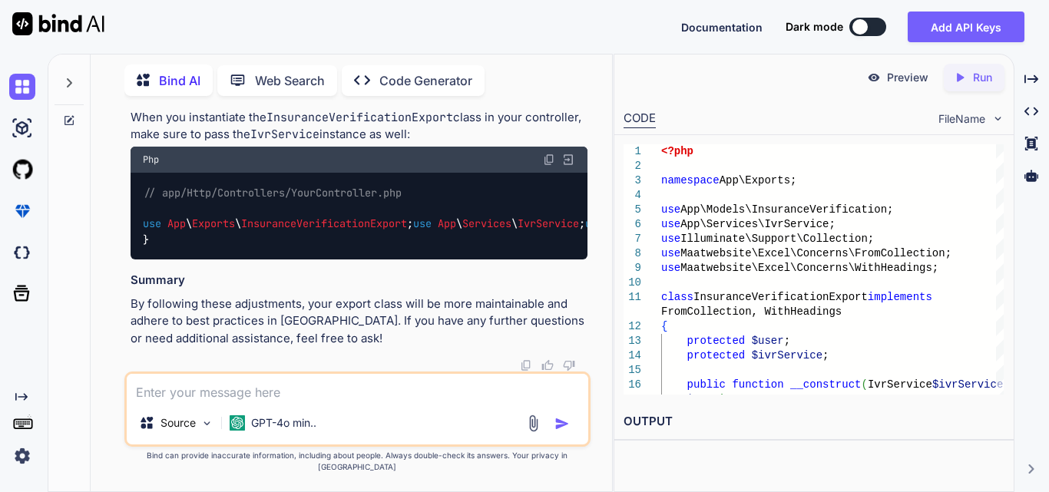
click at [322, 397] on textarea at bounding box center [358, 388] width 462 height 28
type textarea "define route and how to call on click to export the data"
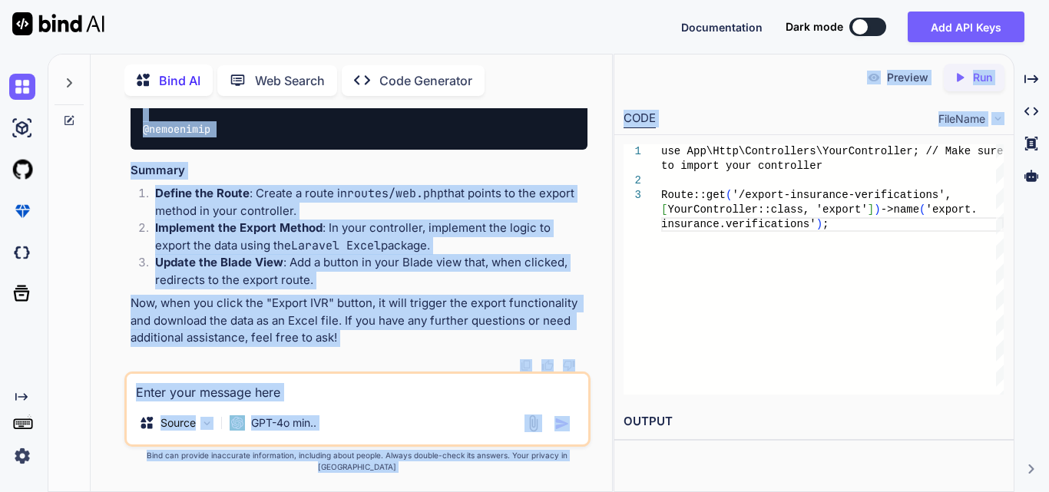
scroll to position [0, 327]
drag, startPoint x: 141, startPoint y: 260, endPoint x: 631, endPoint y: 277, distance: 489.6
click at [631, 277] on div "Bind AI Web Search Created with Pixso. Code Generator You Work on to implement …" at bounding box center [549, 273] width 1002 height 439
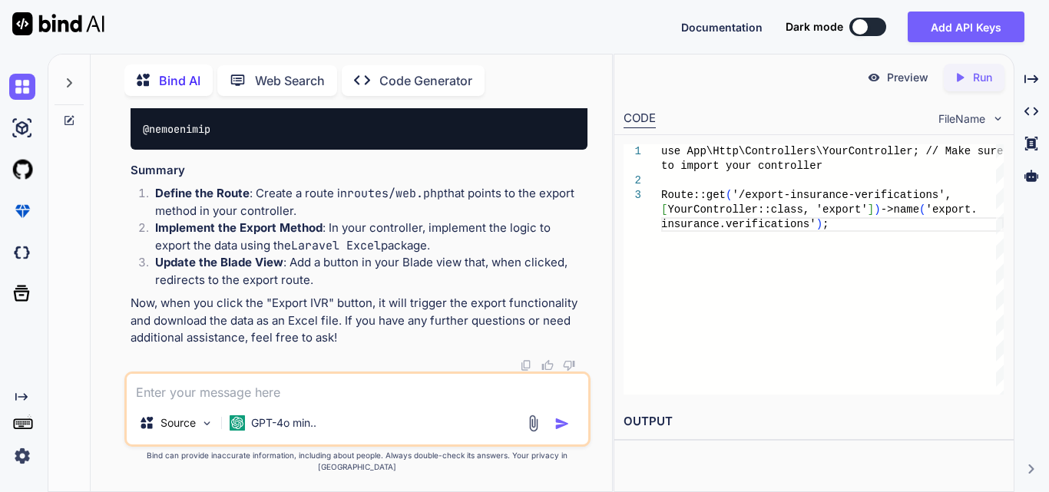
scroll to position [37964, 0]
drag, startPoint x: 254, startPoint y: 200, endPoint x: 423, endPoint y: 222, distance: 170.4
click at [419, 220] on li "Define the Route : Create a route in routes/web.php that points to the export m…" at bounding box center [365, 202] width 445 height 35
click at [452, 219] on li "Define the Route : Create a route in routes/web.php that points to the export m…" at bounding box center [365, 202] width 445 height 35
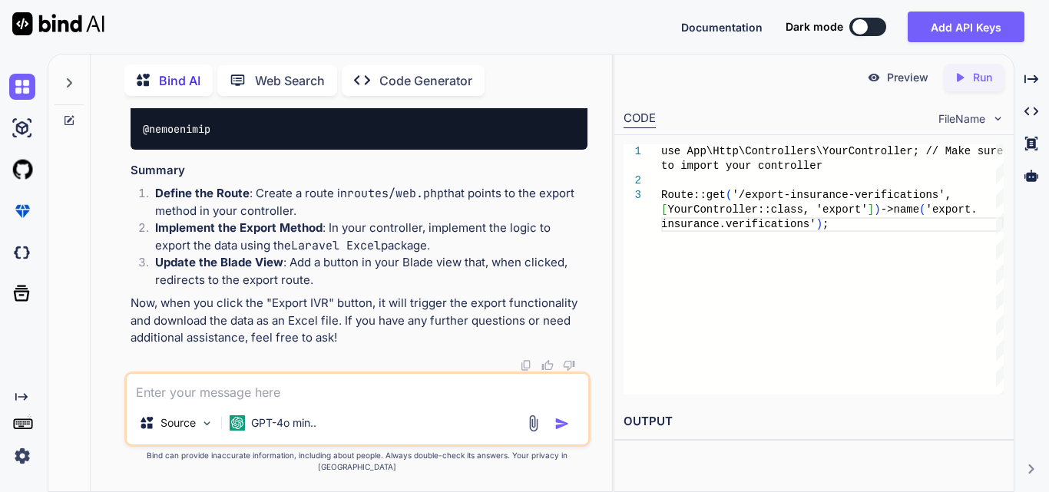
drag, startPoint x: 187, startPoint y: 261, endPoint x: 224, endPoint y: 300, distance: 53.3
drag, startPoint x: 197, startPoint y: 313, endPoint x: 559, endPoint y: 326, distance: 362.0
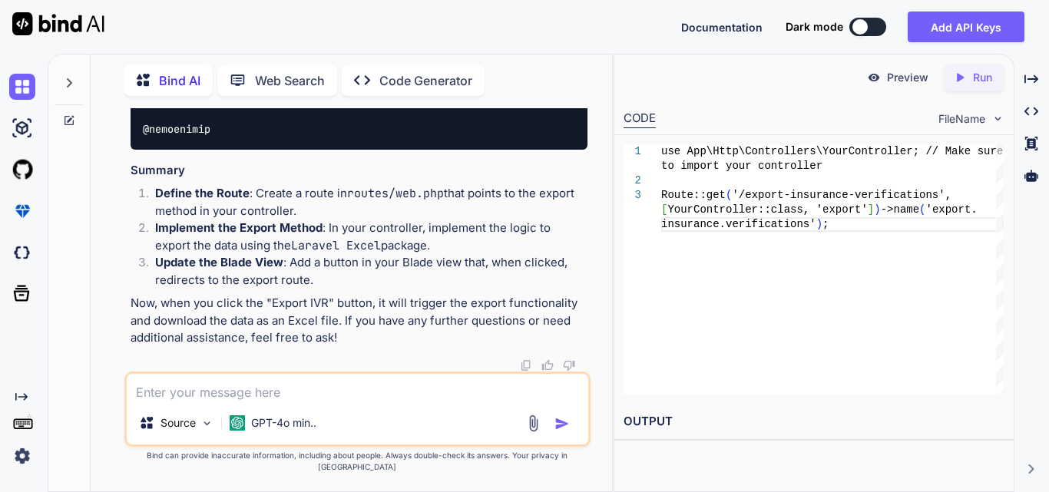
drag, startPoint x: 241, startPoint y: 258, endPoint x: 591, endPoint y: 262, distance: 349.5
click at [591, 262] on div "You Work on to implement functionality for filter data in the distributor dashb…" at bounding box center [357, 299] width 509 height 383
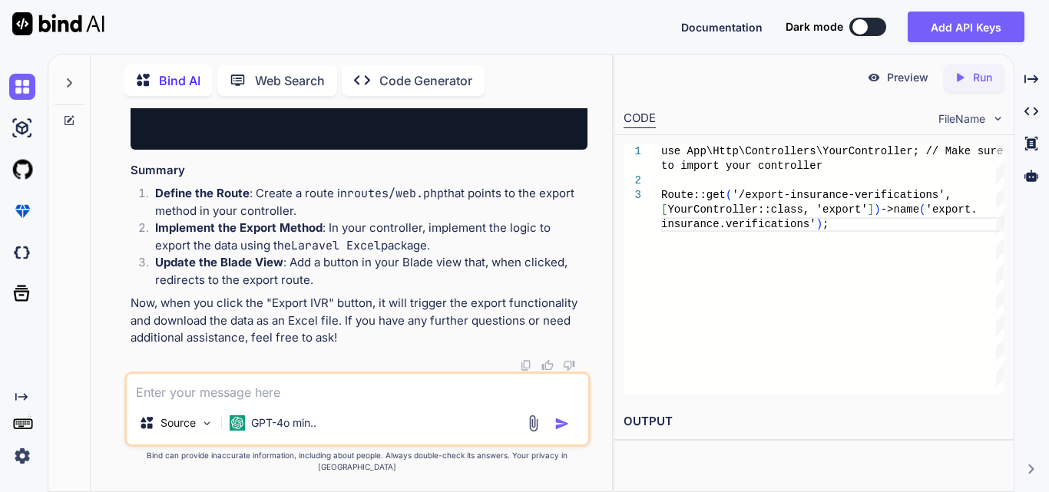
scroll to position [0, 327]
drag, startPoint x: 141, startPoint y: 231, endPoint x: 604, endPoint y: 240, distance: 464.0
click at [604, 240] on div "You Work on to implement functionality for filter data in the distributor dashb…" at bounding box center [357, 299] width 509 height 383
copy code "Route :: get ( '/export-insurance-verifications' , [ YourController :: class , …"
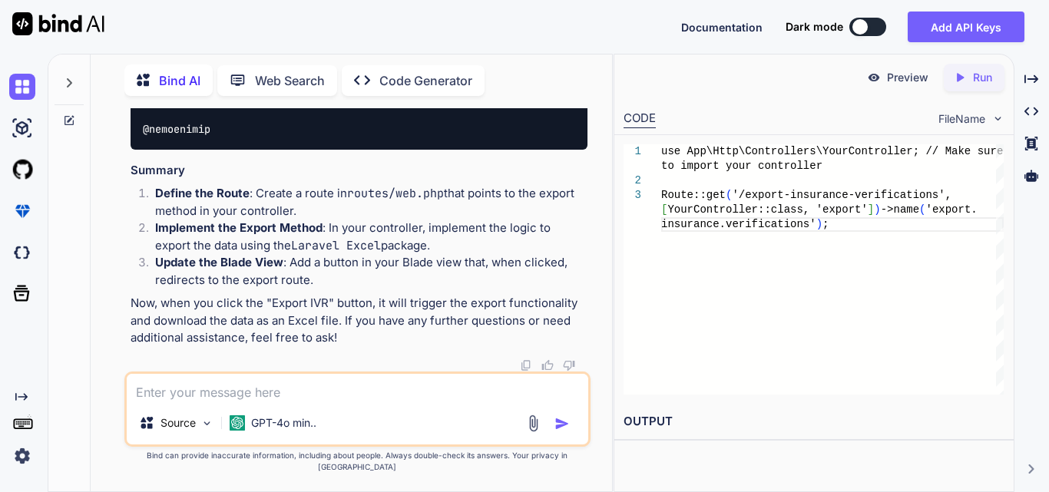
click at [161, 400] on textarea at bounding box center [358, 388] width 462 height 28
paste textarea "@extends('layouts.distributor') @section('title', 'Manage IVR') @section('conte…"
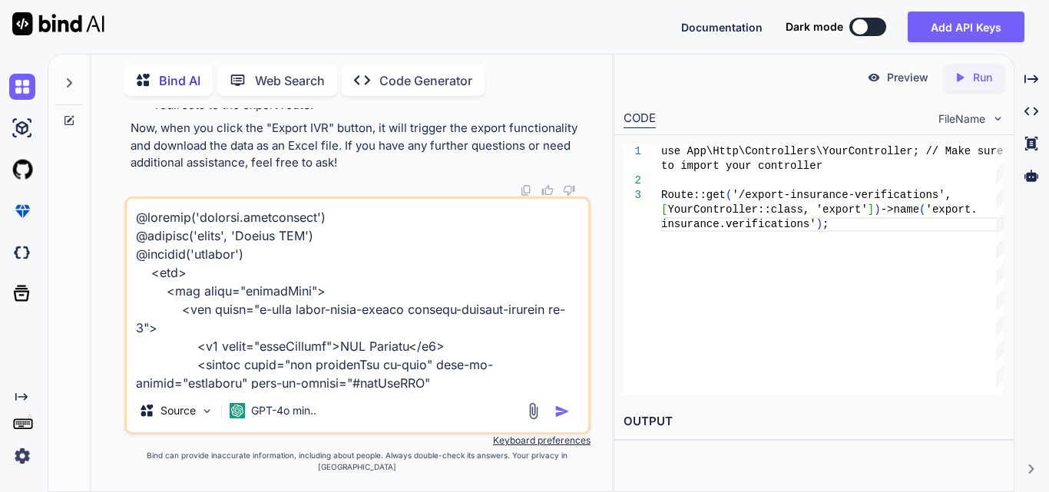
scroll to position [1015, 0]
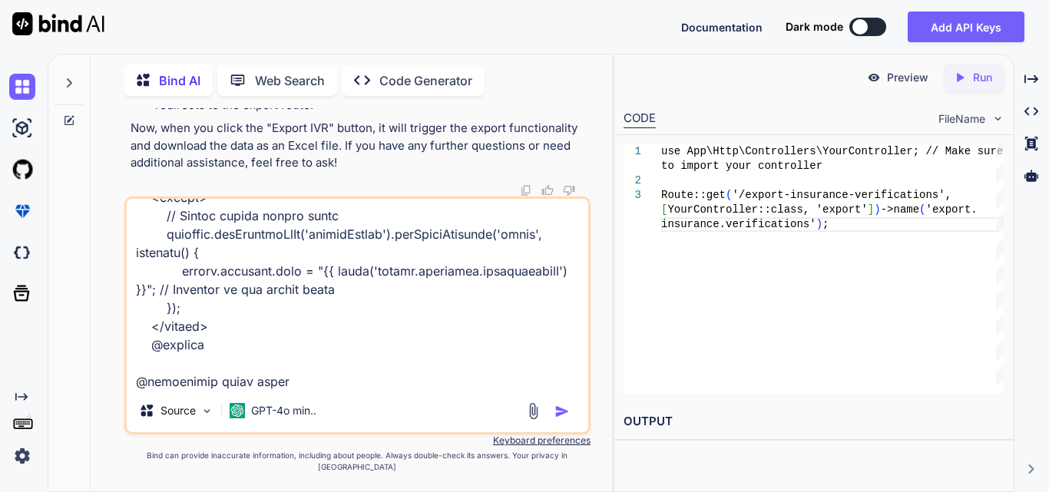
type textarea "@extends('layouts.distributor') @section('title', 'Manage IVR') @section('conte…"
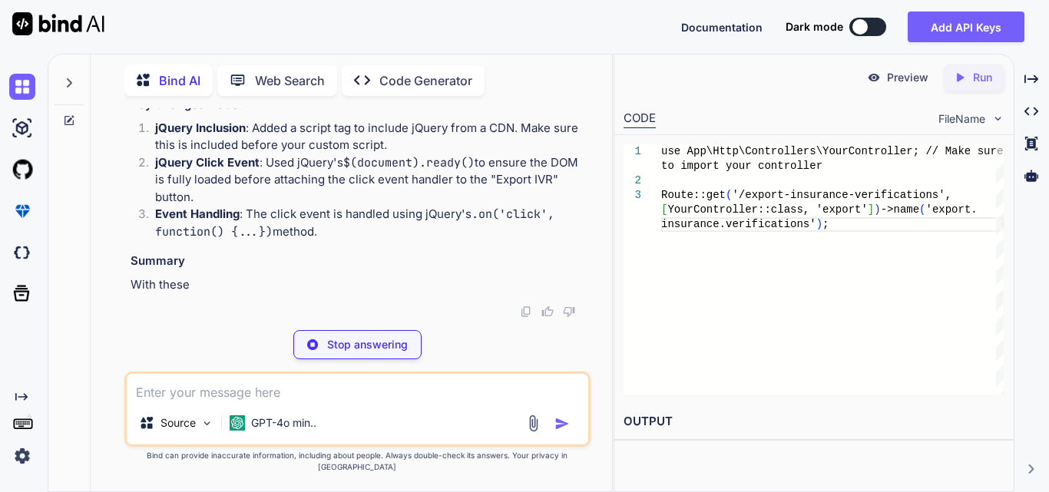
scroll to position [39505, 0]
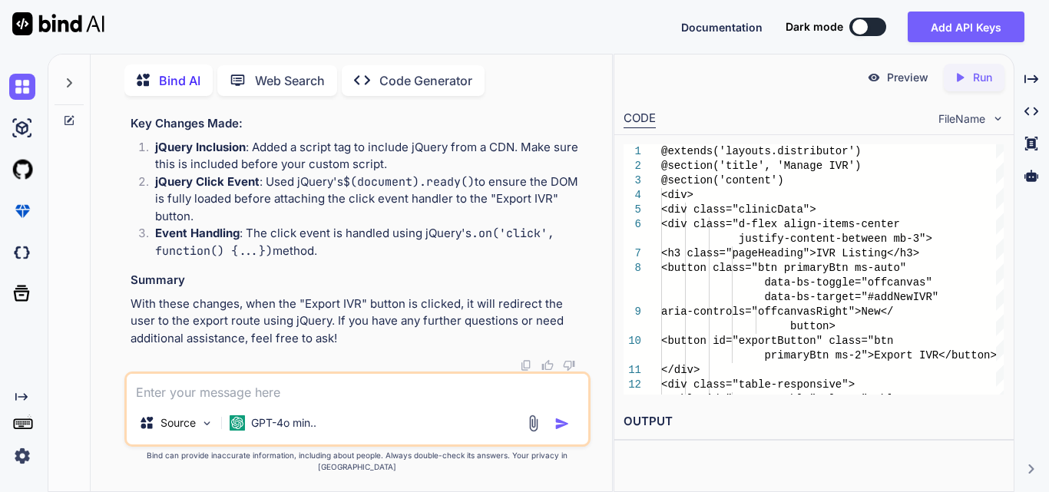
drag, startPoint x: 167, startPoint y: 186, endPoint x: 233, endPoint y: 299, distance: 130.8
copy code "<script> $(document).ready(function() { // Handle export button click using jQu…"
click at [212, 400] on textarea at bounding box center [358, 388] width 462 height 28
type textarea "can we do with ajax"
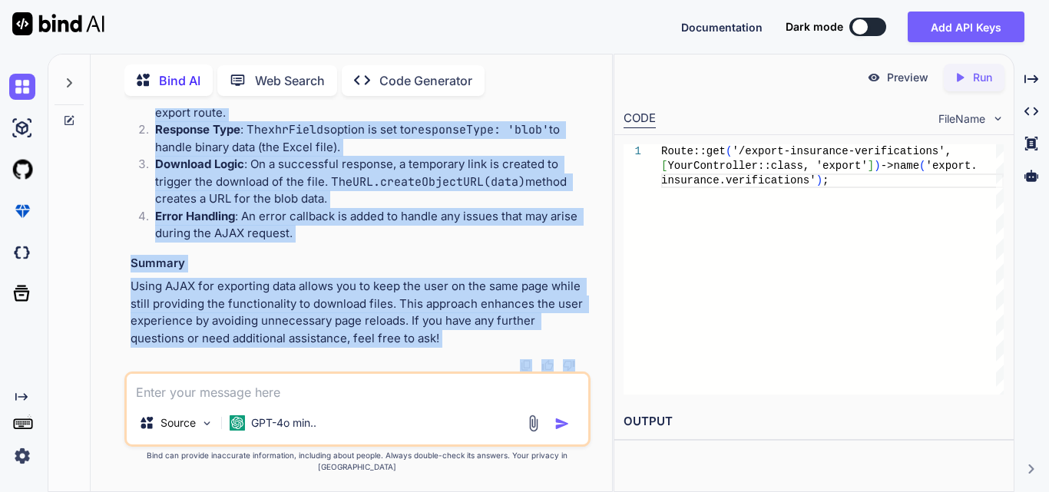
scroll to position [41668, 0]
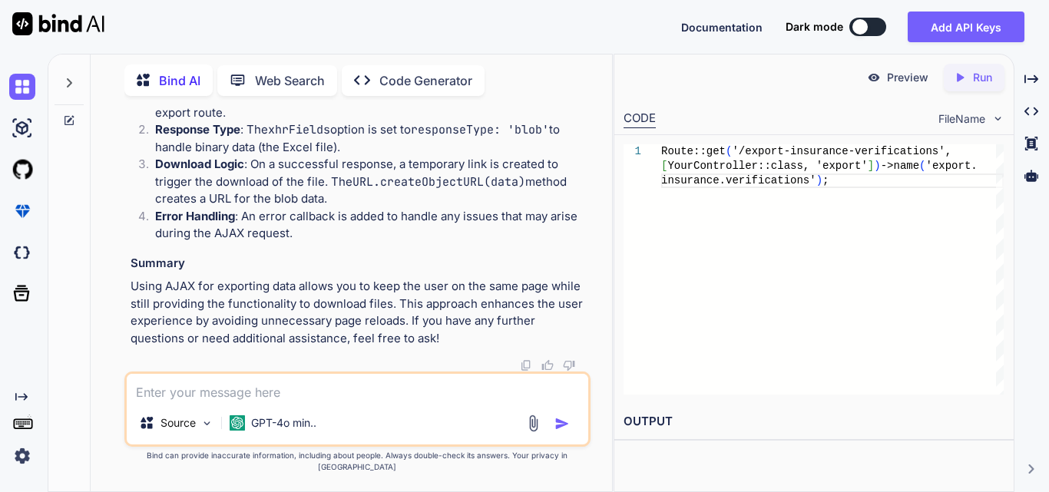
drag, startPoint x: 167, startPoint y: 298, endPoint x: 270, endPoint y: 328, distance: 107.2
click at [224, 399] on textarea at bounding box center [358, 388] width 462 height 28
paste textarea "Method App\Http\Controllers\Clinic\IVRController::export does not exist"
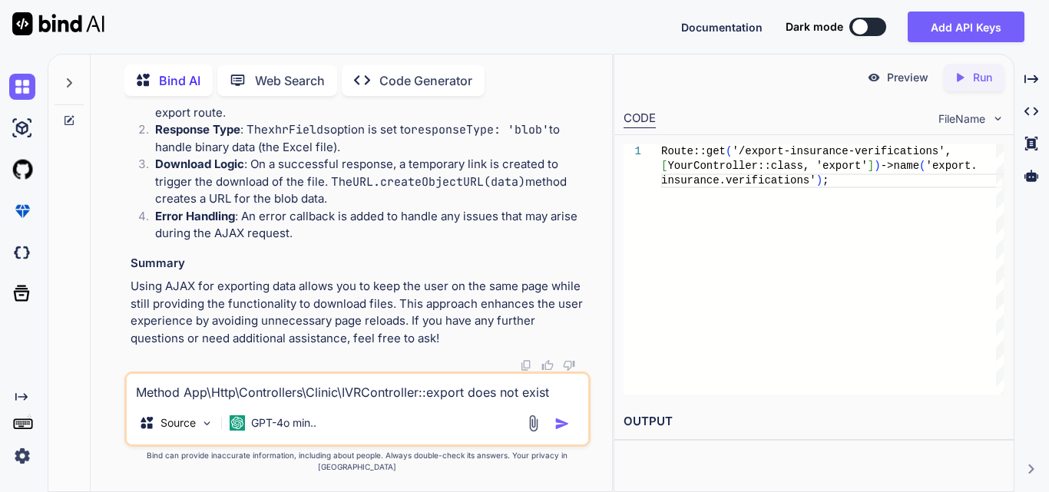
type textarea "Method App\Http\Controllers\Clinic\IVRController::export does not exist"
click at [555, 429] on img "button" at bounding box center [562, 423] width 15 height 15
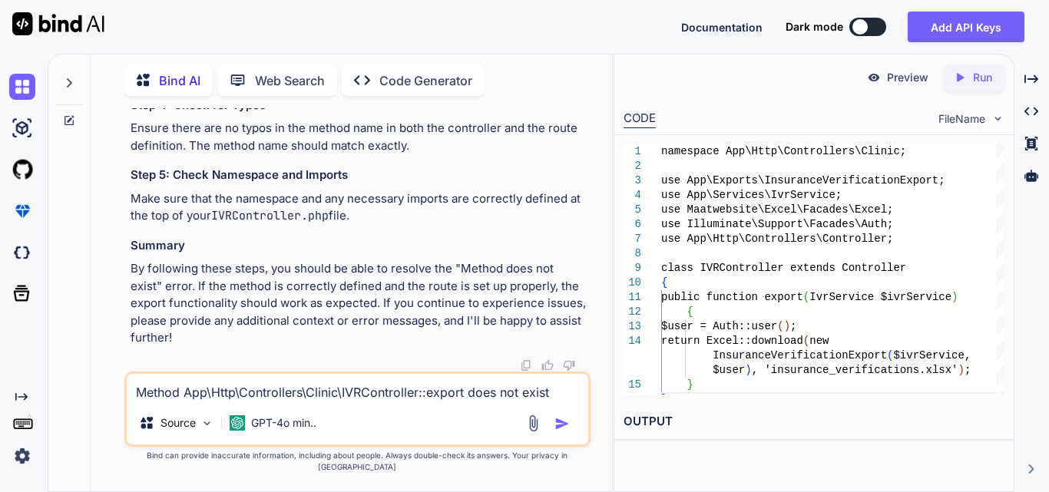
scroll to position [42604, 0]
drag, startPoint x: 167, startPoint y: 260, endPoint x: 195, endPoint y: 321, distance: 67.4
